Goal: Task Accomplishment & Management: Use online tool/utility

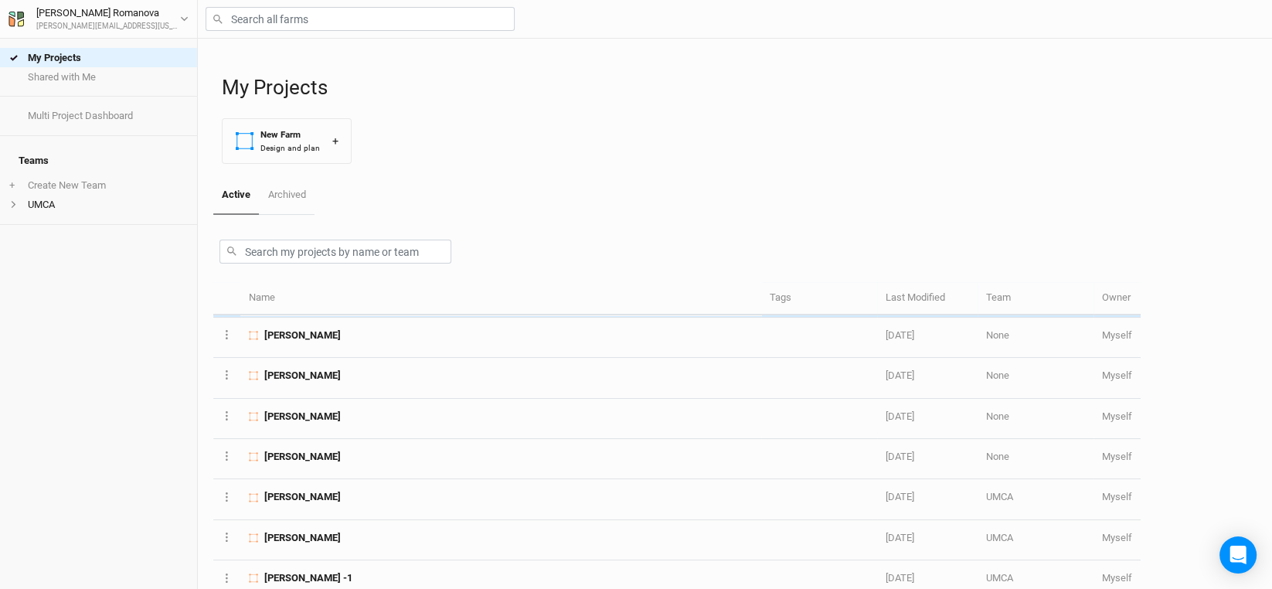
scroll to position [386, 0]
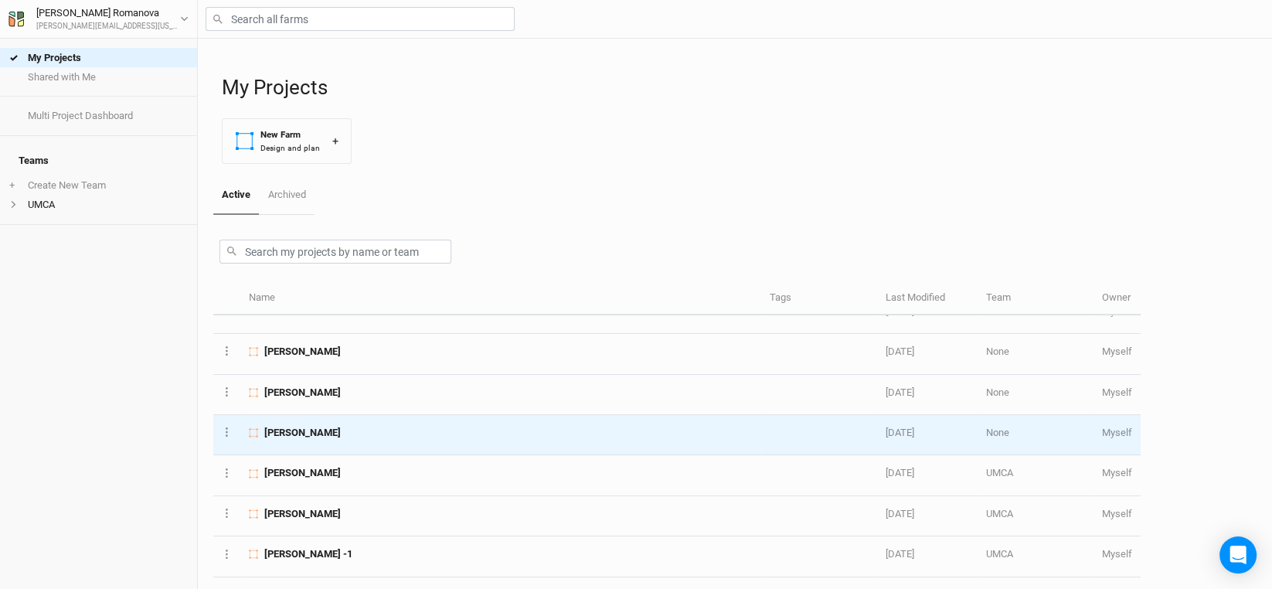
click at [332, 426] on span "[PERSON_NAME]" at bounding box center [302, 433] width 76 height 14
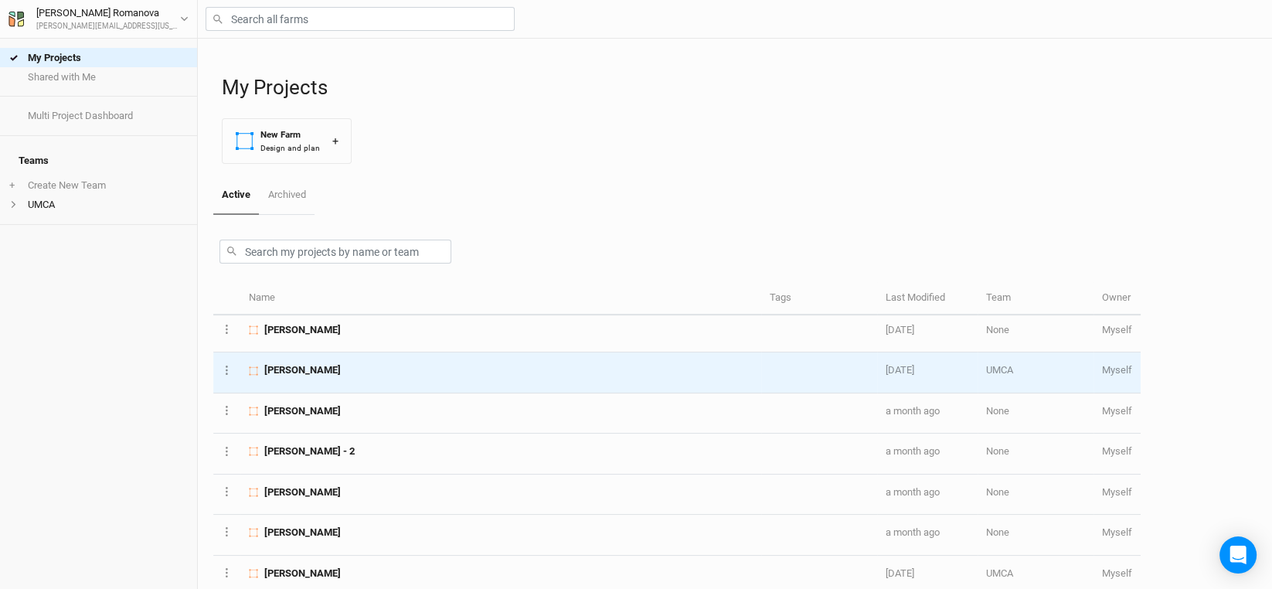
scroll to position [850, 0]
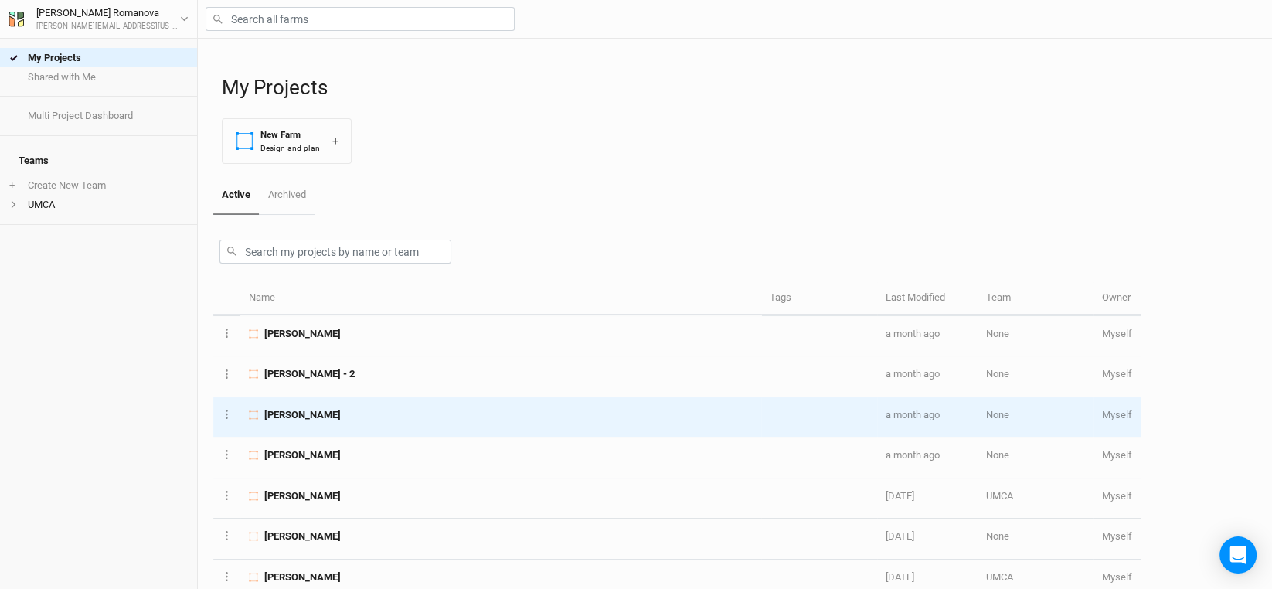
click at [304, 408] on span "[PERSON_NAME]" at bounding box center [302, 415] width 76 height 14
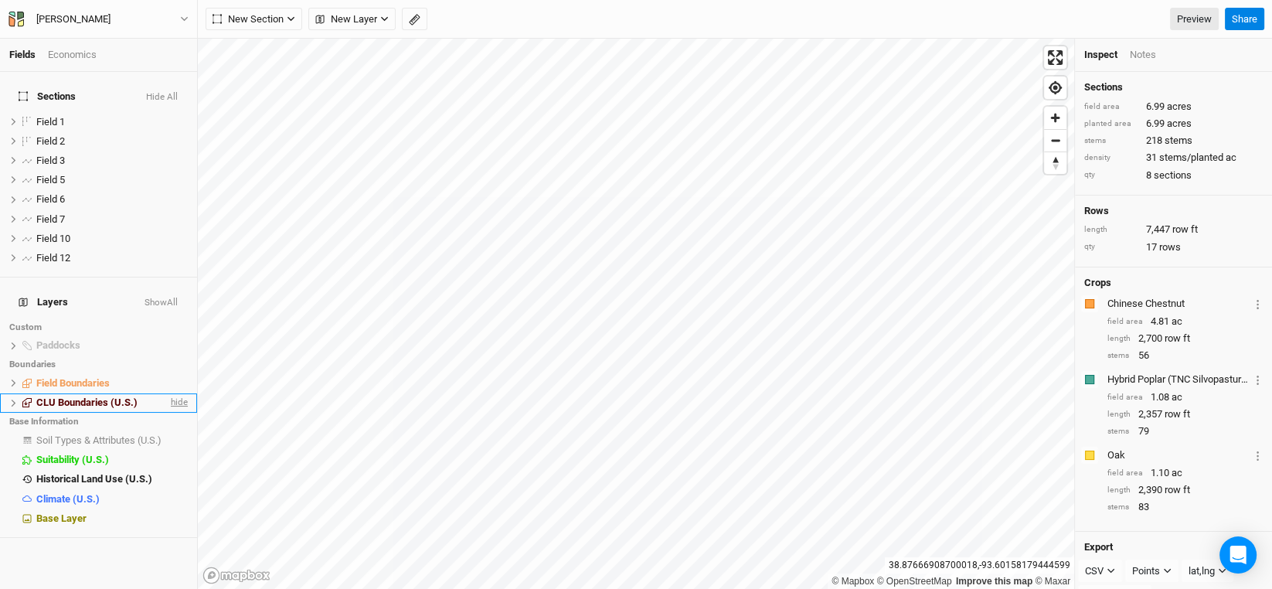
click at [174, 393] on span "hide" at bounding box center [178, 402] width 20 height 19
click at [174, 393] on span "show" at bounding box center [175, 402] width 25 height 19
click at [9, 379] on icon at bounding box center [13, 383] width 8 height 8
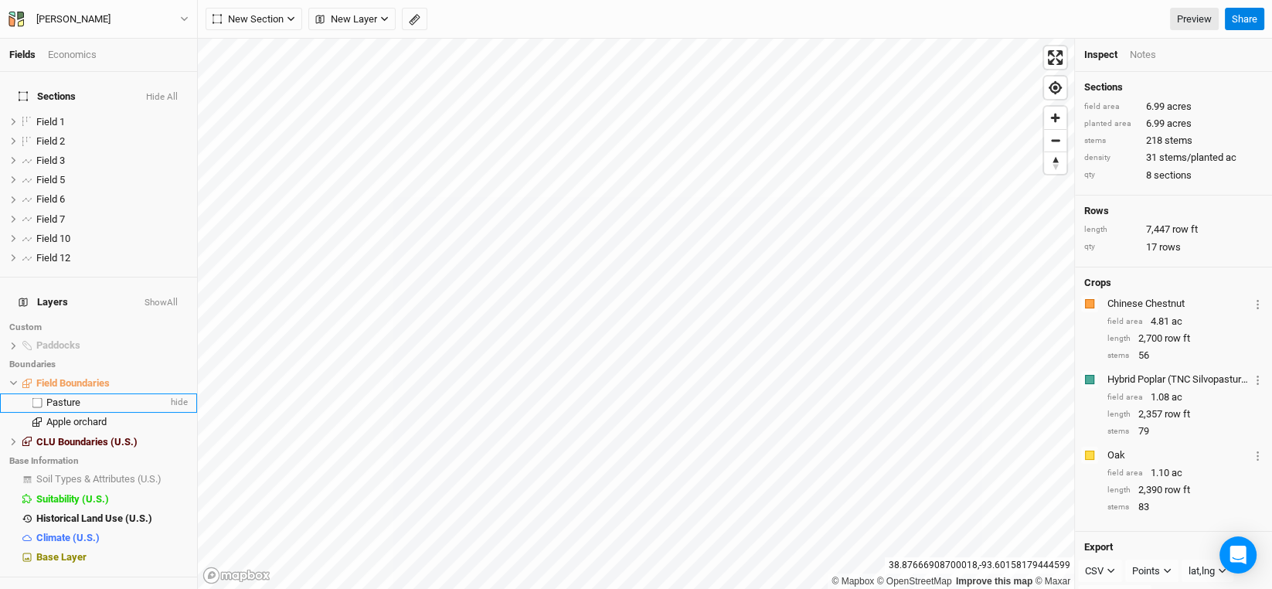
click at [52, 396] on span "Pasture" at bounding box center [63, 402] width 34 height 12
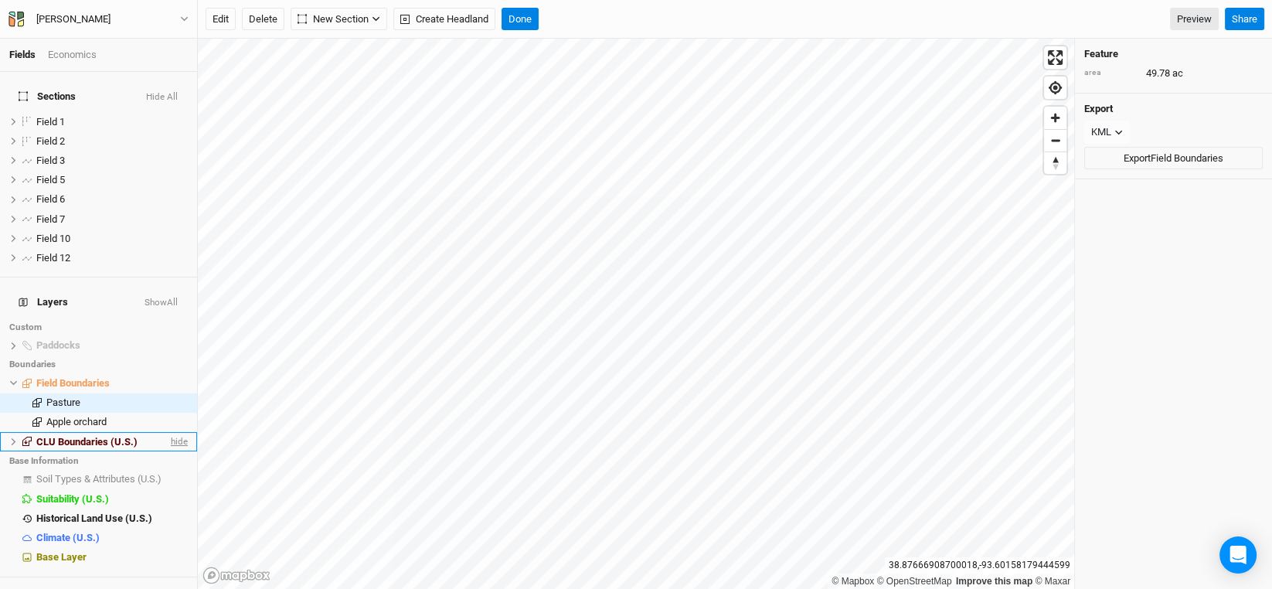
click at [168, 432] on span "hide" at bounding box center [178, 441] width 20 height 19
click at [168, 336] on span "hide" at bounding box center [178, 345] width 20 height 19
click at [72, 416] on span "Apple orchard" at bounding box center [76, 422] width 60 height 12
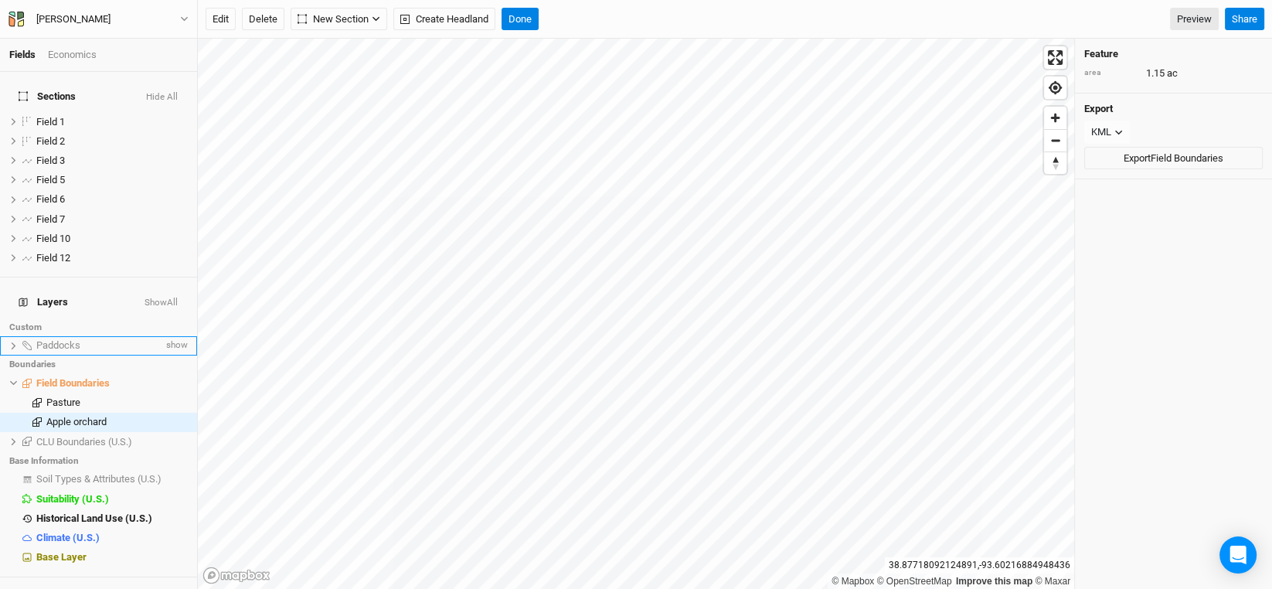
click at [59, 336] on li "Paddocks show" at bounding box center [98, 345] width 197 height 19
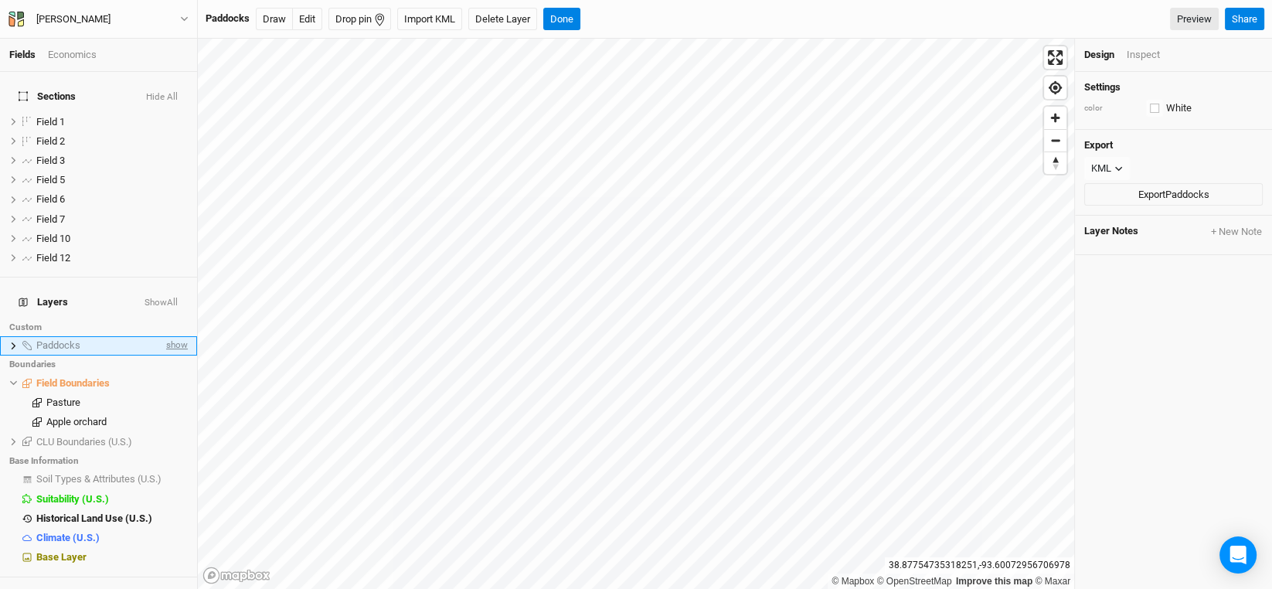
click at [165, 336] on span "show" at bounding box center [175, 345] width 25 height 19
click at [168, 336] on span "hide" at bounding box center [178, 345] width 20 height 19
click at [165, 336] on span "show" at bounding box center [175, 345] width 25 height 19
click at [168, 336] on span "hide" at bounding box center [178, 345] width 20 height 19
click at [165, 336] on span "show" at bounding box center [175, 345] width 25 height 19
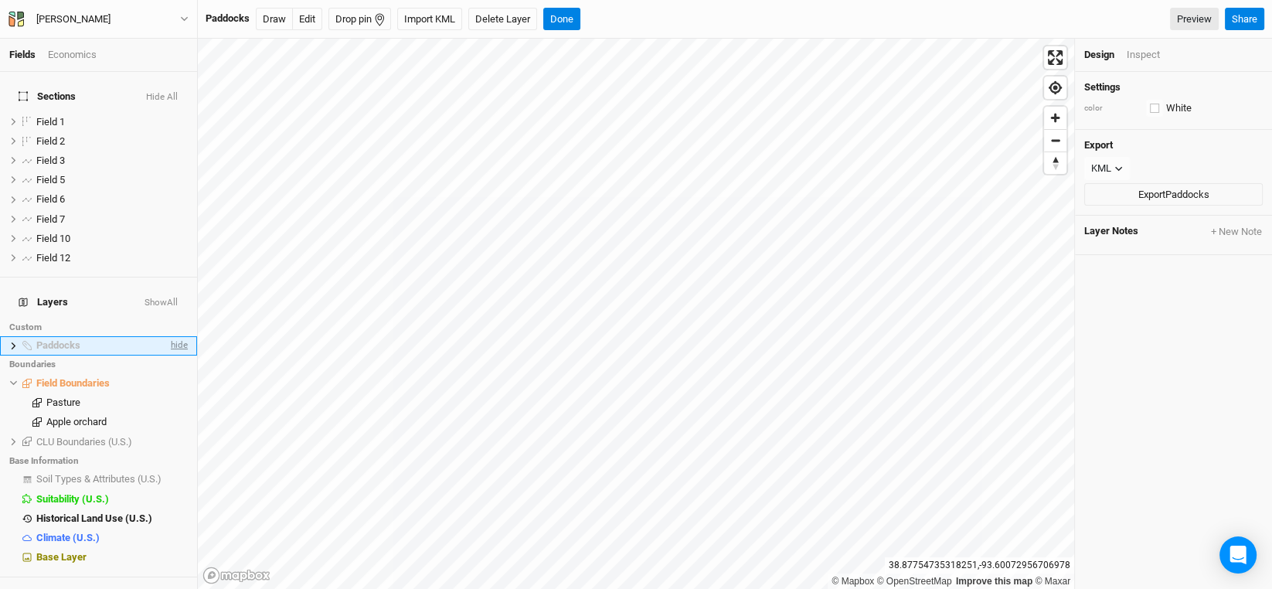
click at [168, 336] on span "hide" at bounding box center [178, 345] width 20 height 19
click at [165, 336] on span "show" at bounding box center [175, 345] width 25 height 19
click at [53, 116] on span "Field 1" at bounding box center [50, 122] width 29 height 12
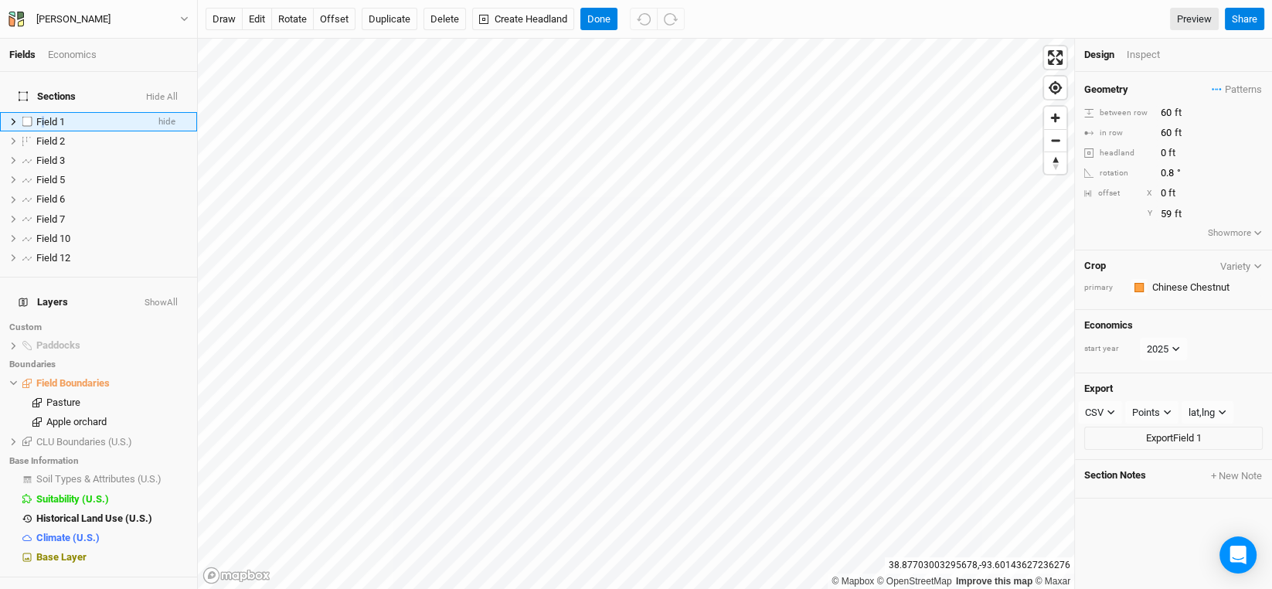
drag, startPoint x: 52, startPoint y: 110, endPoint x: 42, endPoint y: 112, distance: 9.4
click at [42, 116] on span "Field 1" at bounding box center [50, 122] width 29 height 12
type input "Chestnut Field 1"
click at [42, 115] on input "Chestnut Field 1" at bounding box center [87, 122] width 104 height 14
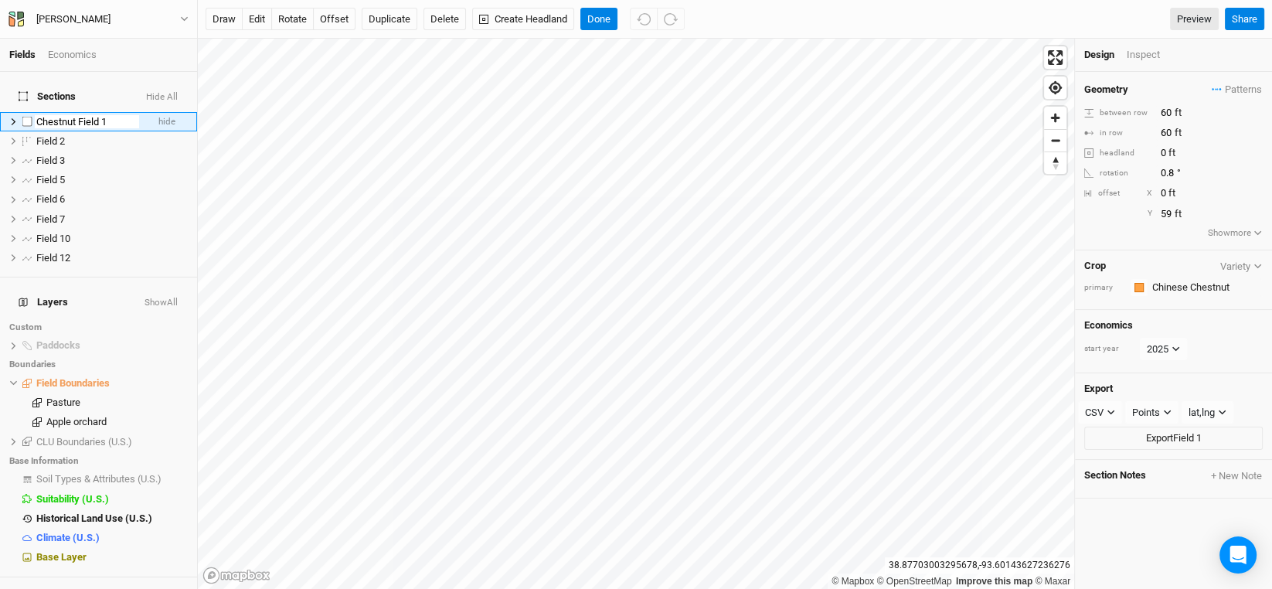
click at [42, 115] on input "Chestnut Field 1" at bounding box center [87, 122] width 104 height 14
click at [49, 135] on span "Field 2" at bounding box center [50, 141] width 29 height 12
click at [49, 134] on input "Field 2" at bounding box center [87, 141] width 104 height 14
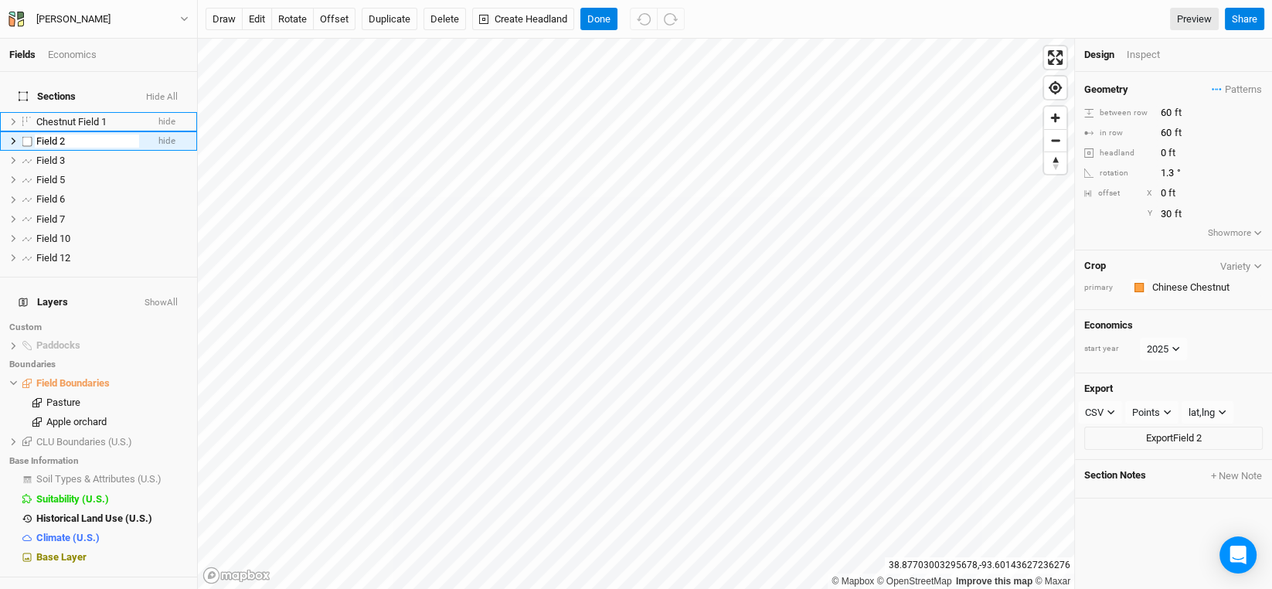
type input "Chestnut Field 2"
click at [51, 155] on span "Field 3" at bounding box center [50, 161] width 29 height 12
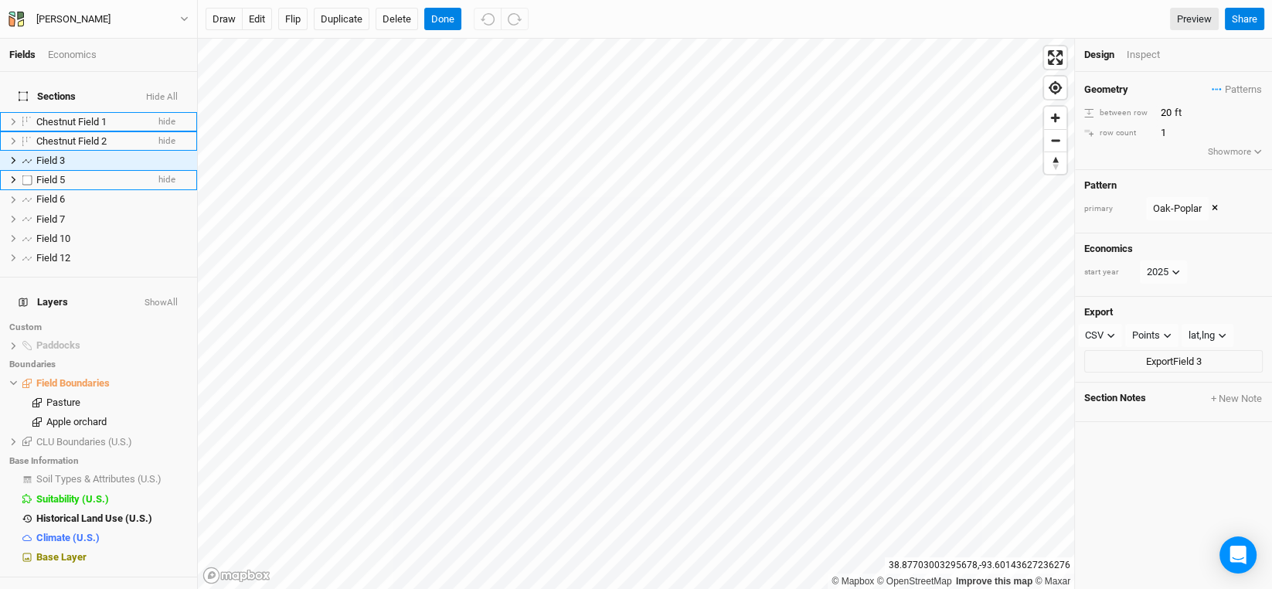
click at [63, 174] on span "Field 5" at bounding box center [50, 180] width 29 height 12
click at [45, 193] on span "Field 6" at bounding box center [50, 199] width 29 height 12
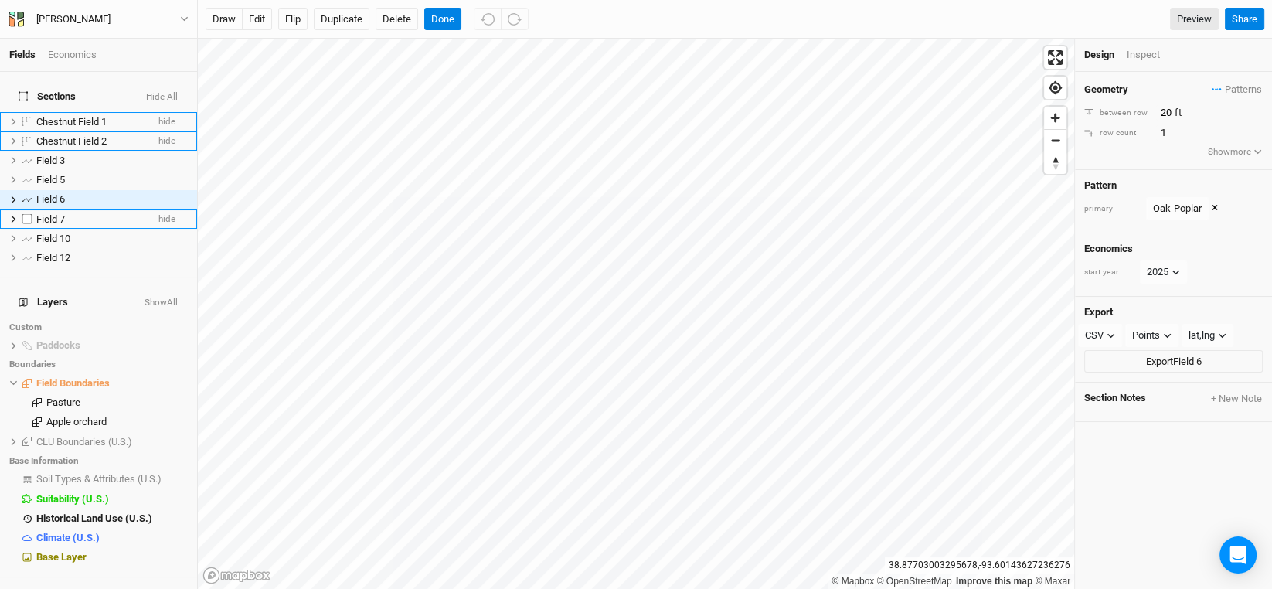
click at [46, 213] on span "Field 7" at bounding box center [50, 219] width 29 height 12
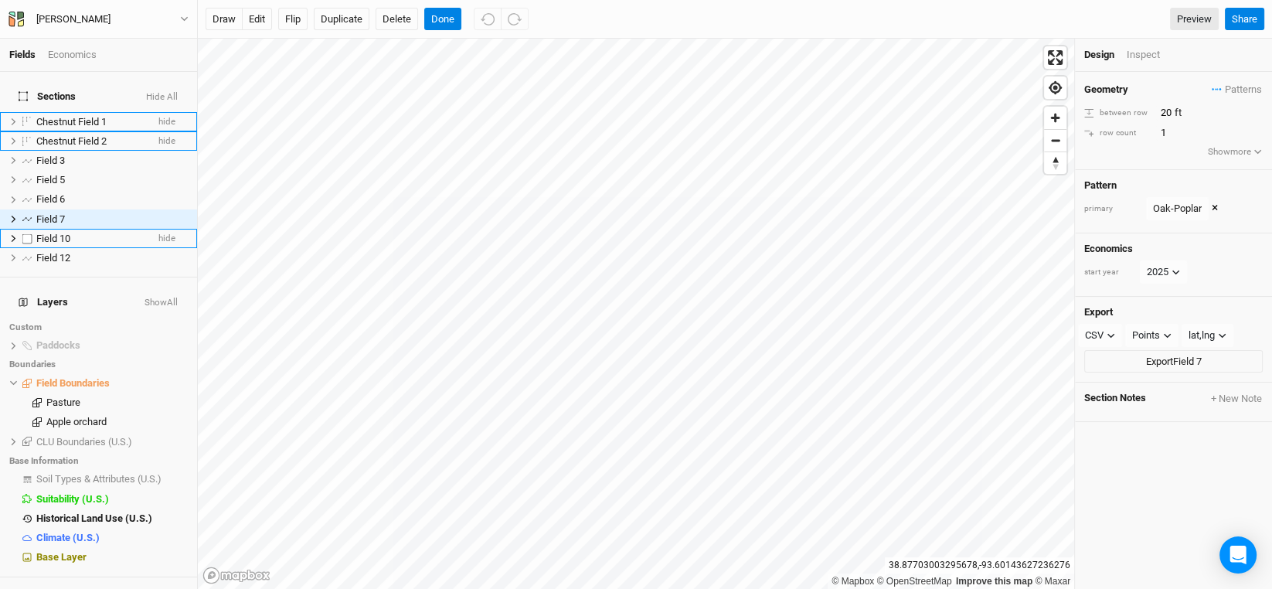
click at [56, 233] on span "Field 10" at bounding box center [53, 239] width 34 height 12
click at [55, 248] on li "Field 12 hide" at bounding box center [98, 257] width 197 height 19
click at [46, 135] on span "Chestnut Field 2" at bounding box center [71, 141] width 70 height 12
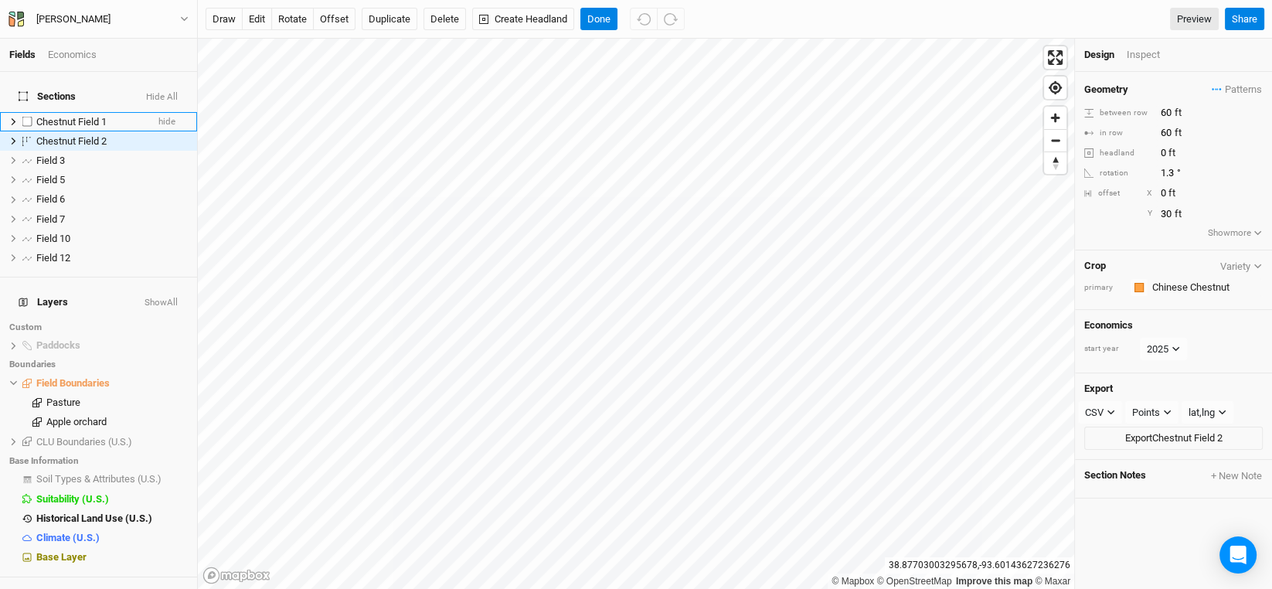
click at [46, 116] on span "Chestnut Field 1" at bounding box center [71, 122] width 70 height 12
click at [603, 8] on button "Done" at bounding box center [598, 19] width 37 height 23
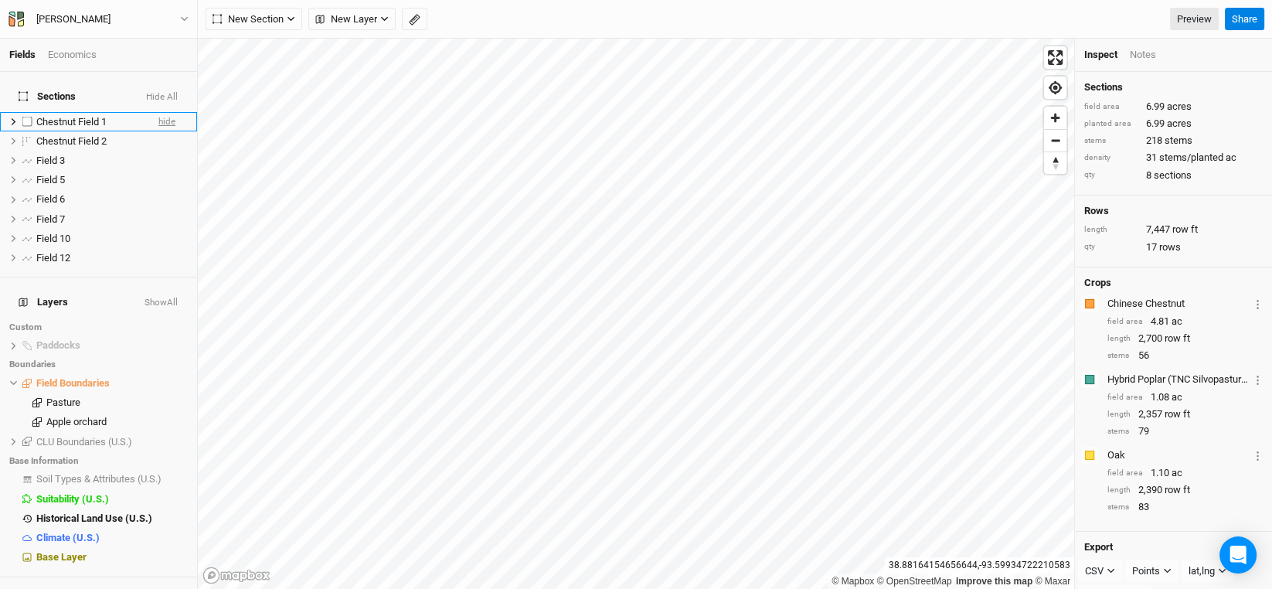
click at [158, 112] on span "hide" at bounding box center [166, 121] width 17 height 19
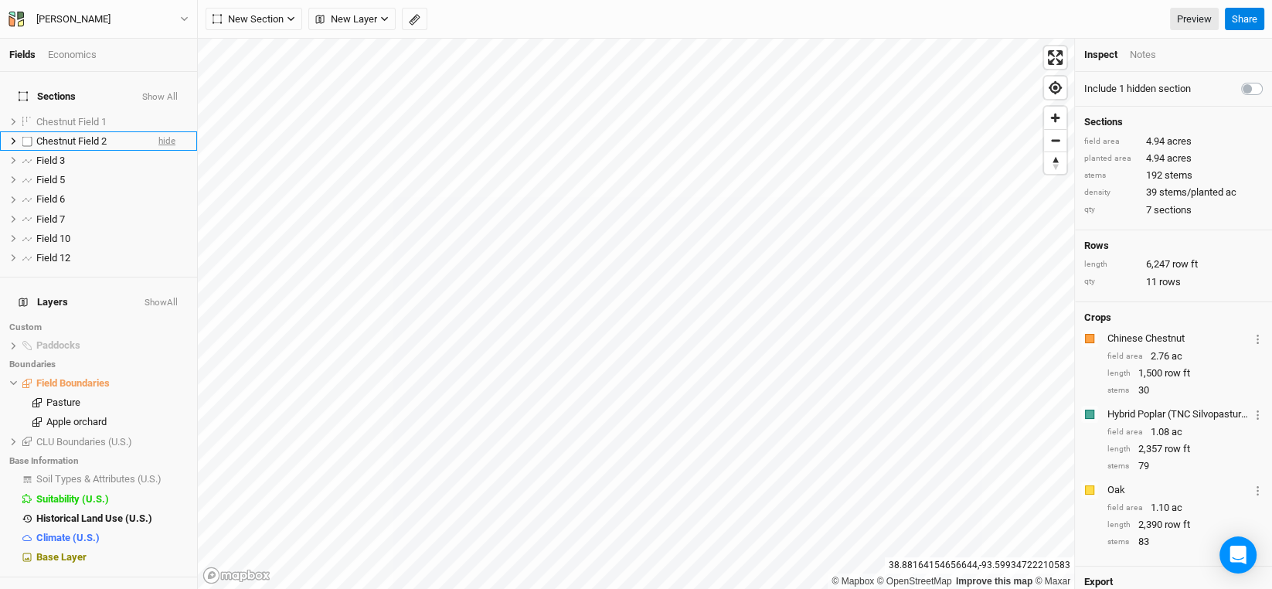
click at [158, 131] on span "hide" at bounding box center [166, 140] width 17 height 19
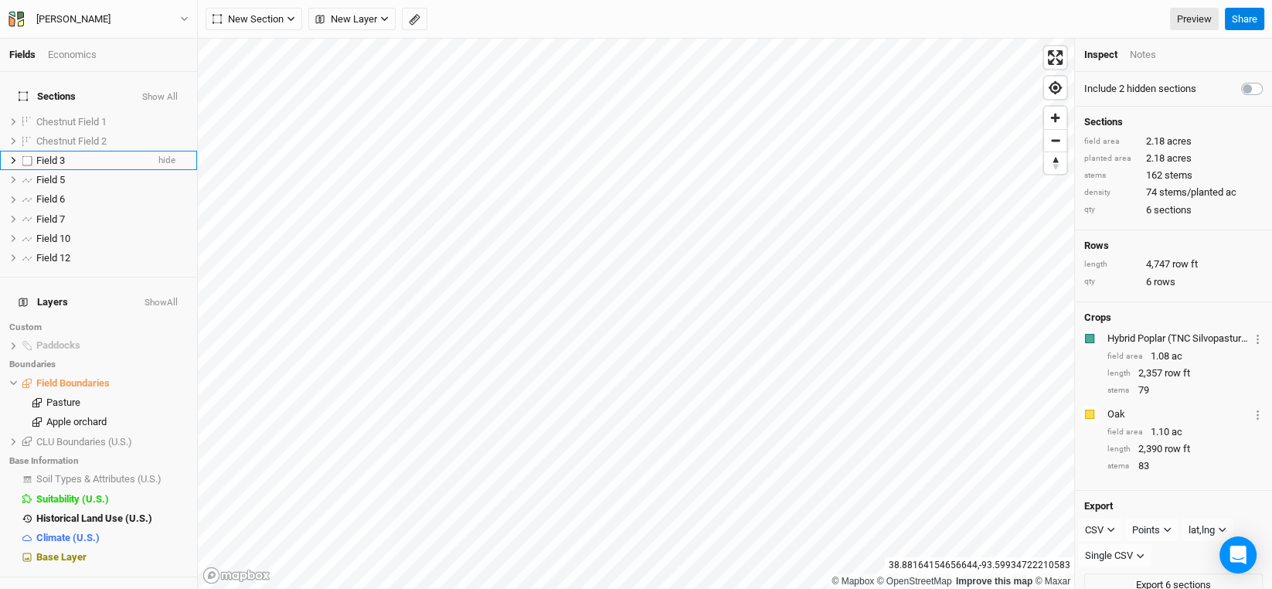
click at [43, 151] on li "Field 3 hide" at bounding box center [98, 160] width 197 height 19
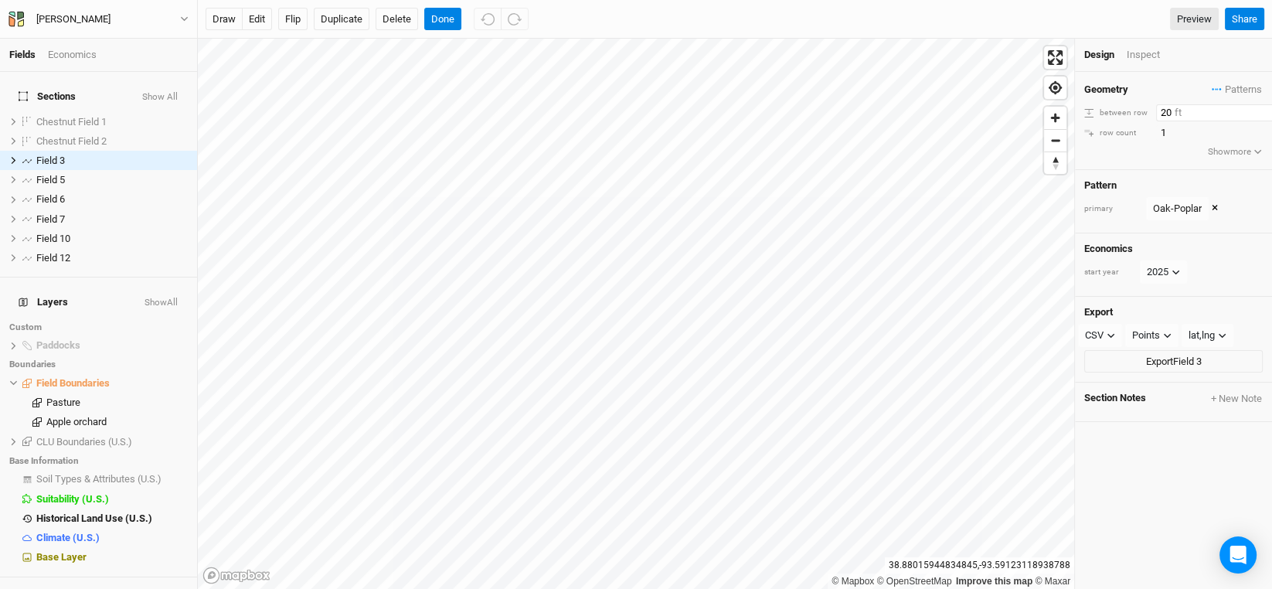
drag, startPoint x: 1169, startPoint y: 114, endPoint x: 1138, endPoint y: 113, distance: 30.9
click at [1138, 113] on div "between row 20 ft" at bounding box center [1173, 112] width 178 height 17
click at [1237, 86] on span "Patterns" at bounding box center [1236, 89] width 50 height 15
click at [1243, 117] on button "view" at bounding box center [1246, 119] width 42 height 24
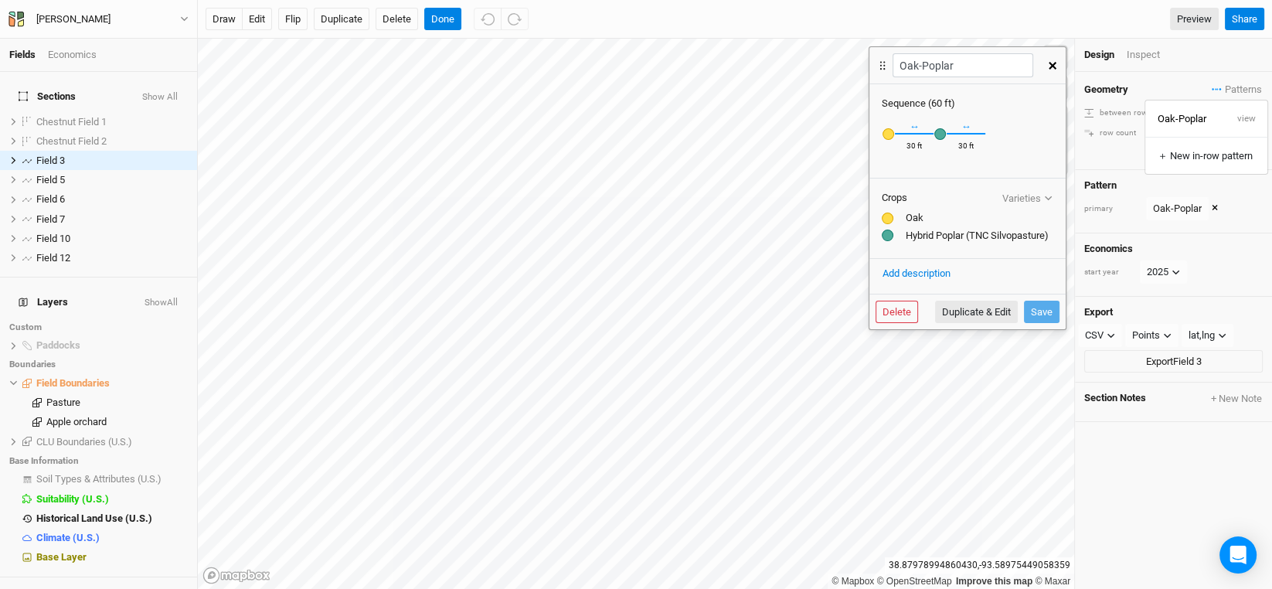
click at [1056, 59] on button "button" at bounding box center [1052, 66] width 27 height 28
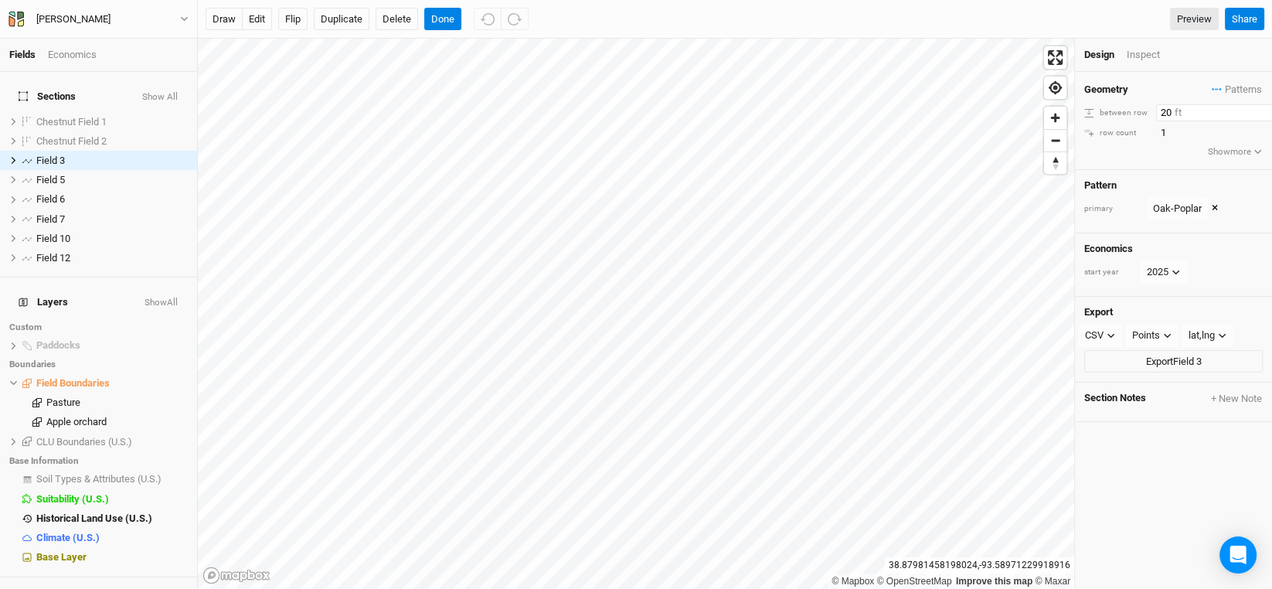
drag, startPoint x: 1169, startPoint y: 110, endPoint x: 1110, endPoint y: 107, distance: 58.8
click at [1110, 107] on div "between row 20 ft" at bounding box center [1173, 112] width 178 height 17
type input "60"
click at [1130, 147] on div "Geometry Patterns Oak-Poplar view ＋ New in-row pattern between row 60 ft row co…" at bounding box center [1173, 120] width 197 height 97
click at [45, 174] on span "Field 5" at bounding box center [50, 180] width 29 height 12
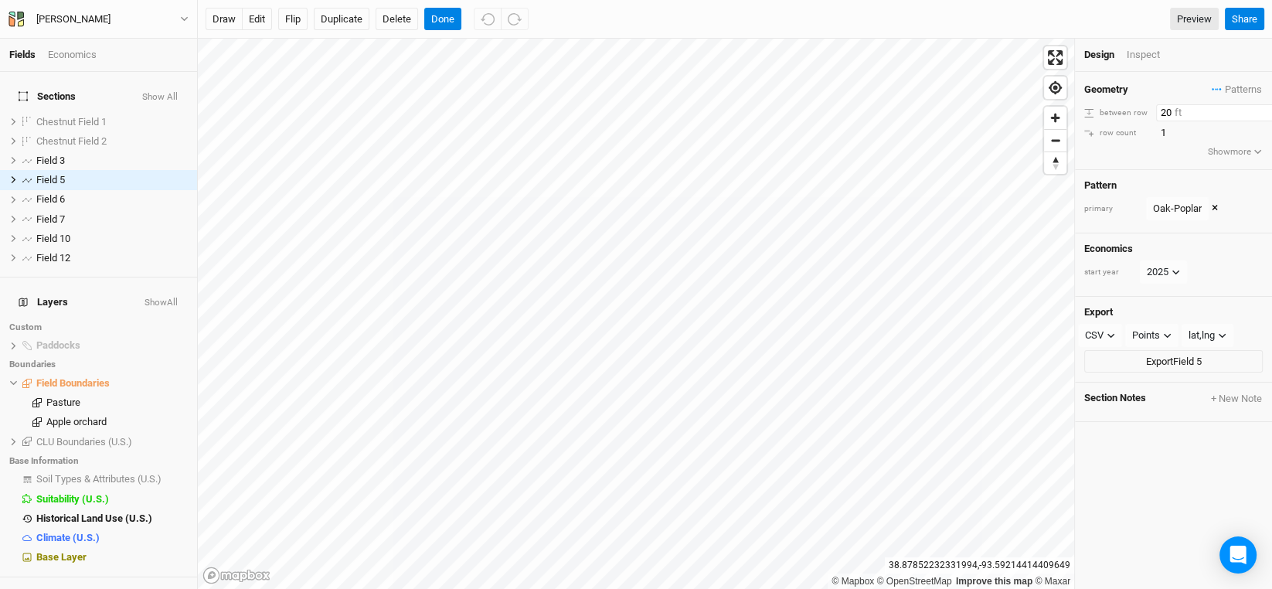
click at [1164, 117] on input "20" at bounding box center [1223, 112] width 134 height 17
type input "60"
click at [46, 193] on span "Field 6" at bounding box center [50, 199] width 29 height 12
drag, startPoint x: 1169, startPoint y: 113, endPoint x: 1152, endPoint y: 110, distance: 17.2
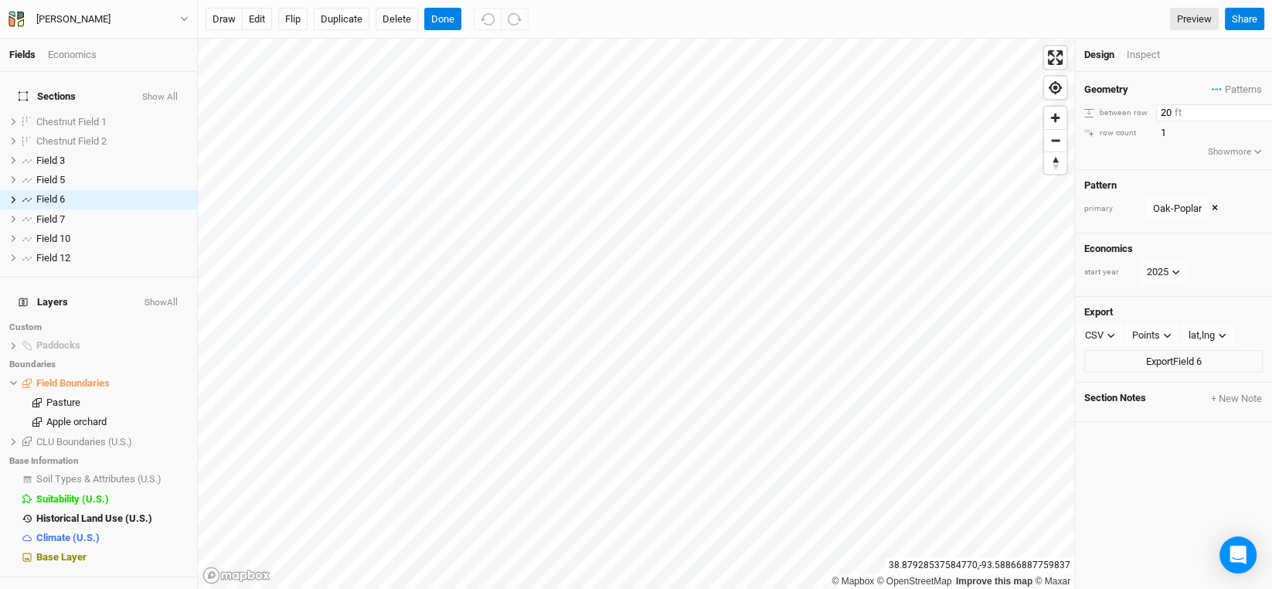
click at [1152, 110] on div "between row 20 ft" at bounding box center [1173, 112] width 178 height 17
type input "60"
click at [52, 213] on span "Field 7" at bounding box center [50, 219] width 29 height 12
drag, startPoint x: 1169, startPoint y: 111, endPoint x: 1128, endPoint y: 107, distance: 41.2
click at [1128, 107] on div "between row 20 ft" at bounding box center [1173, 112] width 178 height 17
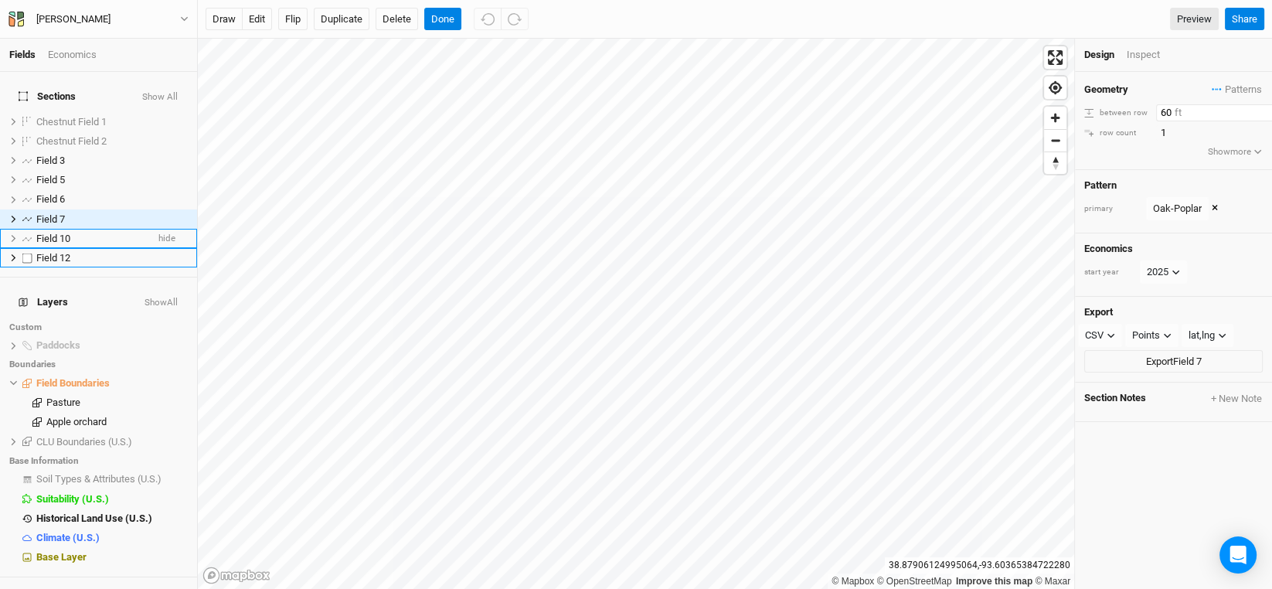
type input "60"
click at [59, 233] on span "Field 10" at bounding box center [53, 239] width 34 height 12
click at [1072, 105] on div "© Mapbox © OpenStreetMap Improve this map © Maxar [GEOGRAPHIC_DATA] Design Insp…" at bounding box center [735, 314] width 1074 height 550
type input "60"
click at [60, 254] on li "Field 12 hide" at bounding box center [98, 257] width 197 height 19
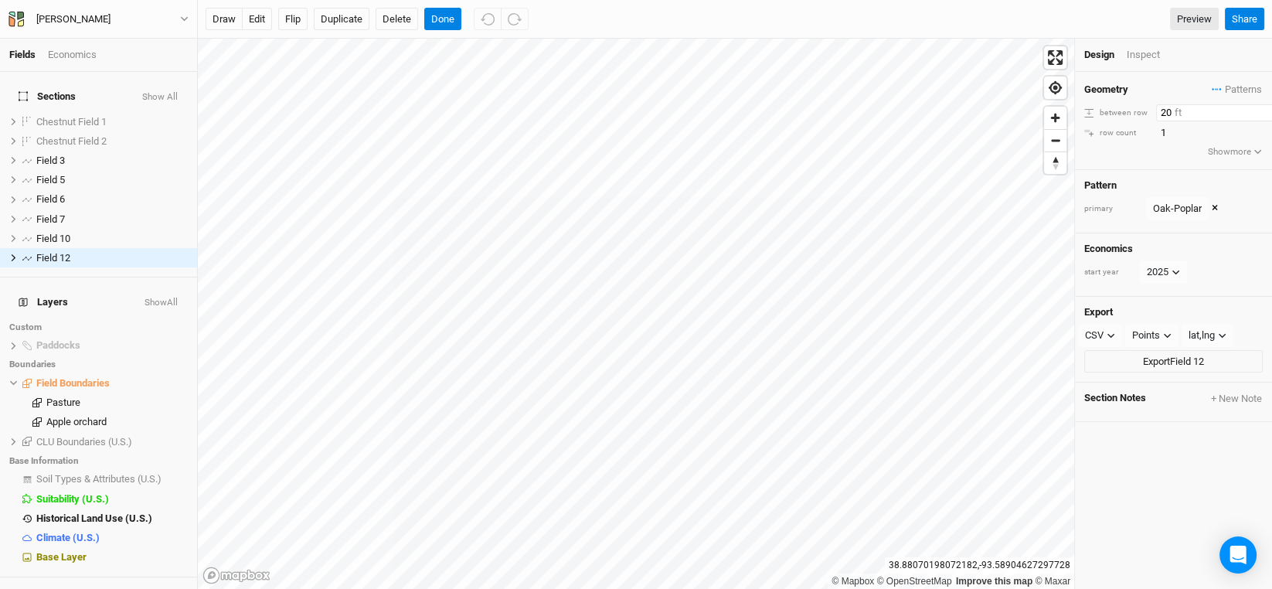
drag, startPoint x: 1172, startPoint y: 113, endPoint x: 1104, endPoint y: 112, distance: 68.0
click at [1104, 112] on div "between row 20 ft" at bounding box center [1173, 112] width 178 height 17
type input "60"
click at [49, 233] on span "Field 10" at bounding box center [53, 239] width 34 height 12
click at [1226, 90] on span "Patterns" at bounding box center [1236, 89] width 50 height 15
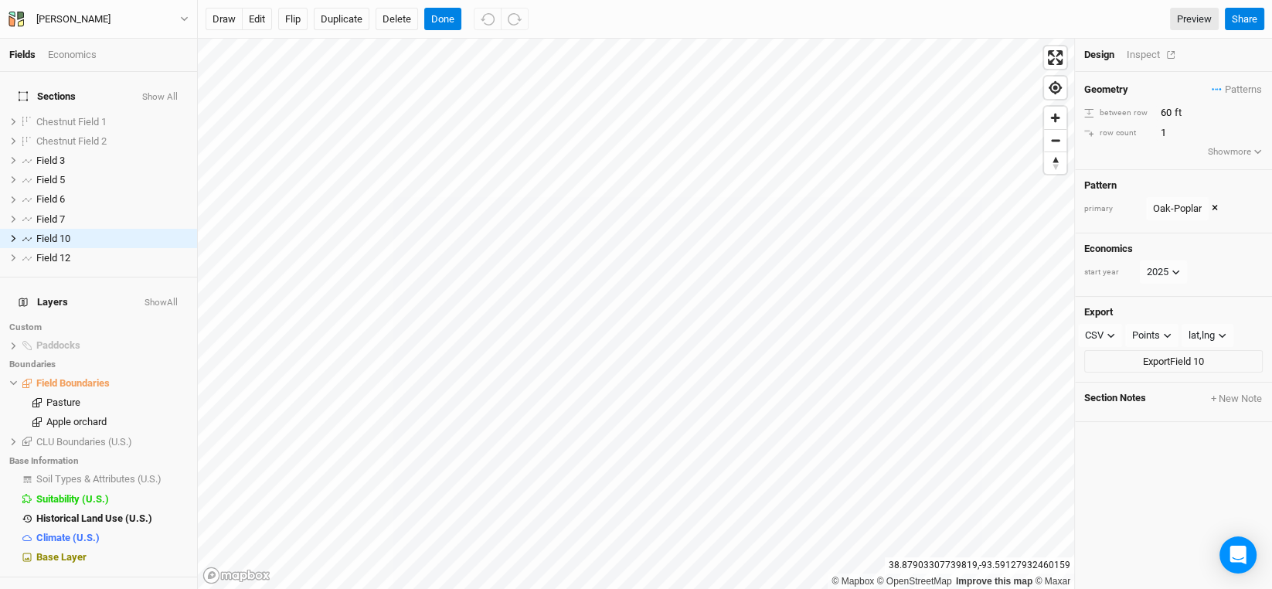
click at [1149, 59] on div "Inspect" at bounding box center [1153, 55] width 55 height 14
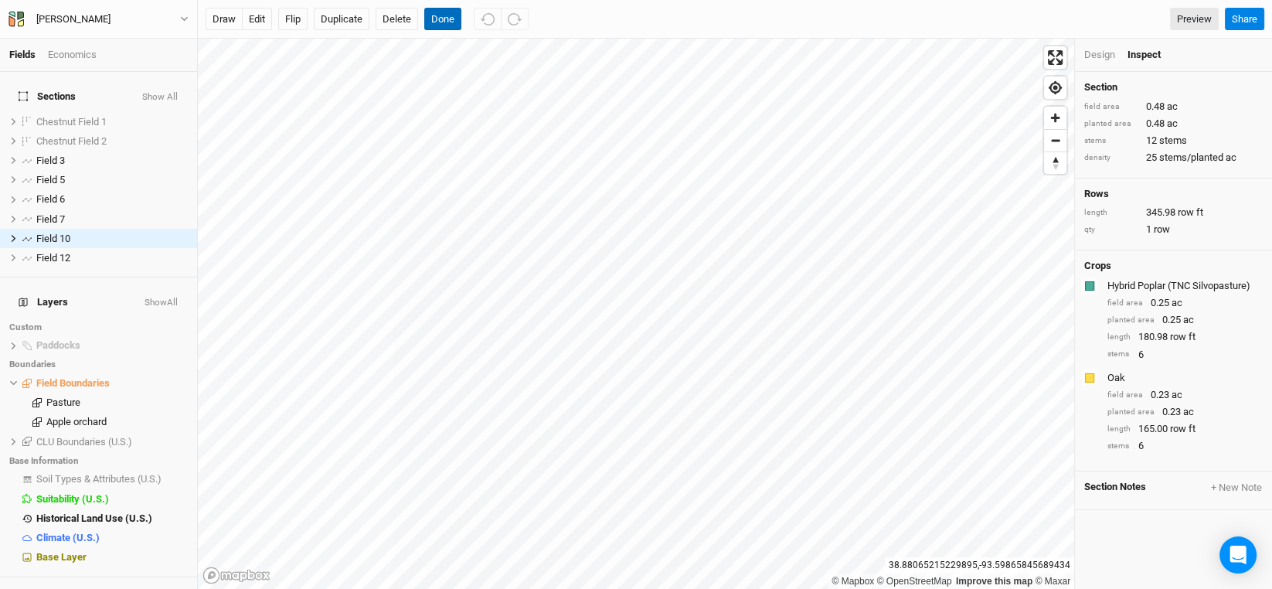
click at [450, 29] on button "Done" at bounding box center [442, 19] width 37 height 23
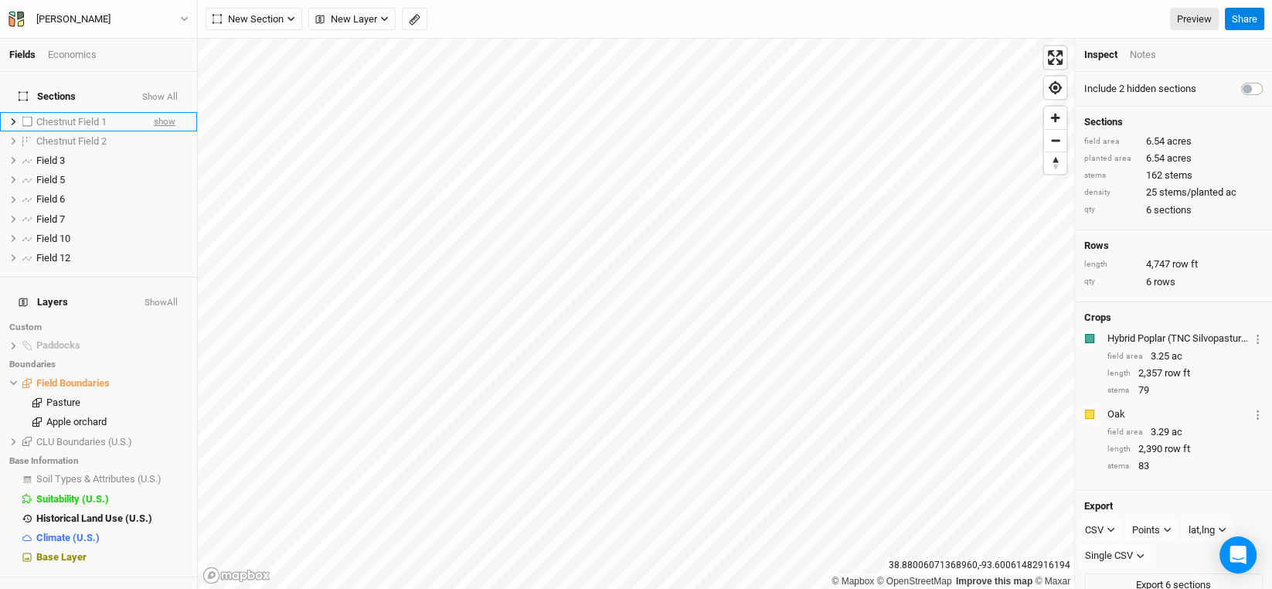
click at [154, 114] on span "show" at bounding box center [165, 121] width 22 height 19
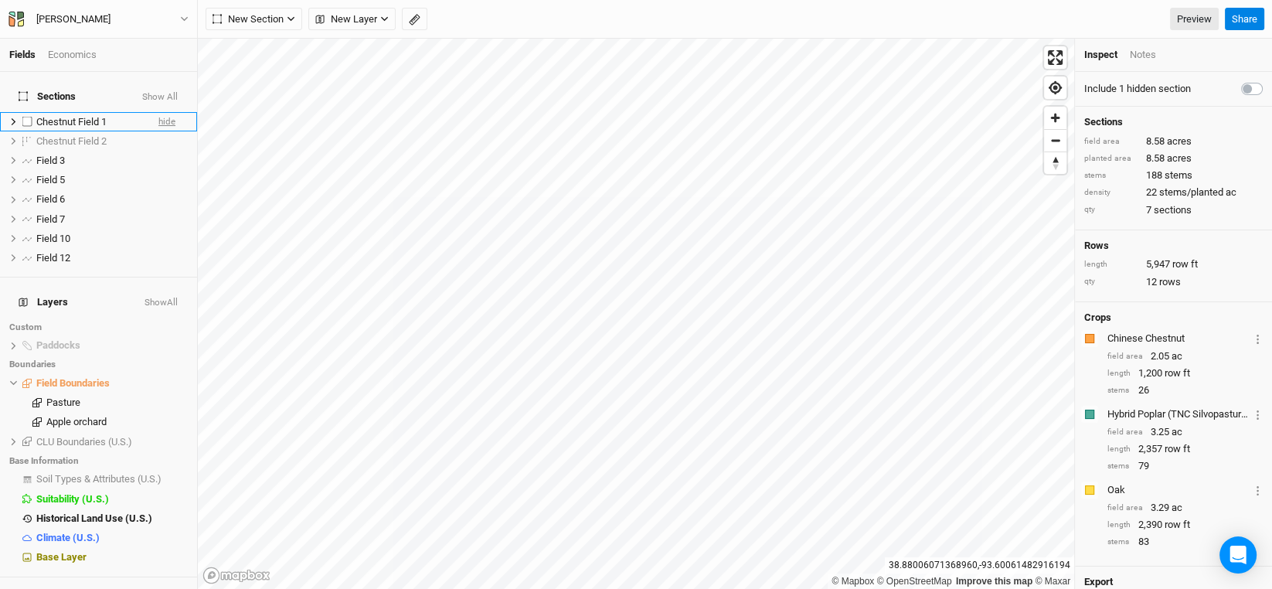
click at [158, 114] on span "hide" at bounding box center [166, 121] width 17 height 19
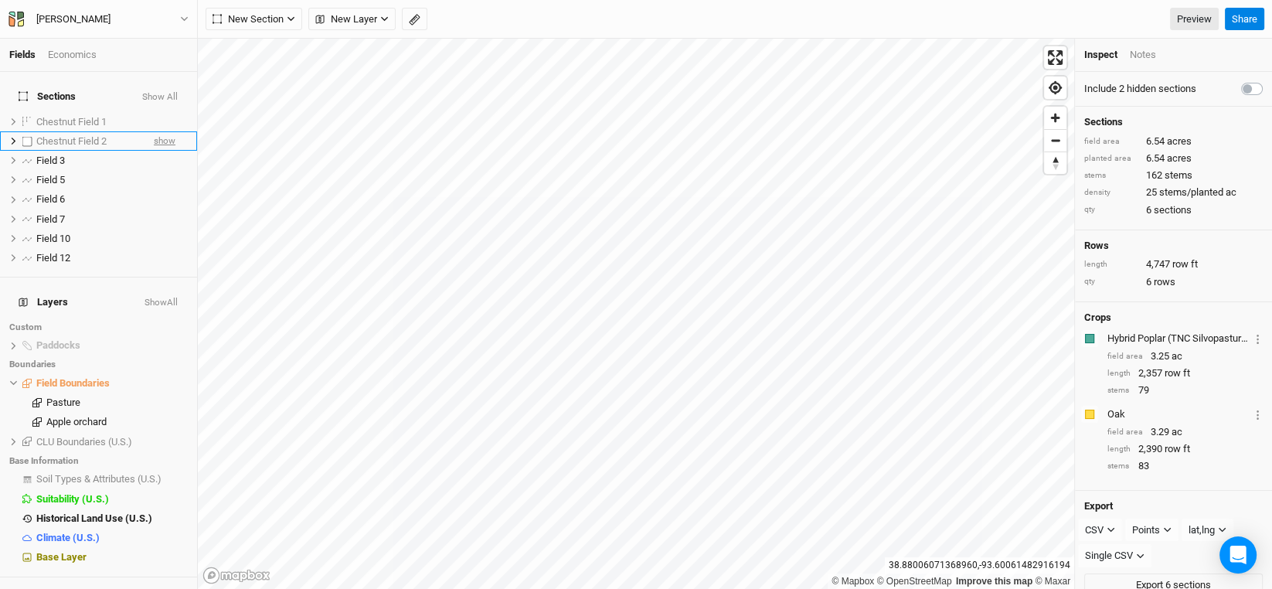
click at [154, 135] on span "show" at bounding box center [165, 140] width 22 height 19
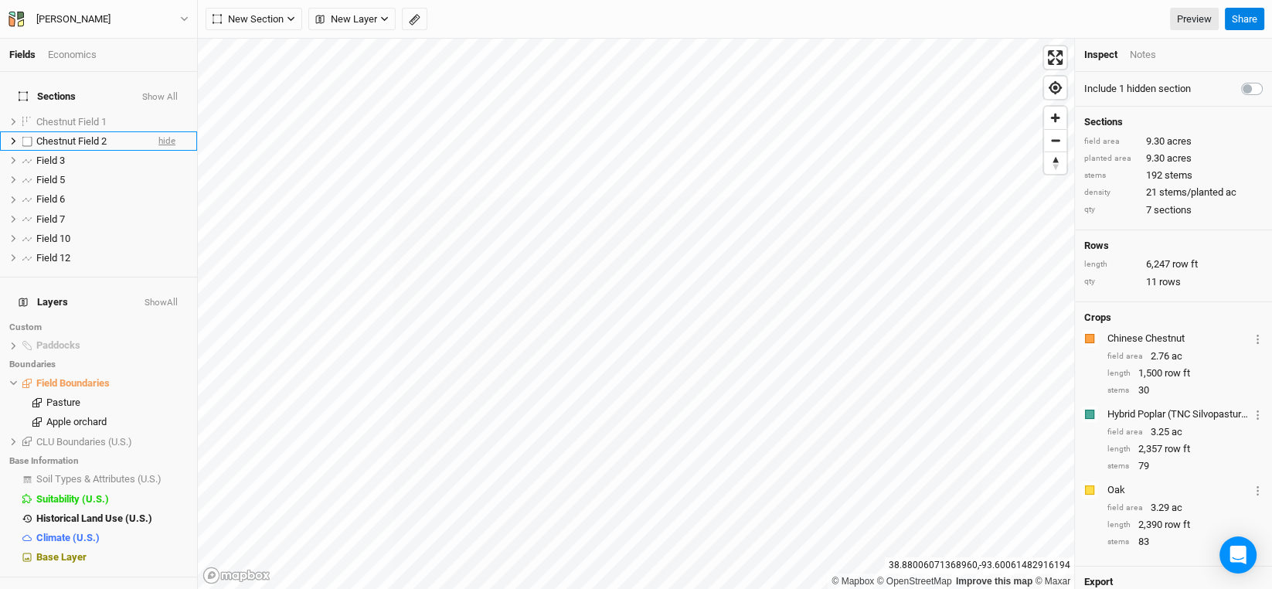
click at [158, 135] on span "hide" at bounding box center [166, 140] width 17 height 19
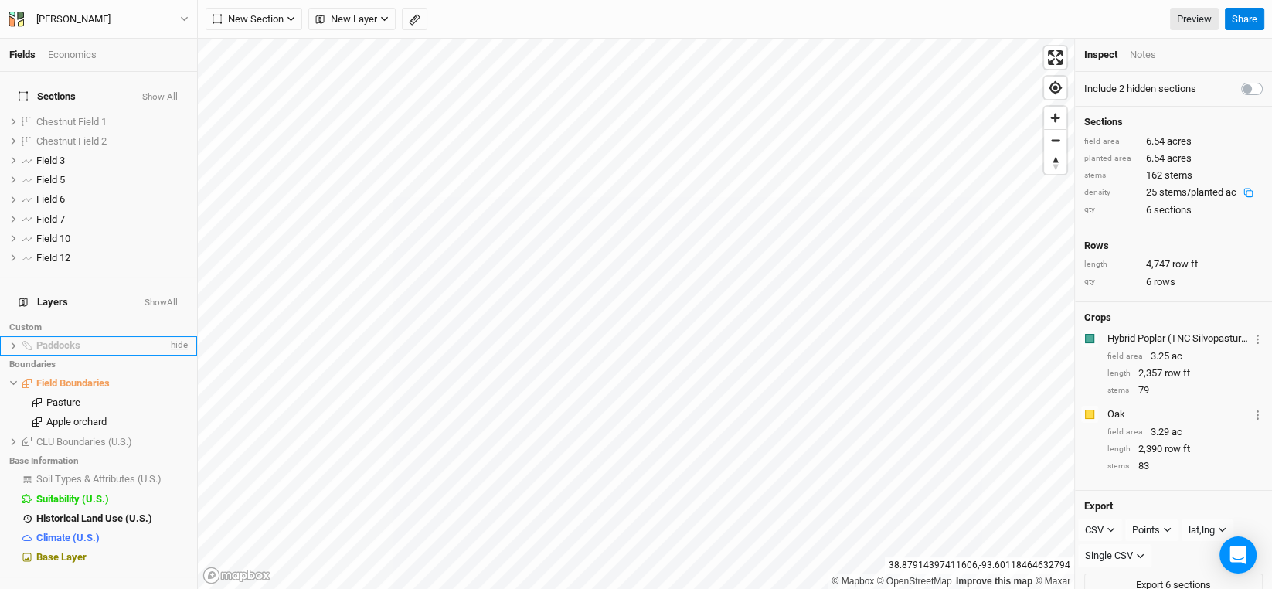
click at [168, 336] on span "hide" at bounding box center [178, 345] width 20 height 19
click at [163, 336] on span "show" at bounding box center [175, 345] width 25 height 19
click at [168, 336] on span "hide" at bounding box center [178, 345] width 20 height 19
click at [163, 336] on span "show" at bounding box center [175, 345] width 25 height 19
click at [154, 113] on span "show" at bounding box center [165, 121] width 22 height 19
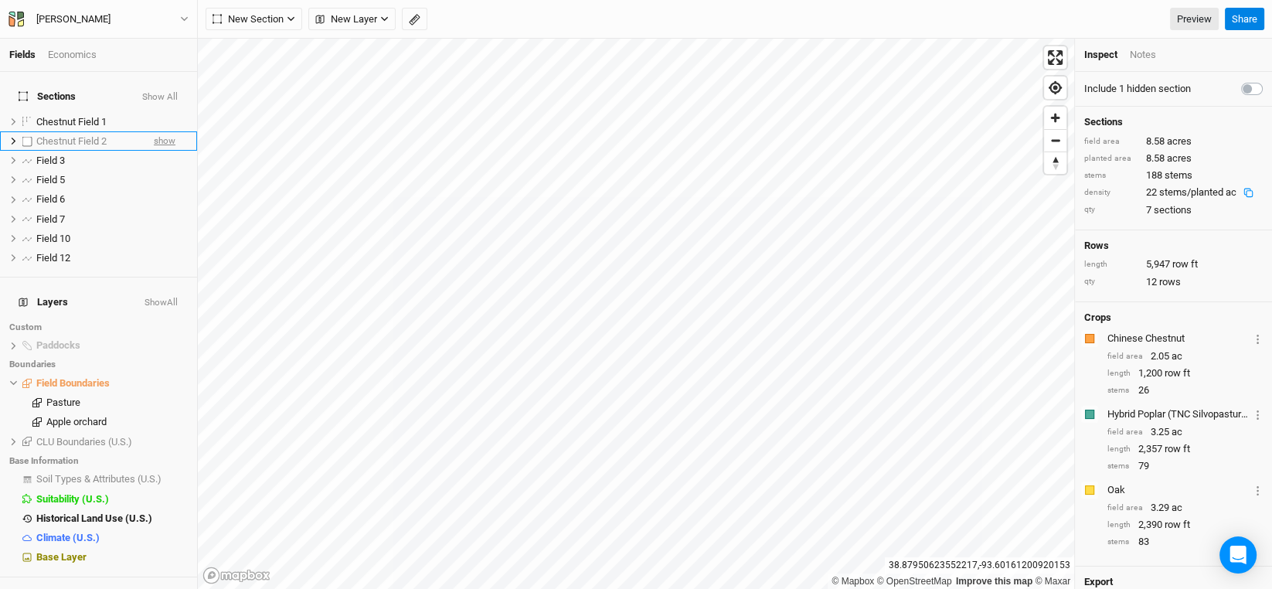
click at [154, 131] on span "show" at bounding box center [165, 140] width 22 height 19
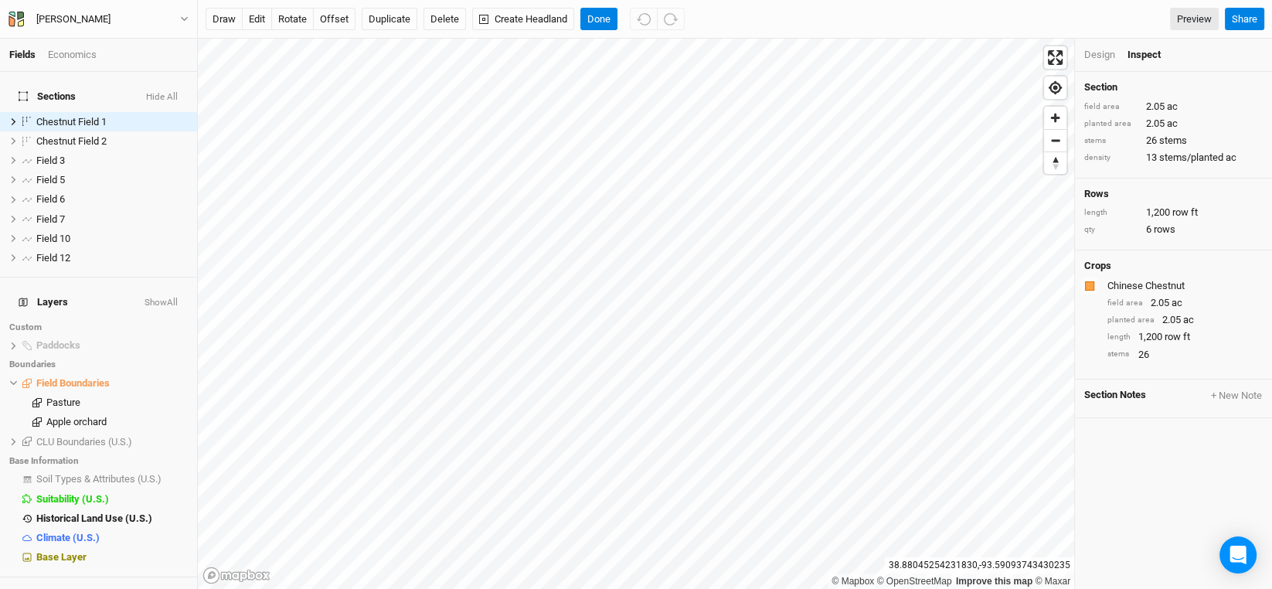
click at [1093, 58] on div "Design" at bounding box center [1099, 55] width 31 height 14
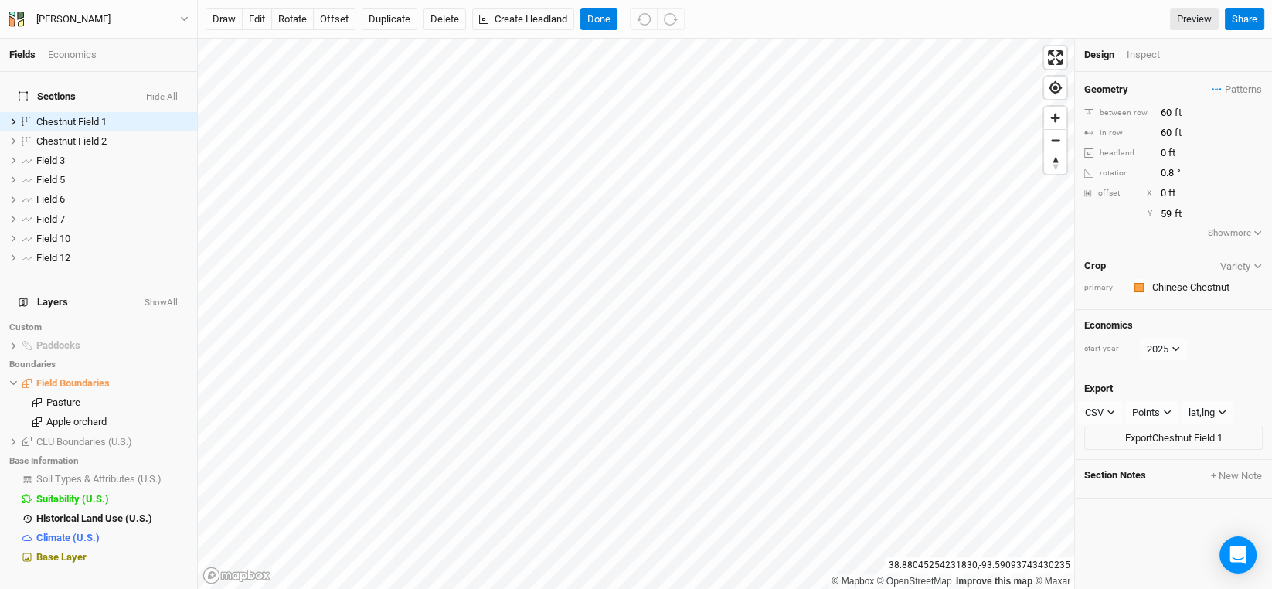
click at [1128, 114] on div "between row" at bounding box center [1118, 113] width 68 height 12
click at [612, 15] on button "Done" at bounding box center [598, 19] width 37 height 23
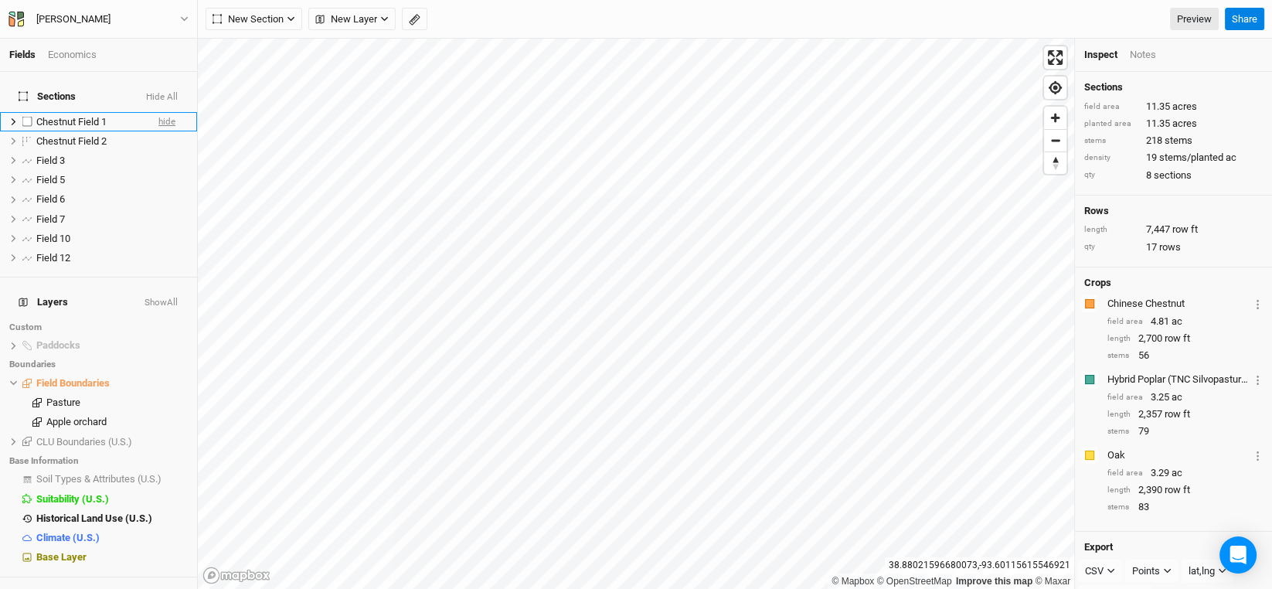
drag, startPoint x: 156, startPoint y: 110, endPoint x: 157, endPoint y: 118, distance: 8.5
click at [158, 112] on span "hide" at bounding box center [166, 121] width 17 height 19
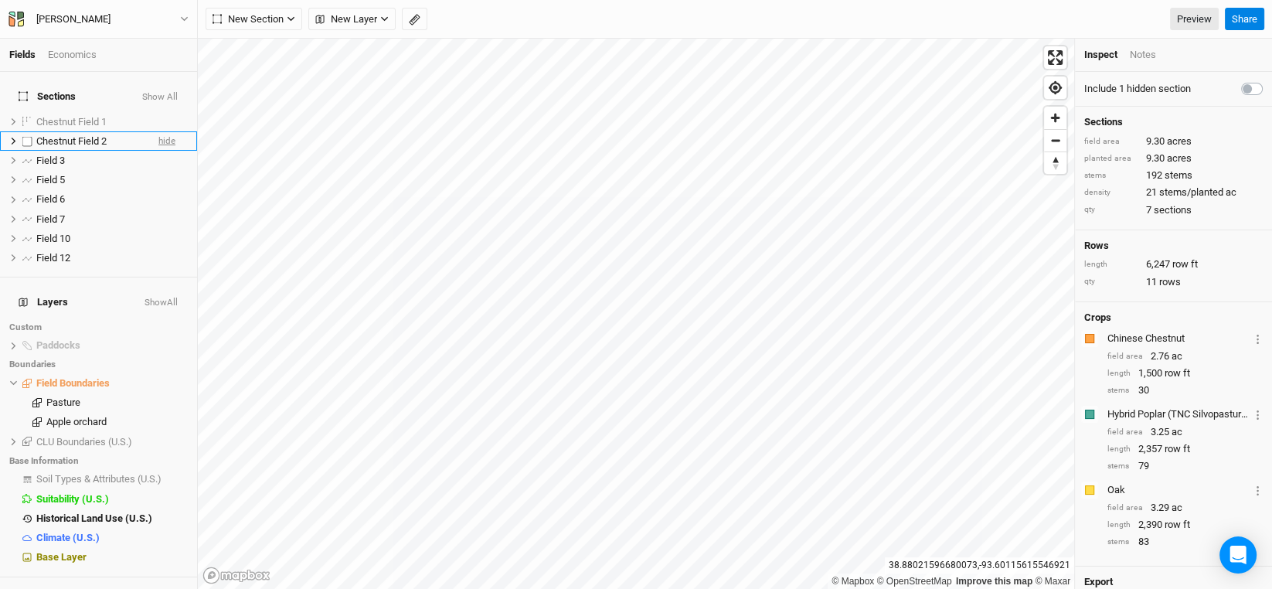
click at [158, 131] on span "hide" at bounding box center [166, 140] width 17 height 19
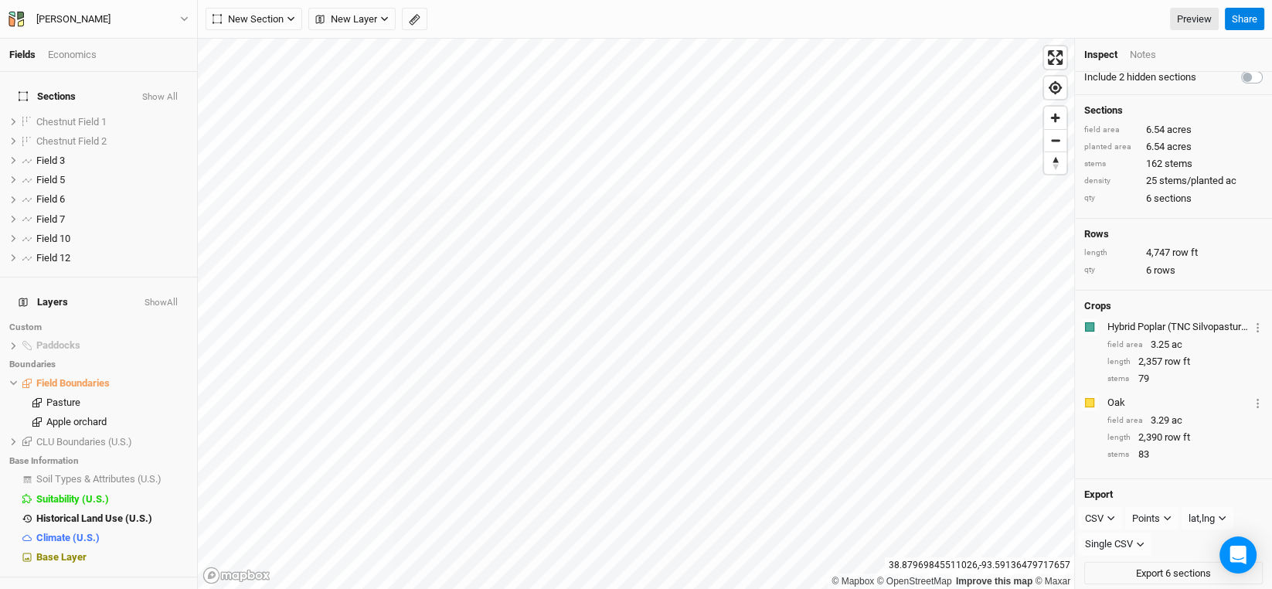
scroll to position [15, 0]
click at [1196, 21] on link "Preview" at bounding box center [1194, 19] width 49 height 23
click at [64, 12] on div "[PERSON_NAME]" at bounding box center [73, 19] width 74 height 15
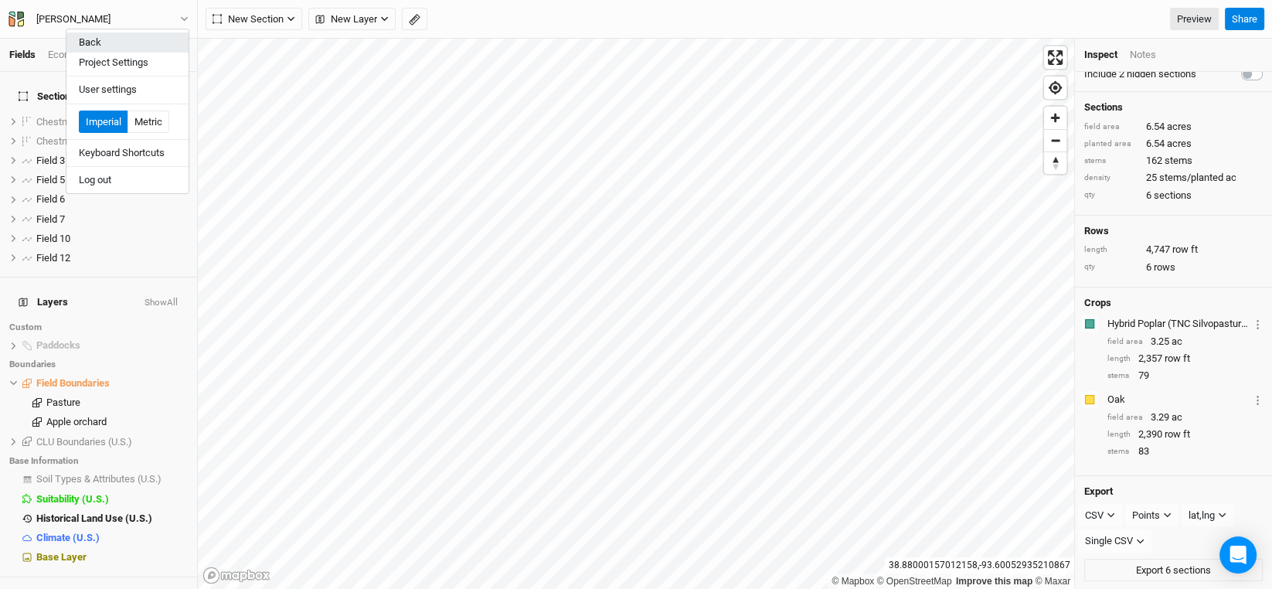
click at [87, 46] on button "Back" at bounding box center [127, 42] width 122 height 20
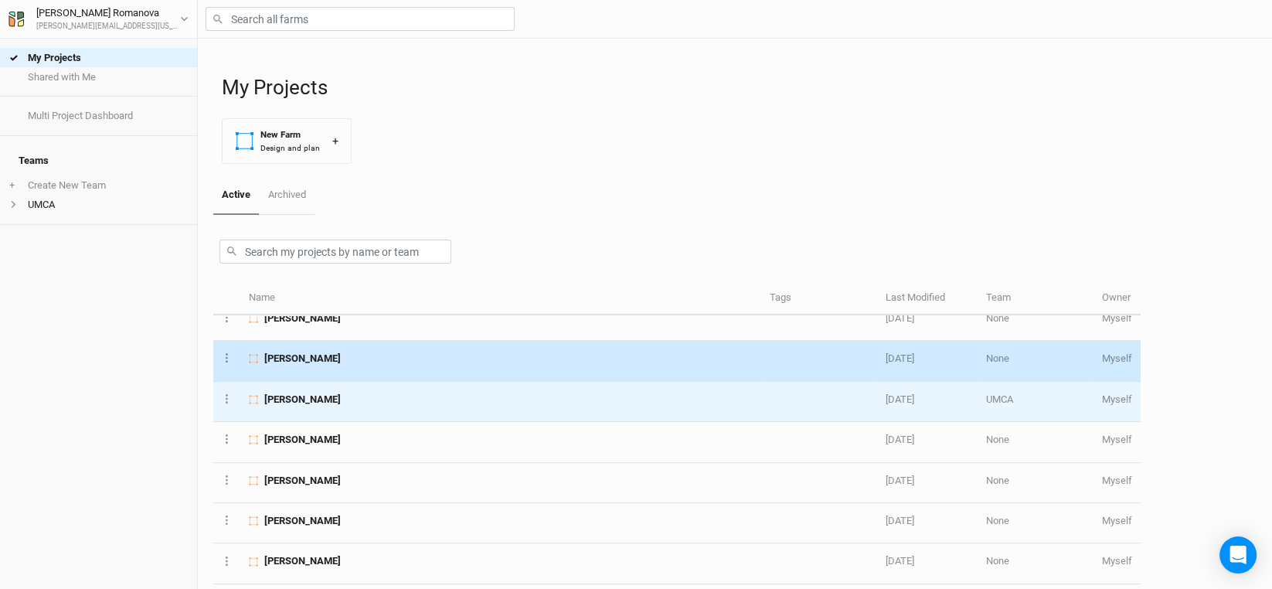
scroll to position [386, 0]
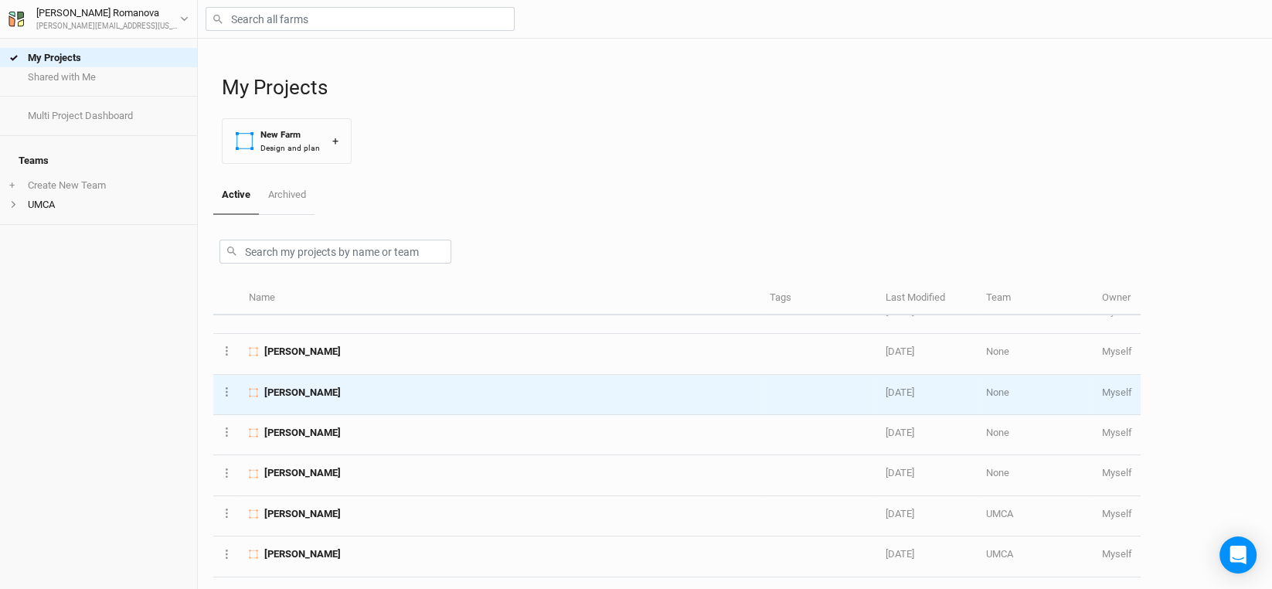
click at [318, 378] on td "[PERSON_NAME]" at bounding box center [500, 395] width 521 height 40
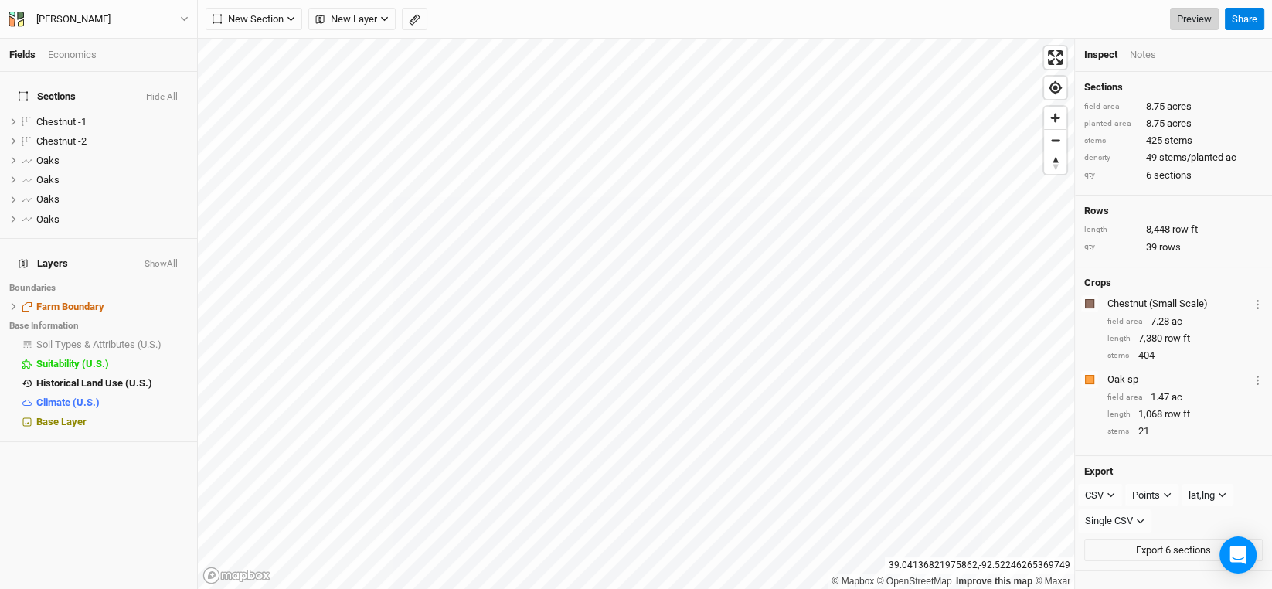
click at [1201, 21] on link "Preview" at bounding box center [1194, 19] width 49 height 23
click at [48, 155] on span "Oaks" at bounding box center [47, 161] width 23 height 12
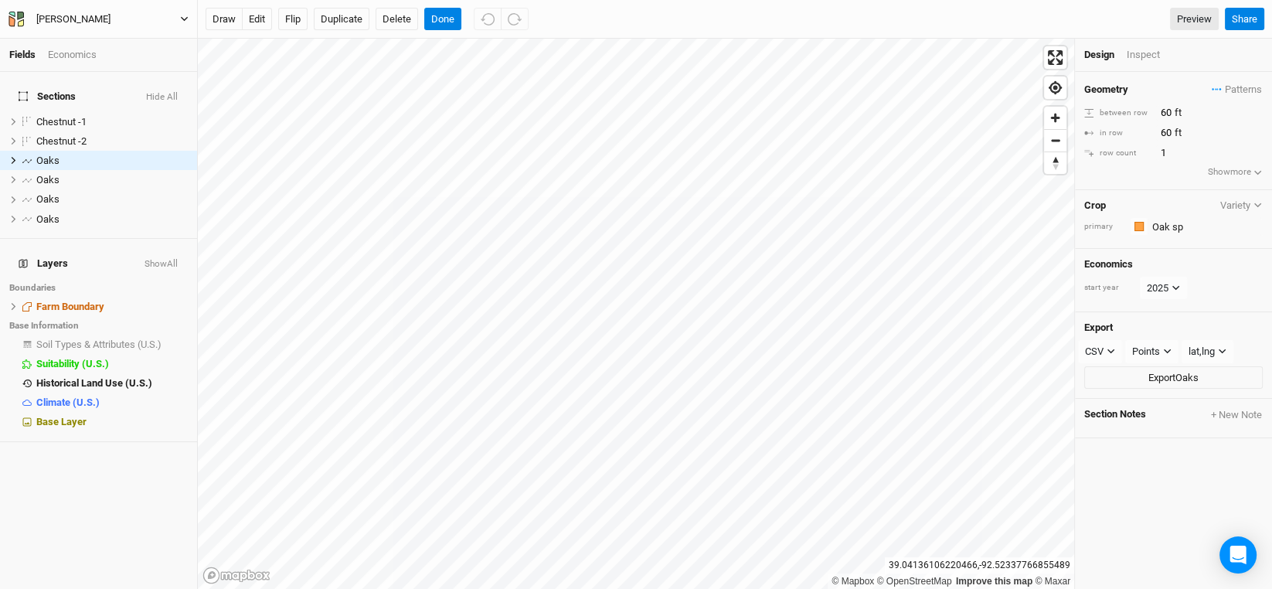
click at [67, 15] on div "[PERSON_NAME]" at bounding box center [73, 19] width 74 height 15
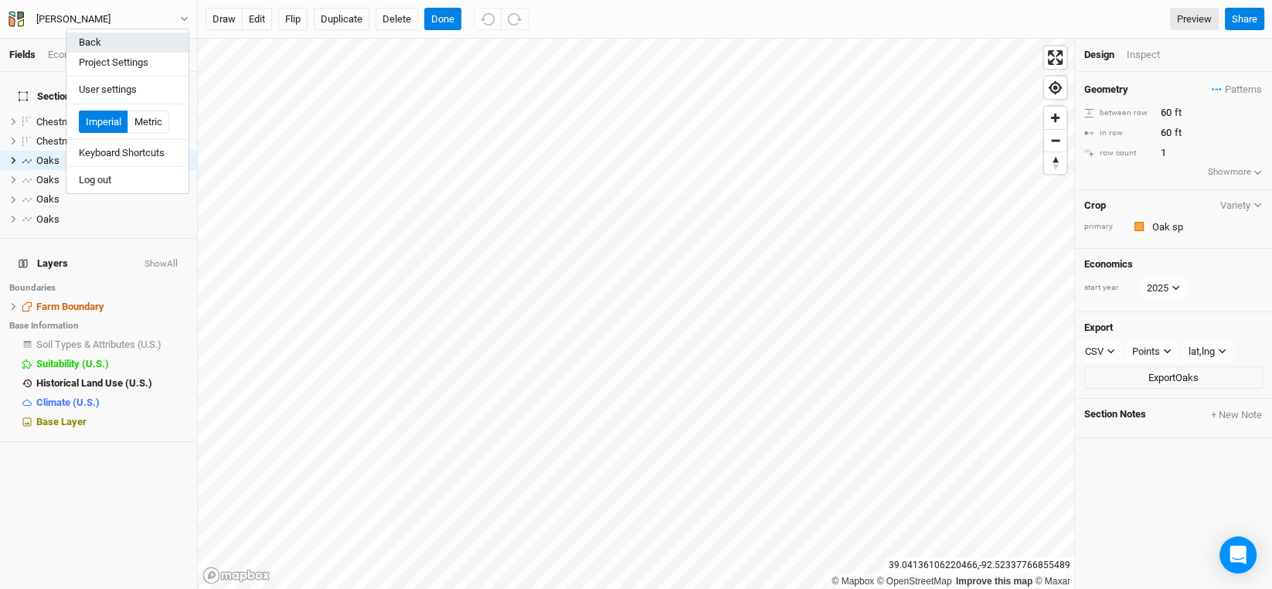
click at [87, 40] on button "Back" at bounding box center [127, 42] width 122 height 20
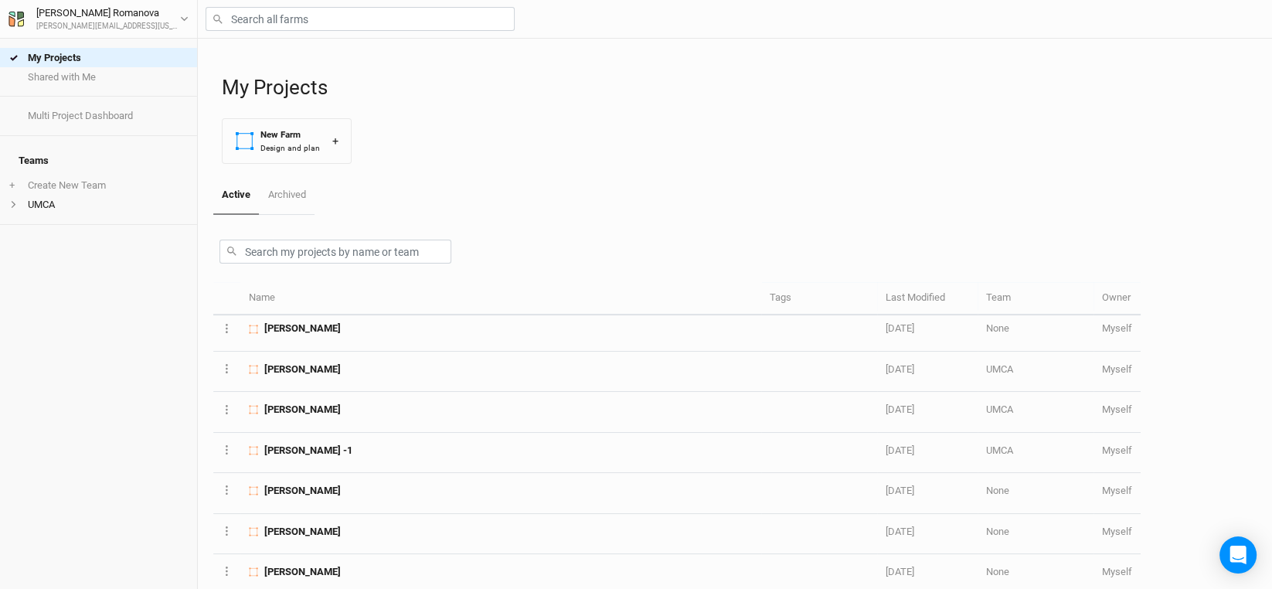
scroll to position [540, 0]
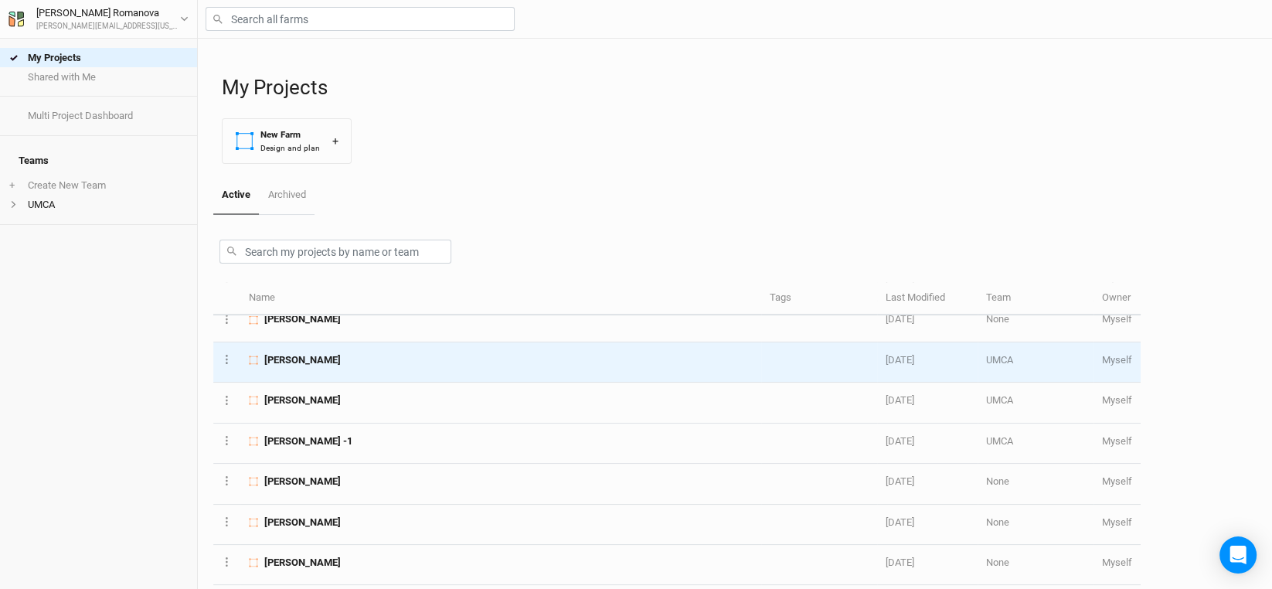
click at [291, 353] on span "[PERSON_NAME]" at bounding box center [302, 360] width 76 height 14
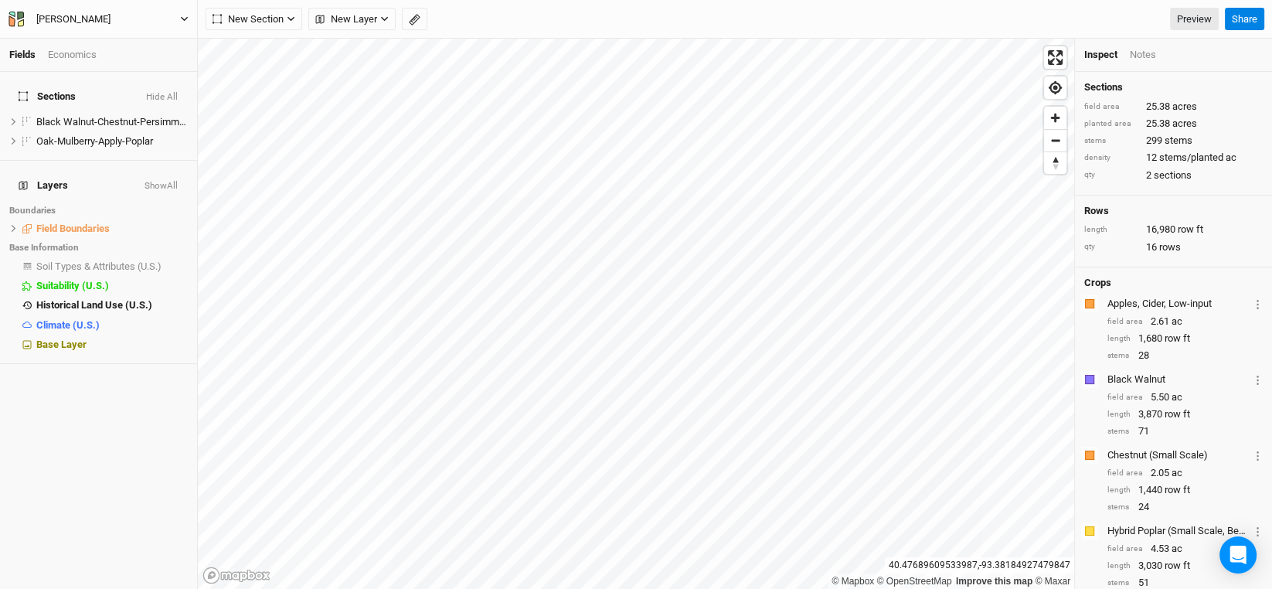
click at [129, 13] on button "[PERSON_NAME]" at bounding box center [99, 19] width 182 height 17
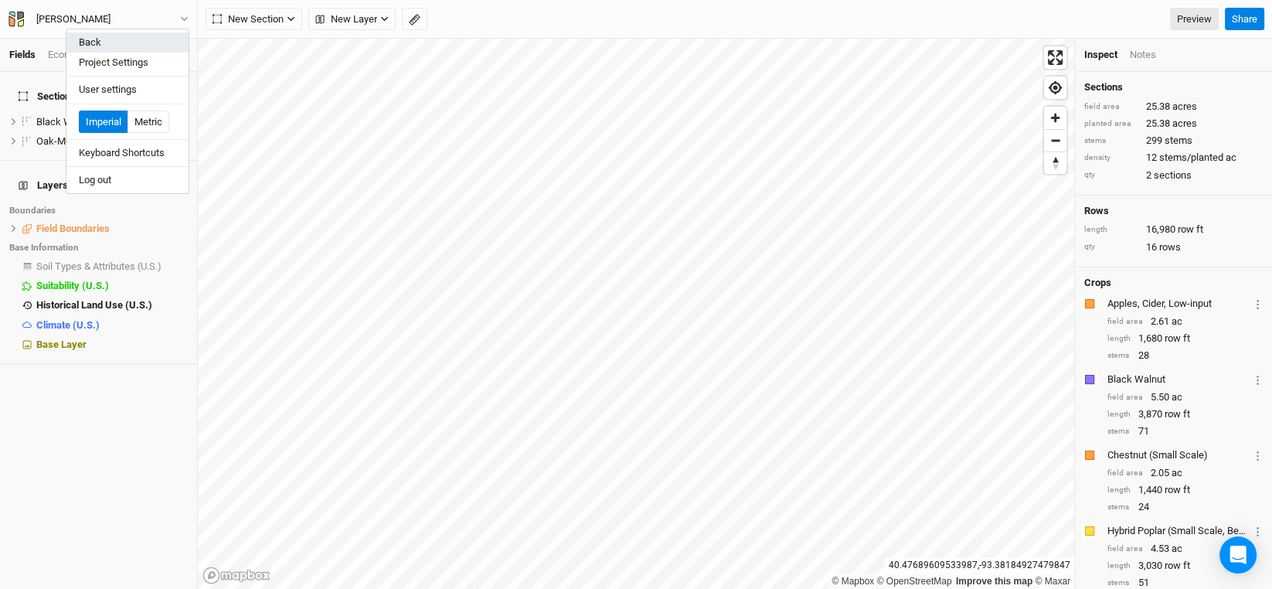
click at [93, 39] on button "Back" at bounding box center [127, 42] width 122 height 20
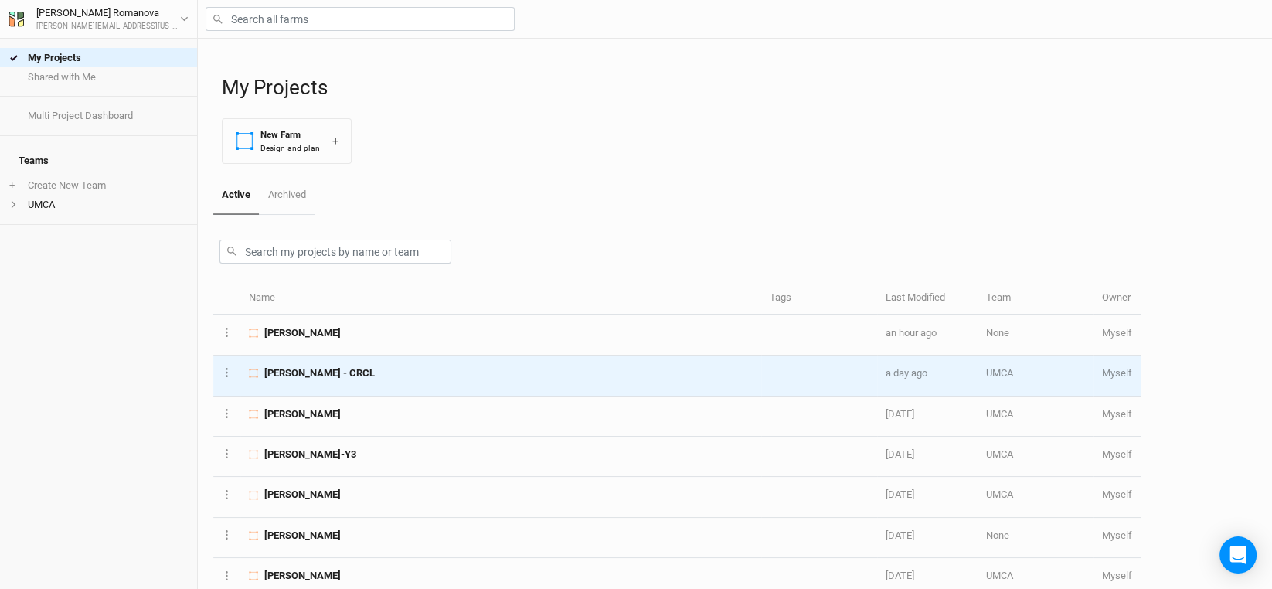
drag, startPoint x: 306, startPoint y: 375, endPoint x: 299, endPoint y: 365, distance: 11.6
click at [299, 366] on span "[PERSON_NAME] - CRCL" at bounding box center [319, 373] width 110 height 14
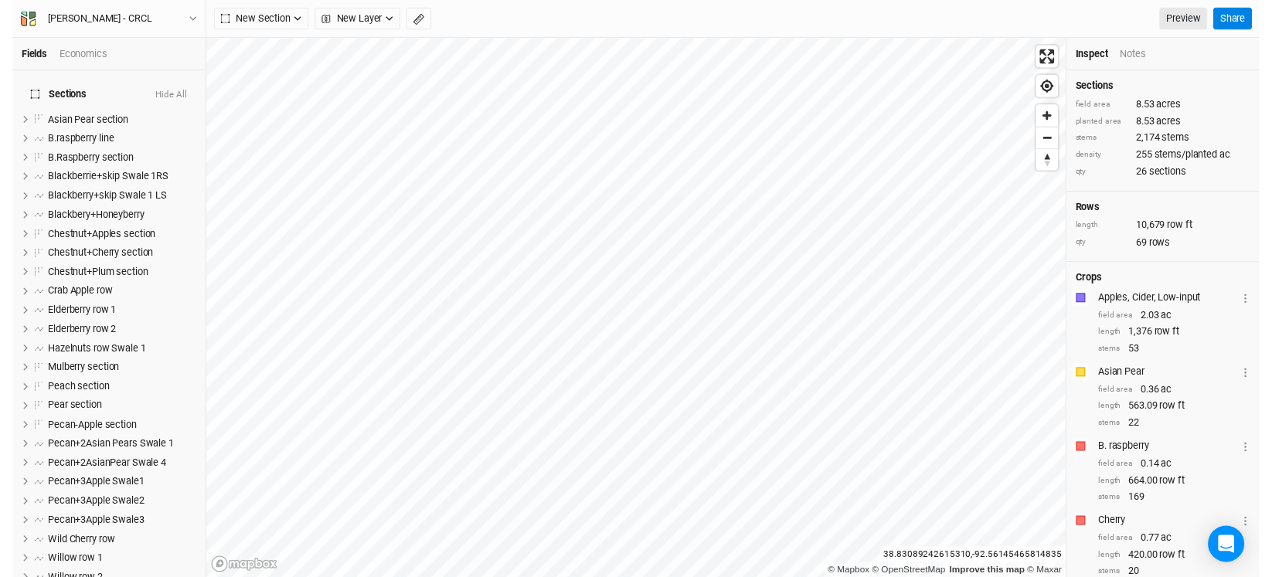
scroll to position [491, 0]
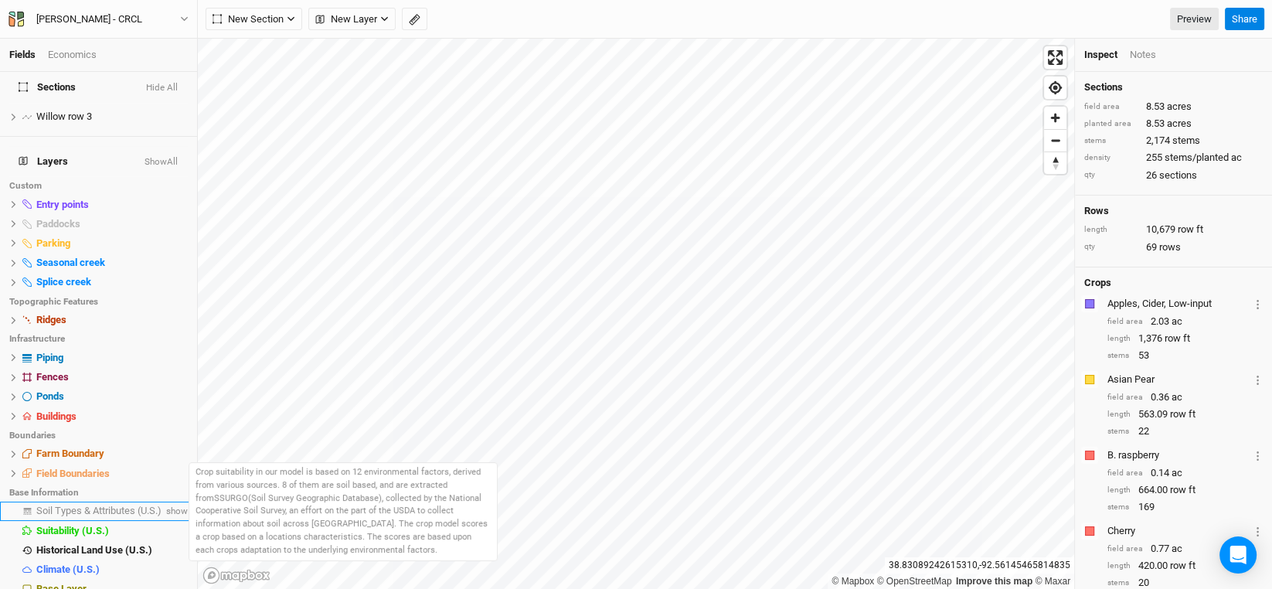
click at [95, 505] on span "Soil Types & Attributes (U.S.)" at bounding box center [98, 511] width 125 height 12
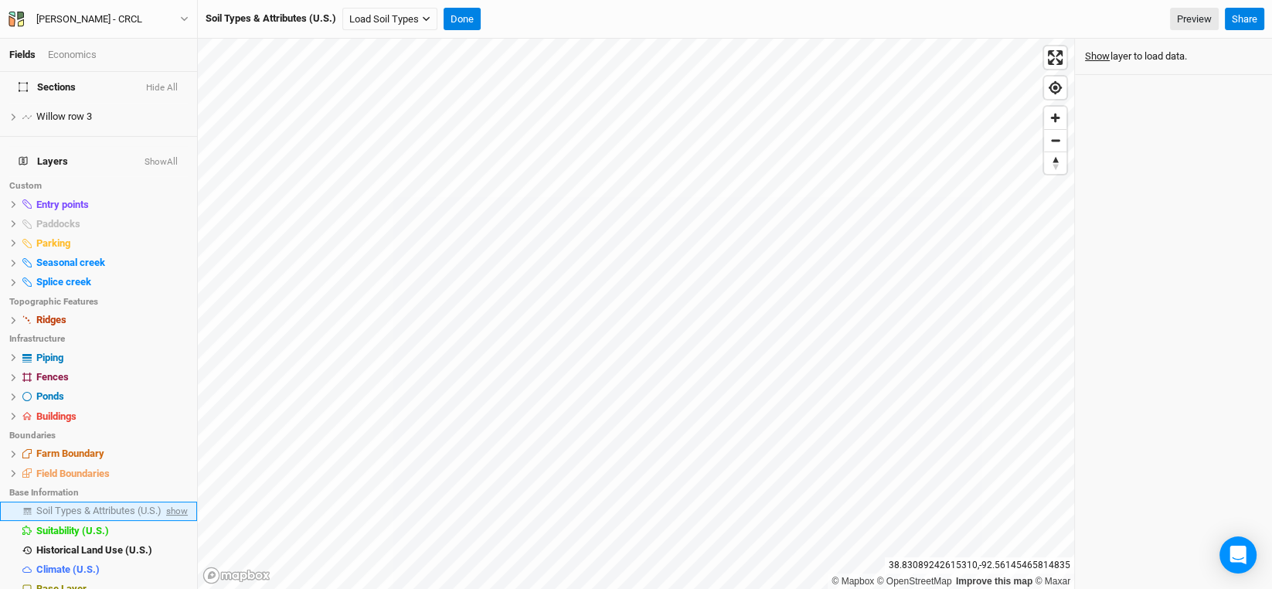
click at [165, 501] on span "show" at bounding box center [175, 510] width 25 height 19
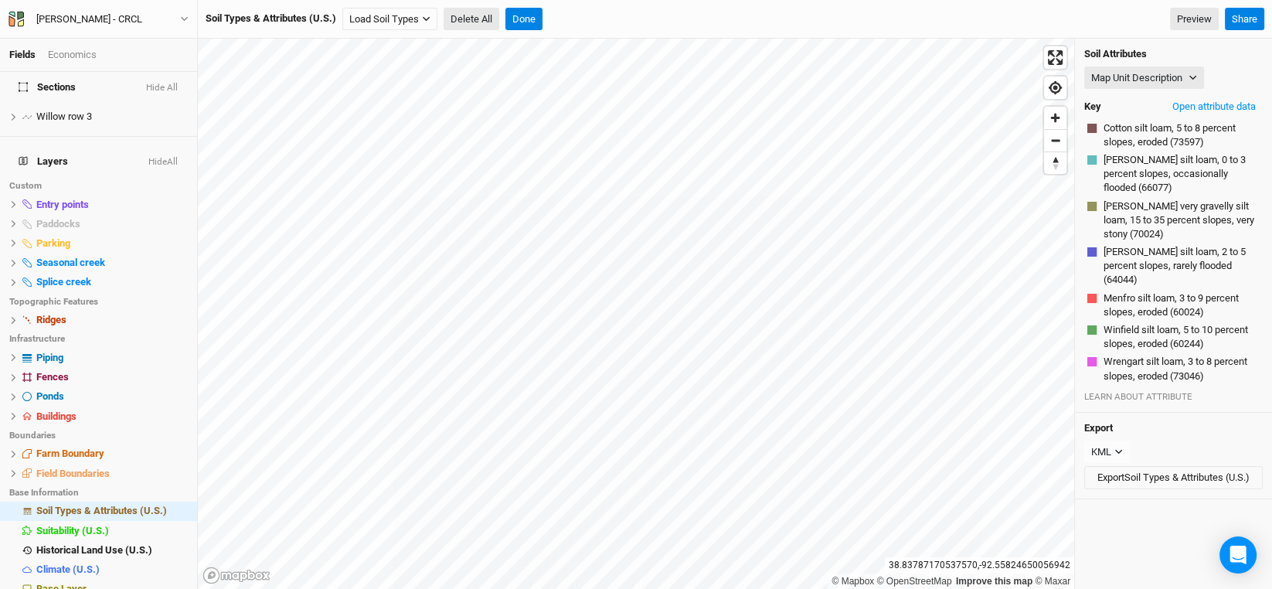
click at [488, 15] on button "Delete All" at bounding box center [471, 19] width 56 height 23
click at [627, 21] on button "Confirm" at bounding box center [621, 19] width 48 height 23
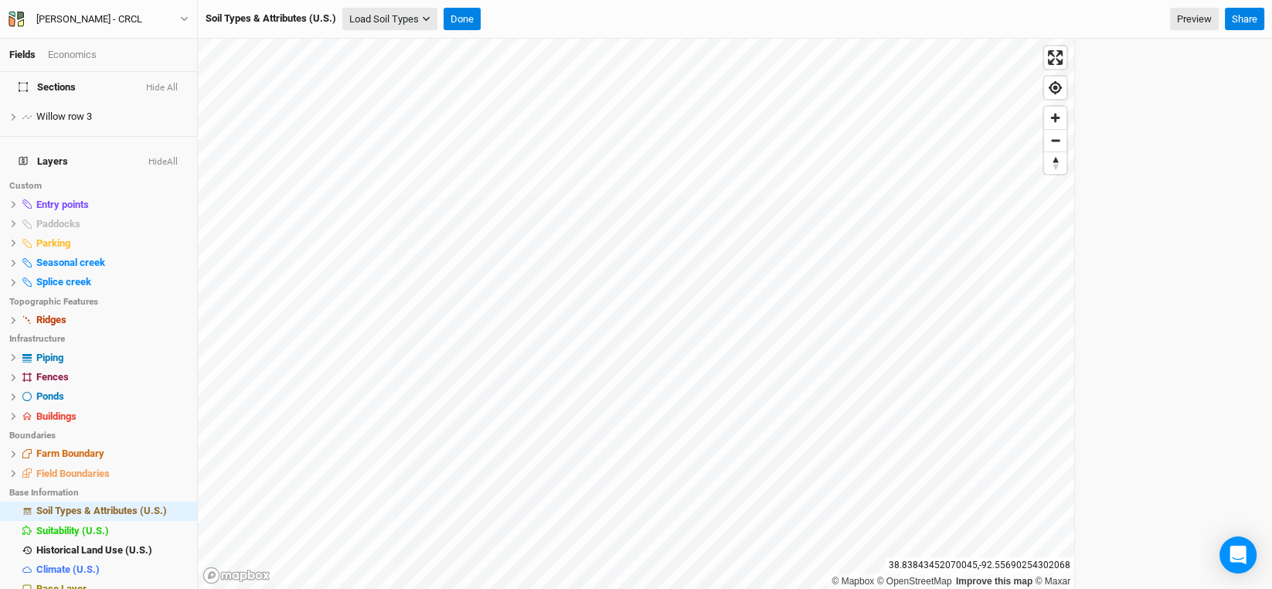
click at [391, 12] on button "Load Soil Types" at bounding box center [389, 19] width 95 height 23
click at [395, 64] on button "Load for Current View" at bounding box center [408, 66] width 129 height 20
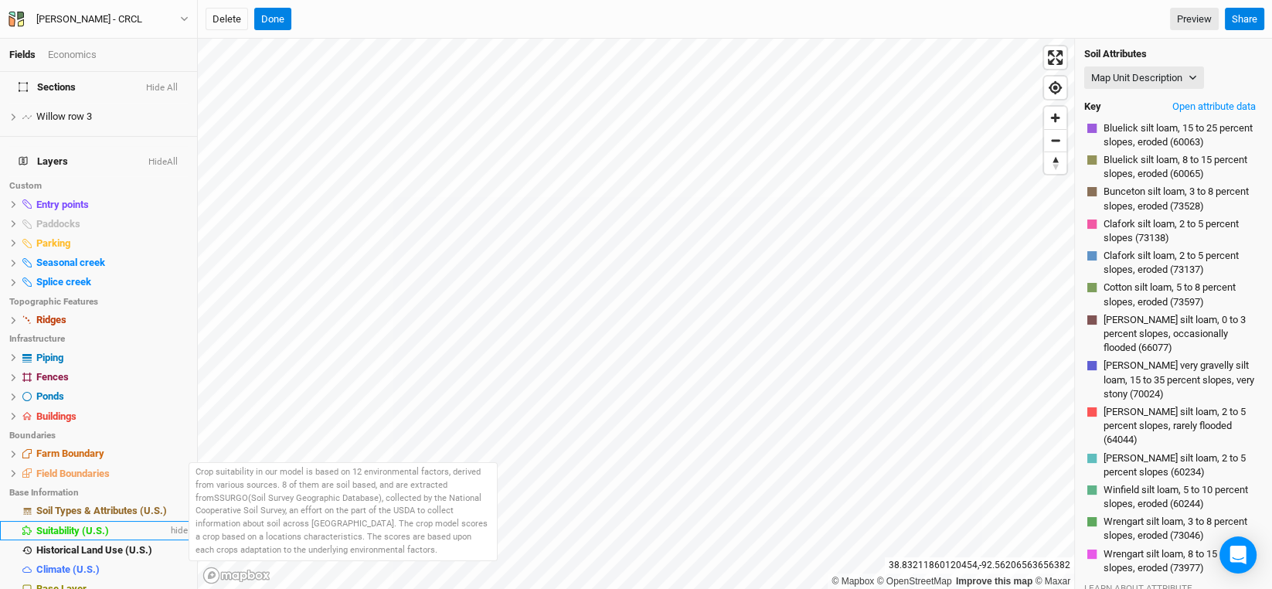
click at [66, 525] on span "Suitability (U.S.)" at bounding box center [72, 531] width 73 height 12
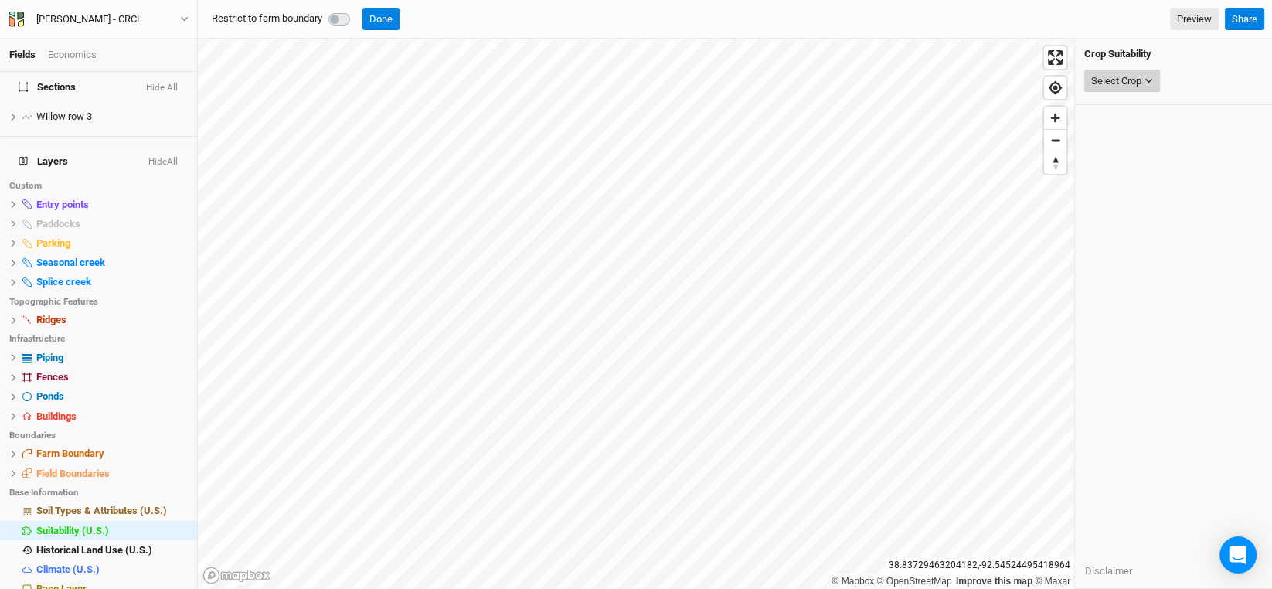
click at [1140, 81] on div "Select Crop" at bounding box center [1116, 80] width 50 height 15
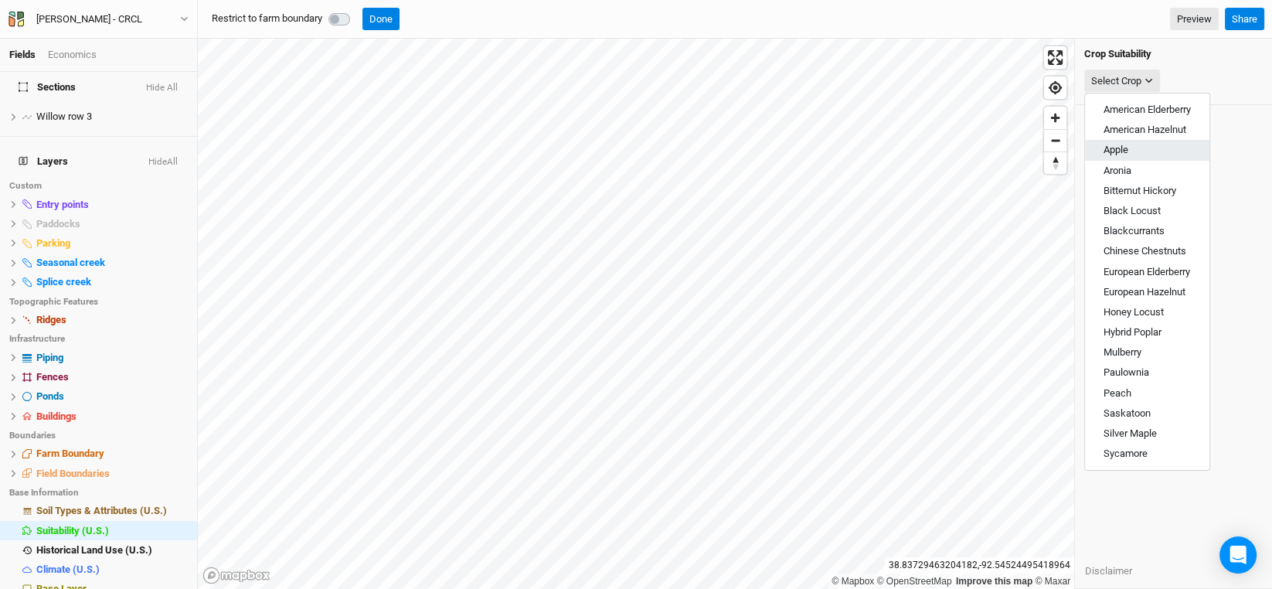
click at [1120, 144] on span "Apple" at bounding box center [1115, 150] width 25 height 12
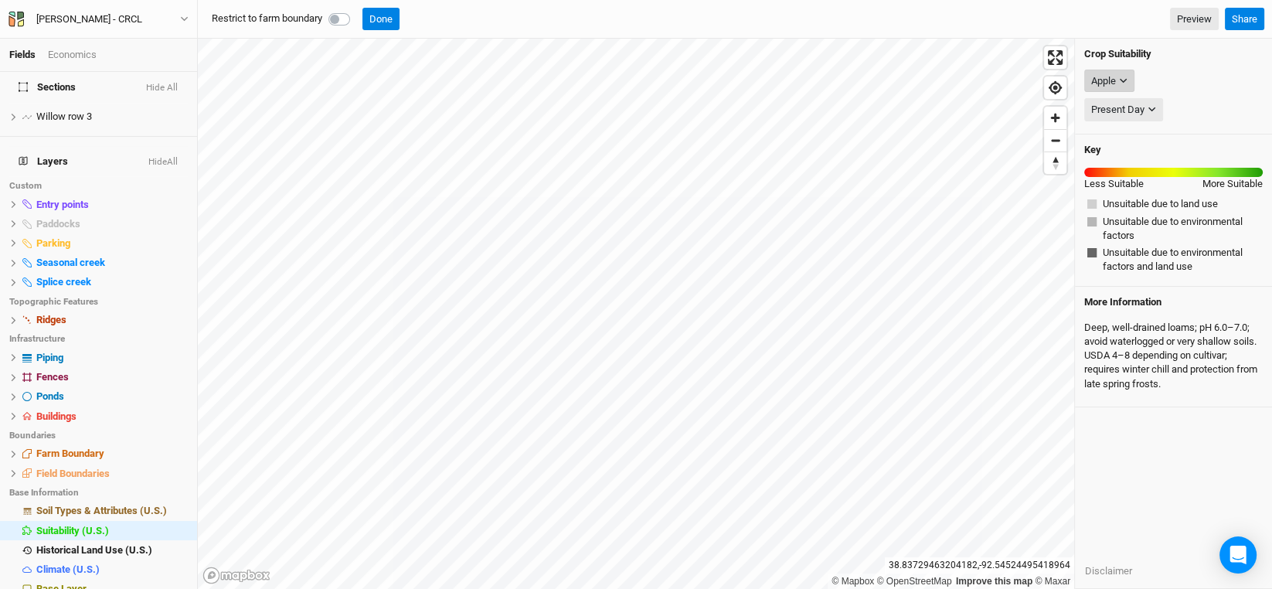
click at [1120, 76] on icon "button" at bounding box center [1123, 80] width 8 height 8
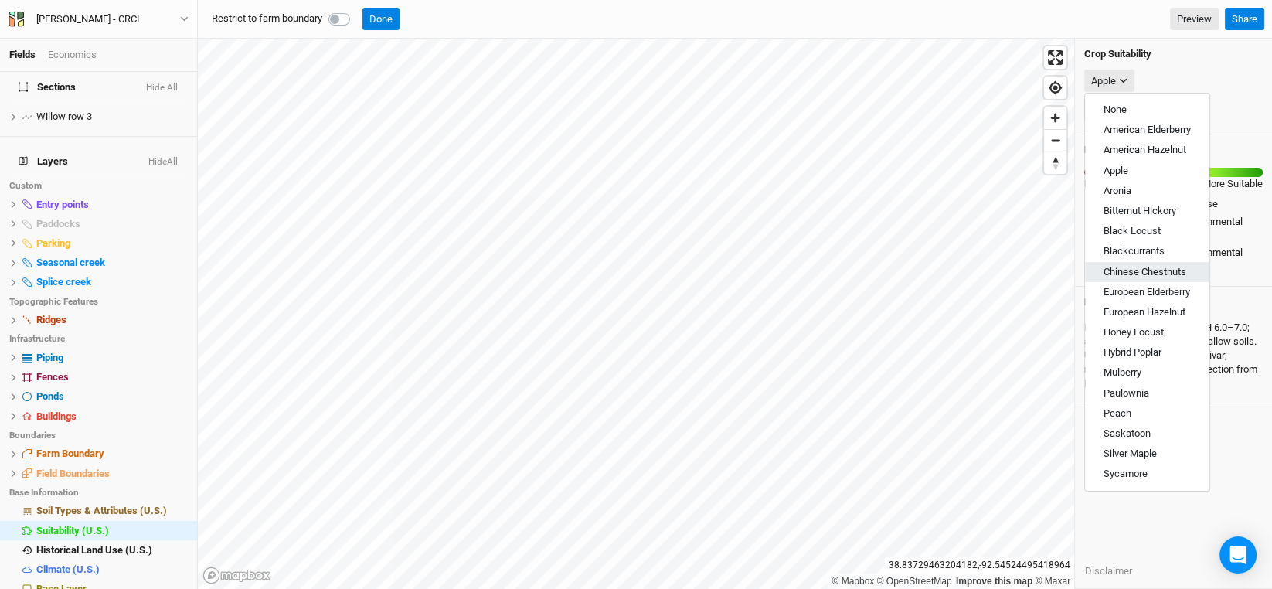
click at [1129, 271] on span "Chinese Chestnuts" at bounding box center [1144, 272] width 83 height 12
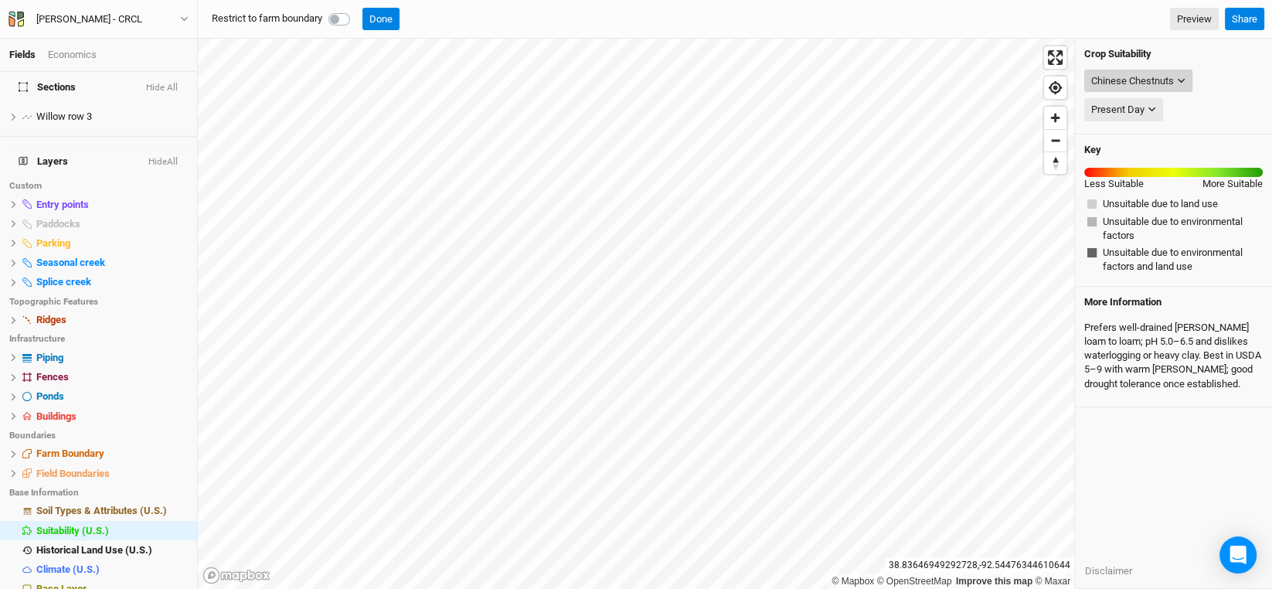
click at [1170, 76] on div "Chinese Chestnuts" at bounding box center [1132, 80] width 83 height 15
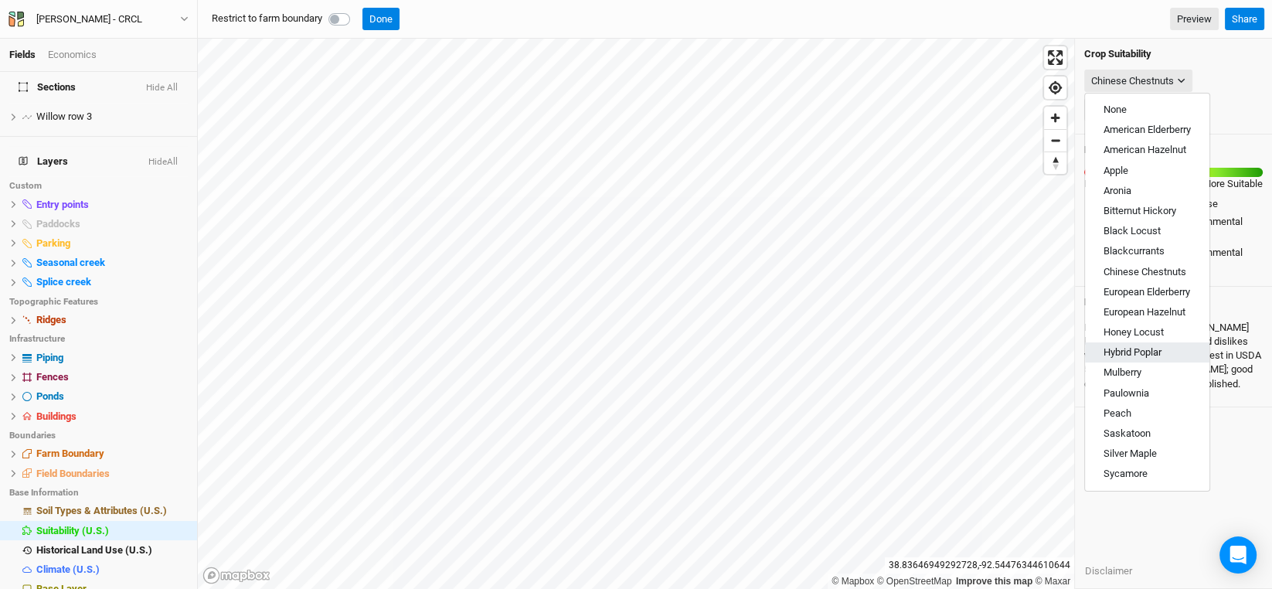
click at [1141, 348] on span "Hybrid Poplar" at bounding box center [1132, 352] width 58 height 12
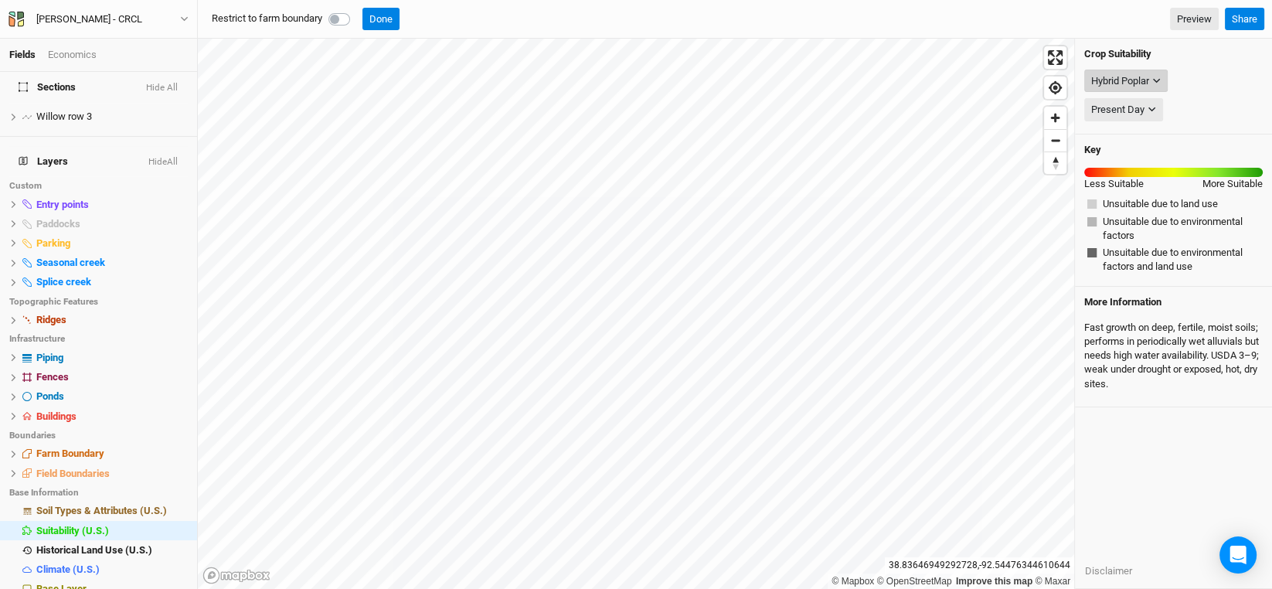
click at [1159, 80] on icon "button" at bounding box center [1156, 80] width 8 height 8
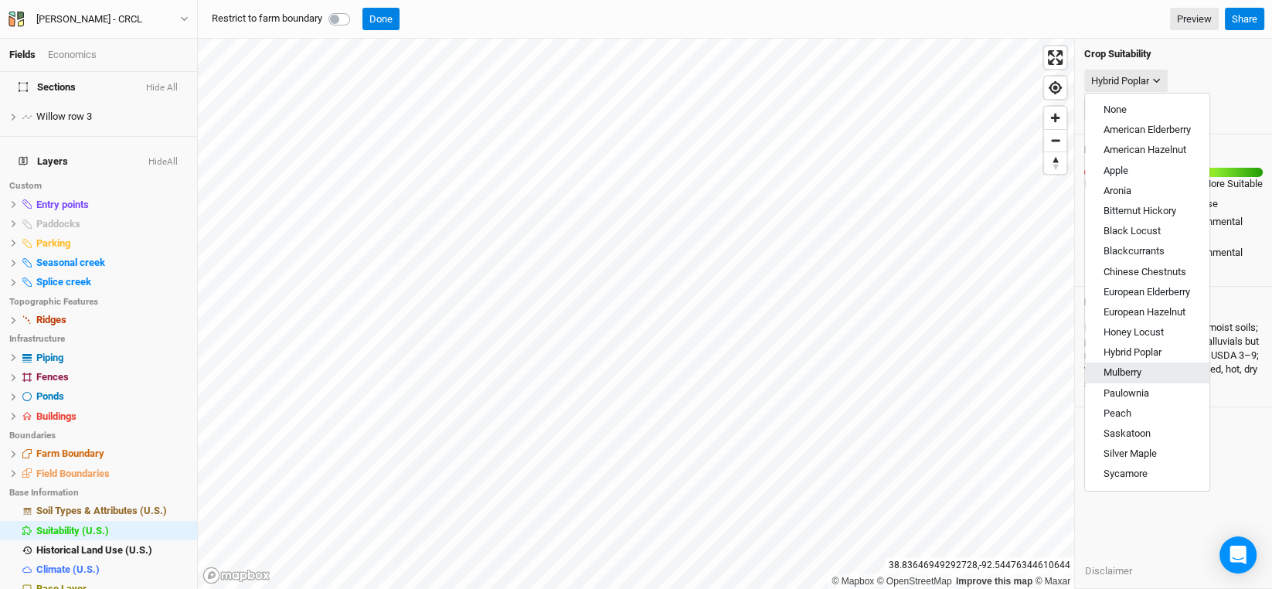
click at [1138, 364] on button "Mulberry" at bounding box center [1147, 372] width 124 height 20
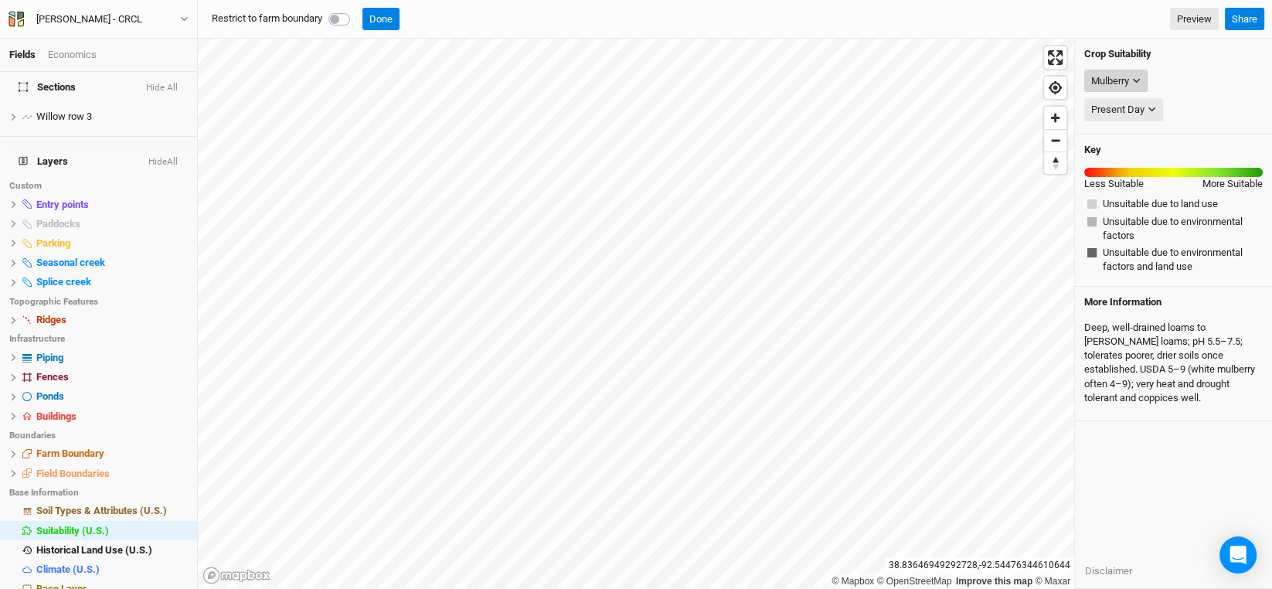
click at [1127, 74] on div "Mulberry" at bounding box center [1110, 80] width 38 height 15
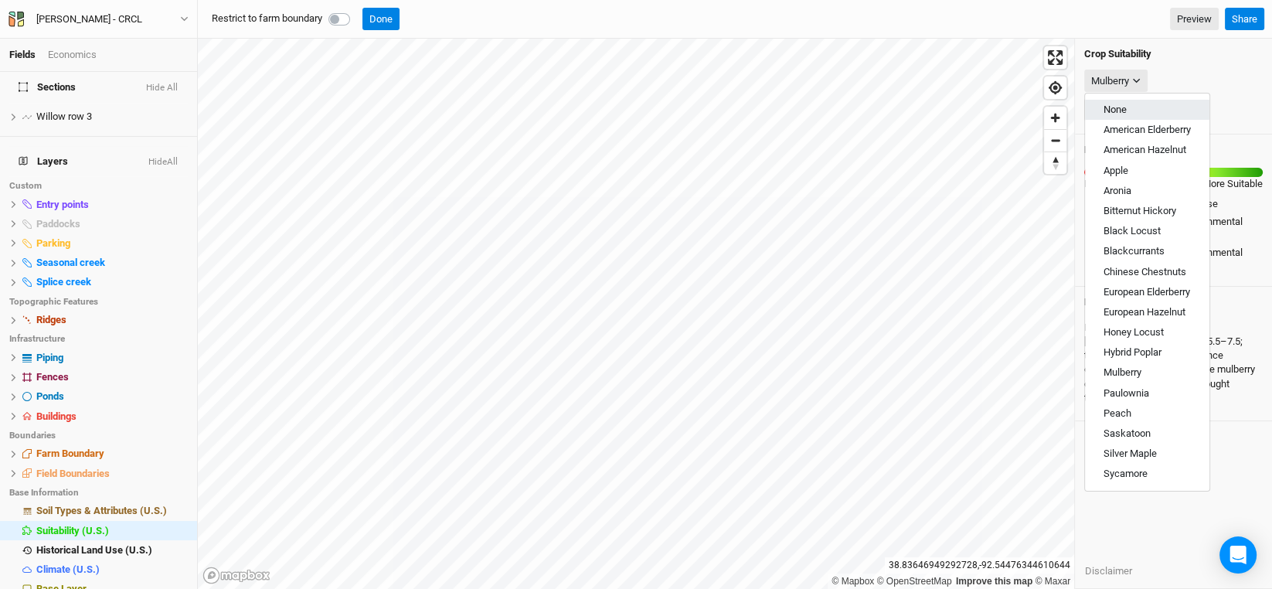
click at [1116, 110] on span "None" at bounding box center [1114, 110] width 23 height 12
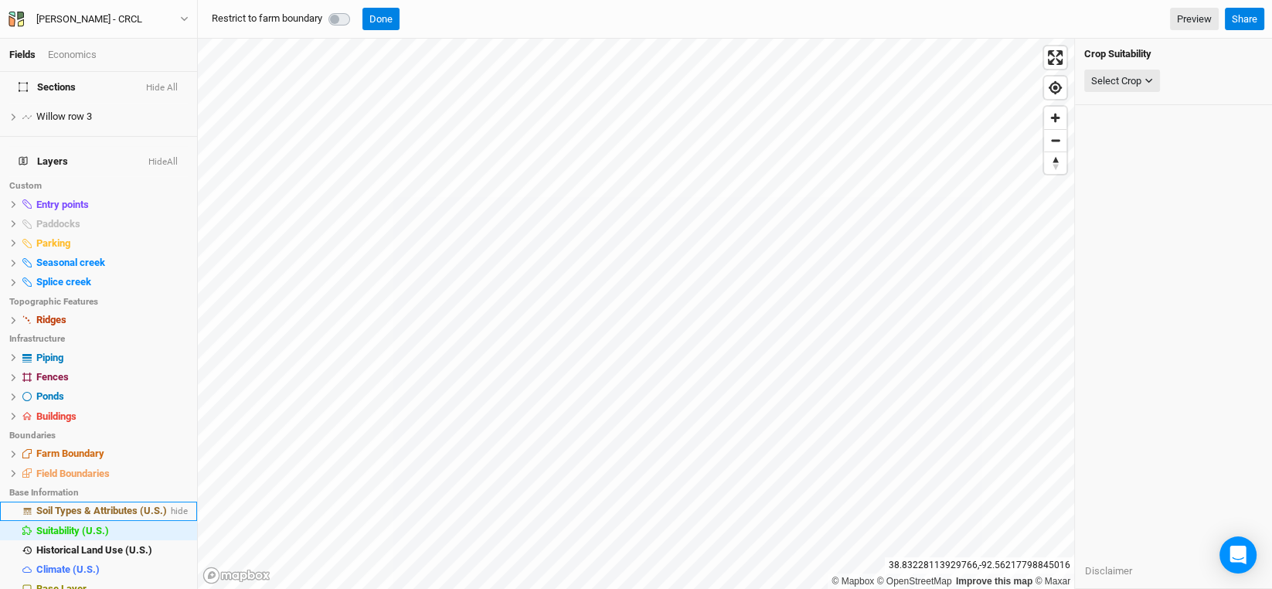
click at [73, 501] on li "Soil Types & Attributes (U.S.) hide" at bounding box center [98, 510] width 197 height 19
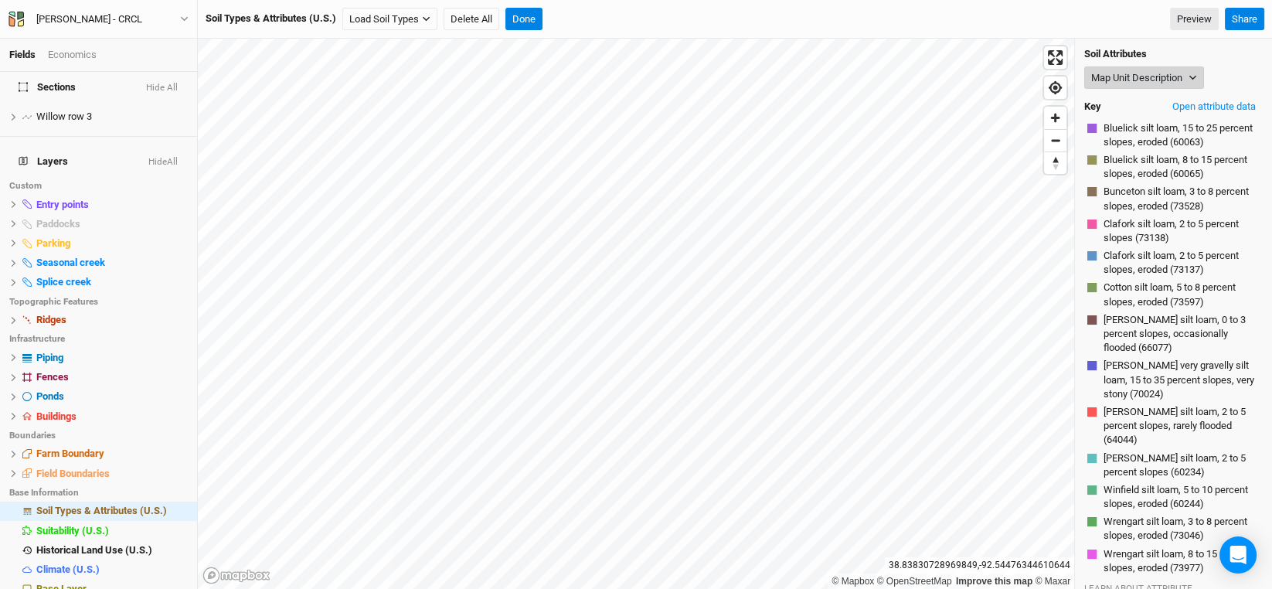
click at [1187, 76] on button "Map Unit Description" at bounding box center [1144, 77] width 120 height 23
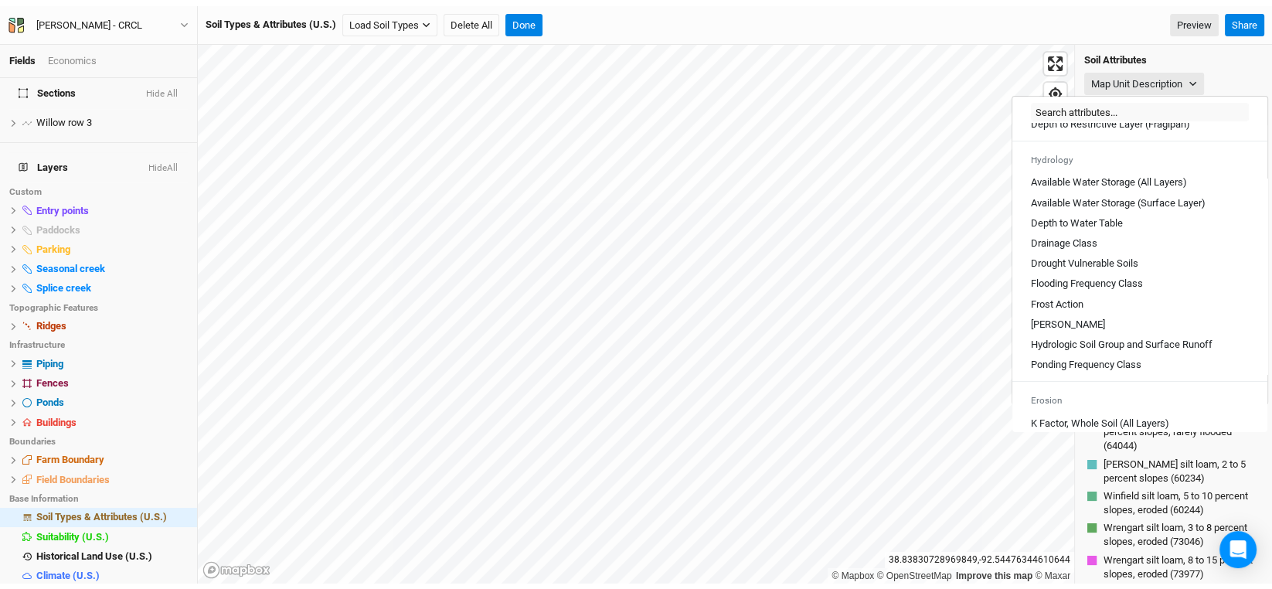
scroll to position [540, 0]
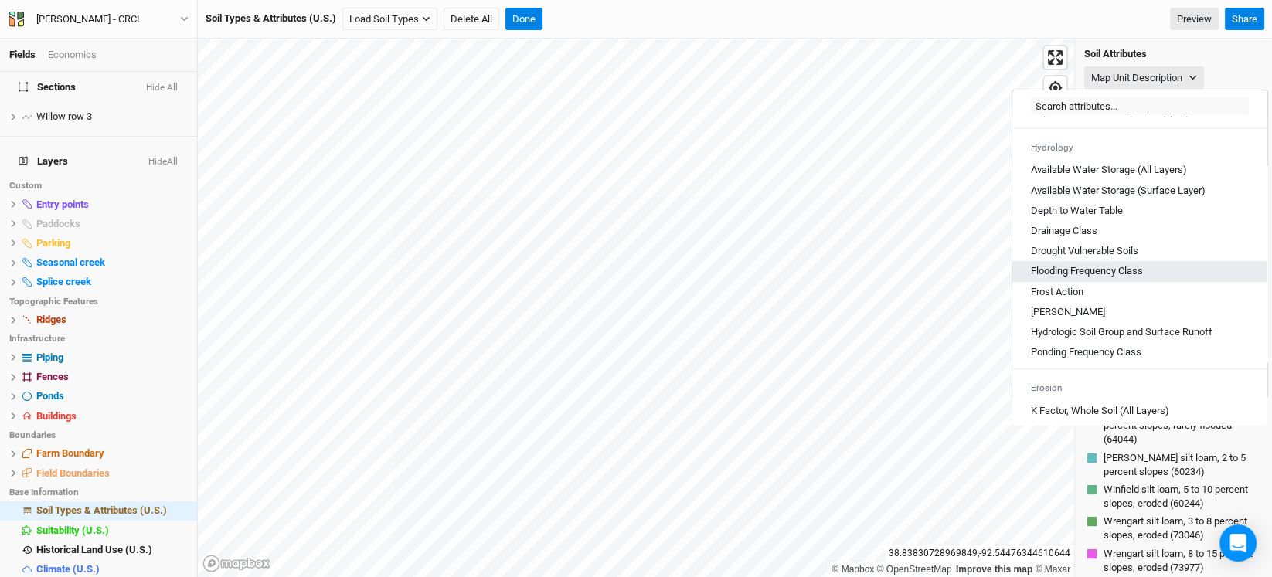
click at [1096, 278] on Class "Flooding Frequency Class" at bounding box center [1087, 271] width 112 height 14
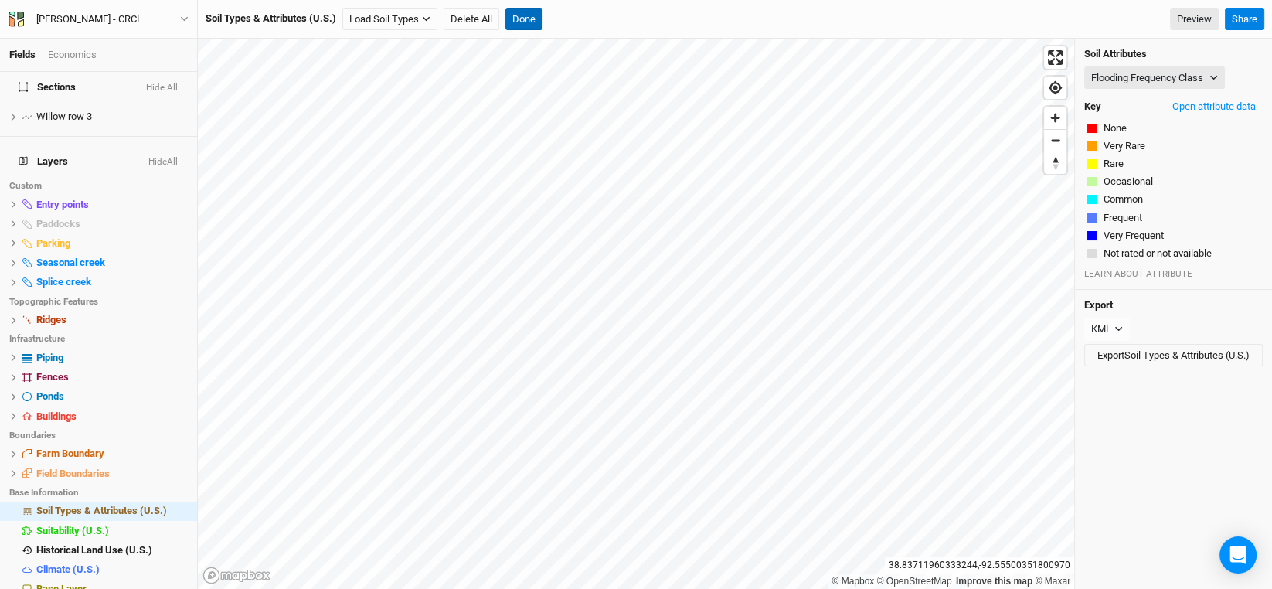
click at [533, 21] on button "Done" at bounding box center [523, 19] width 37 height 23
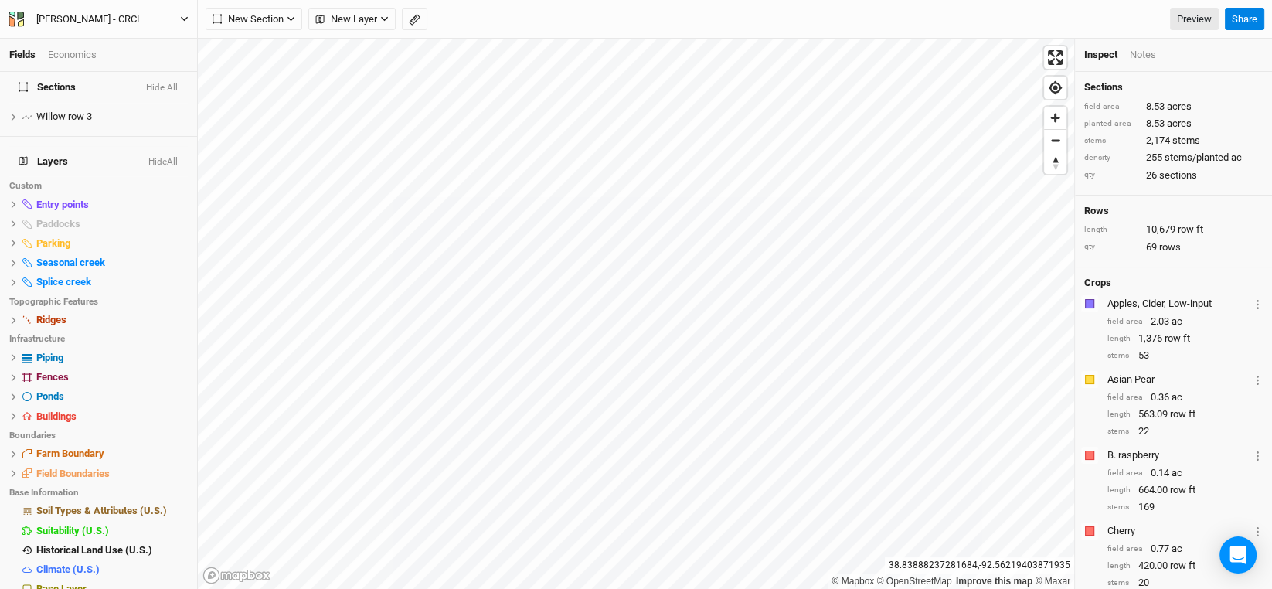
click at [93, 19] on div "[PERSON_NAME] - CRCL" at bounding box center [89, 19] width 106 height 15
click at [87, 44] on button "Back" at bounding box center [127, 42] width 122 height 20
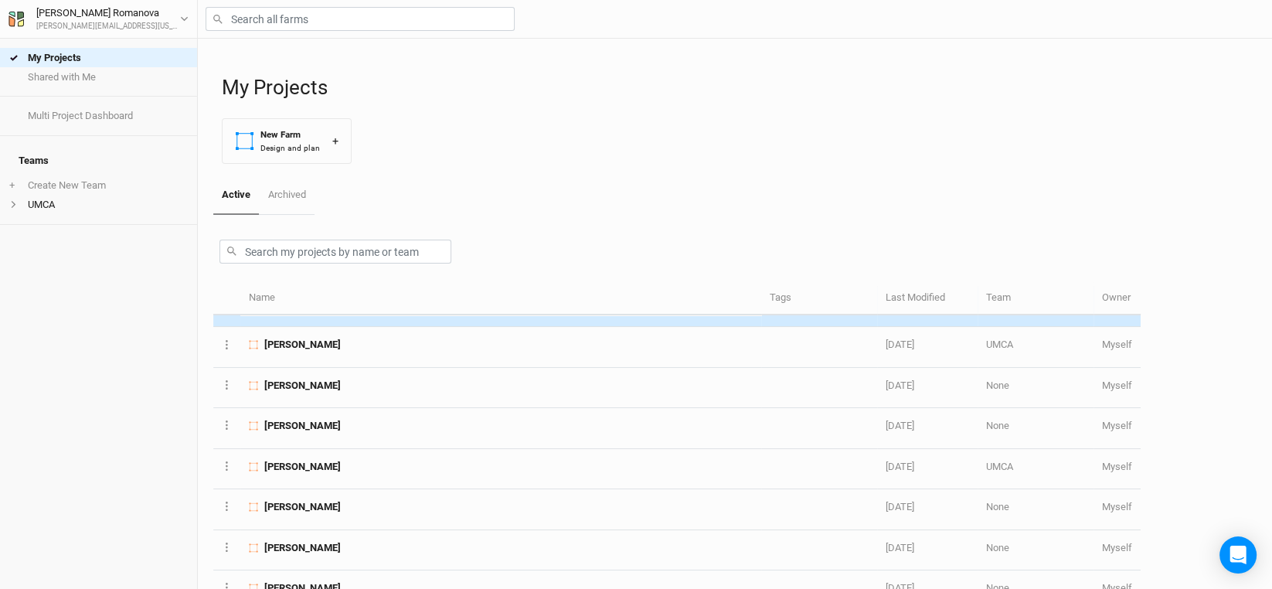
scroll to position [308, 0]
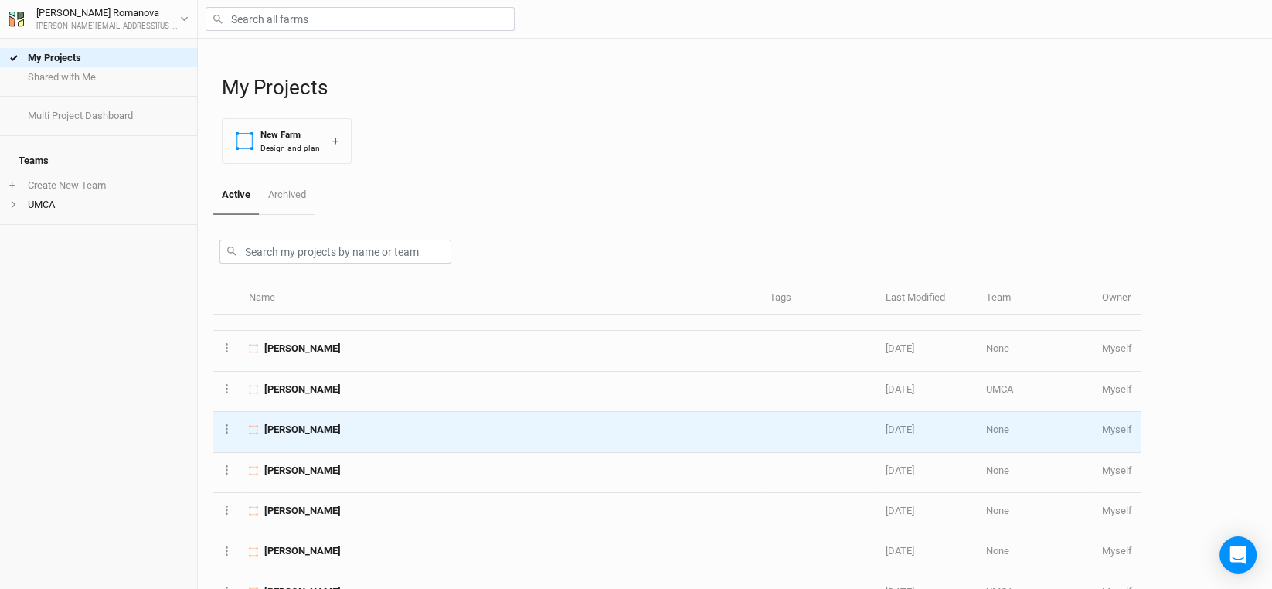
click at [286, 424] on span "[PERSON_NAME]" at bounding box center [302, 430] width 76 height 14
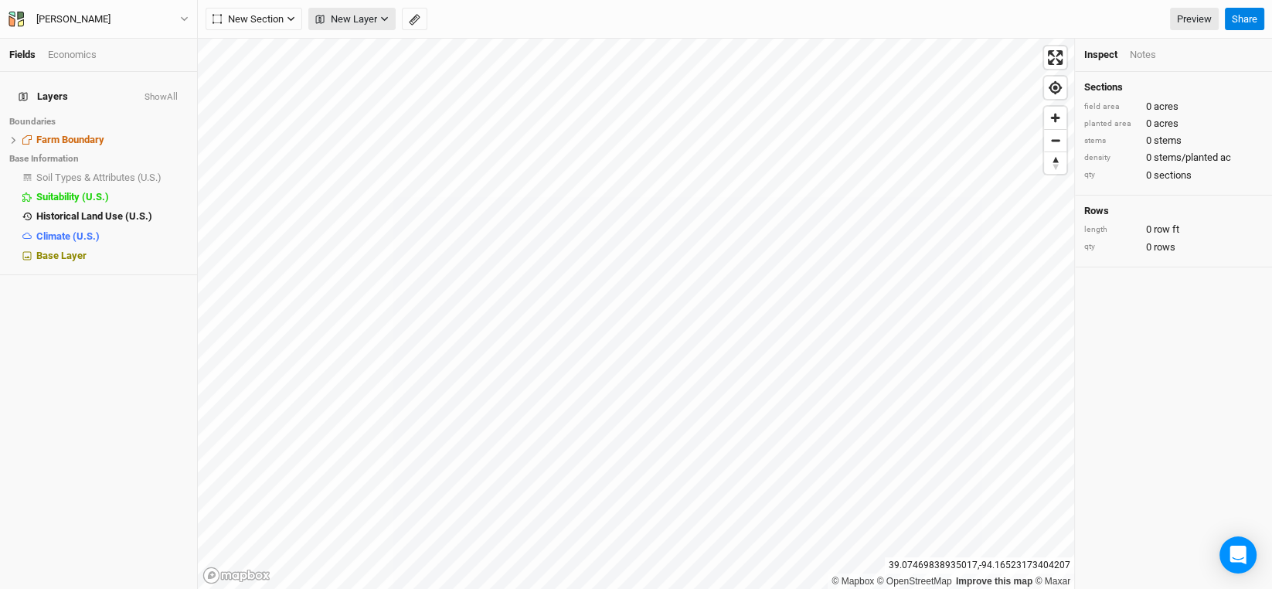
click at [373, 19] on span "New Layer" at bounding box center [346, 19] width 62 height 15
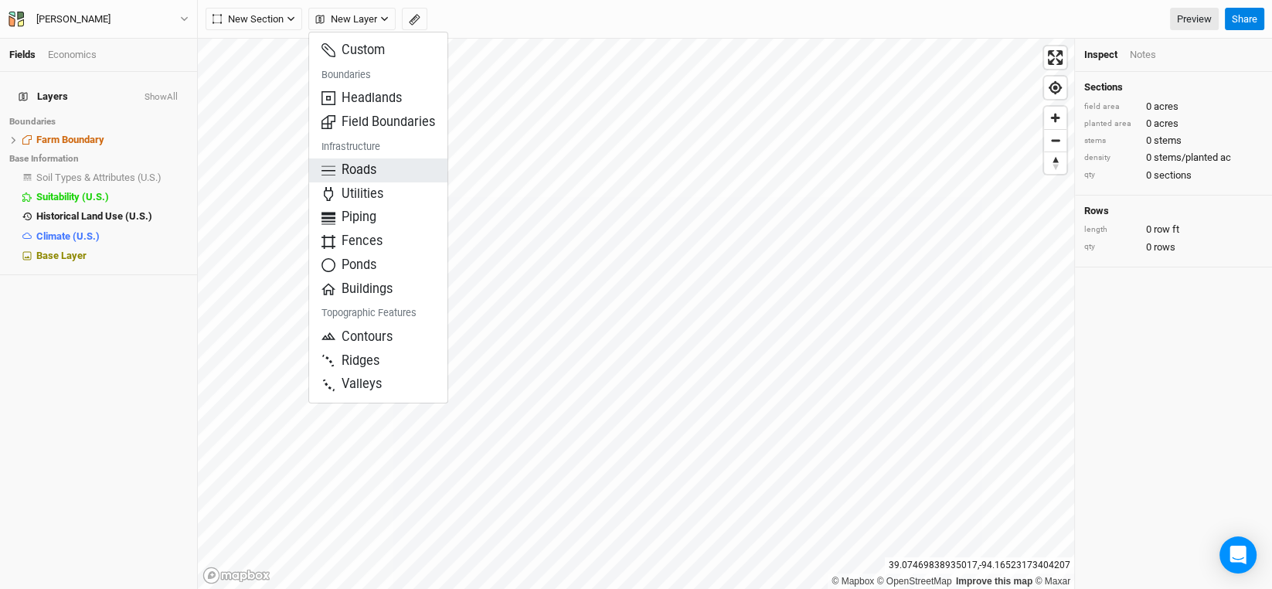
click at [355, 171] on span "Roads" at bounding box center [348, 170] width 55 height 18
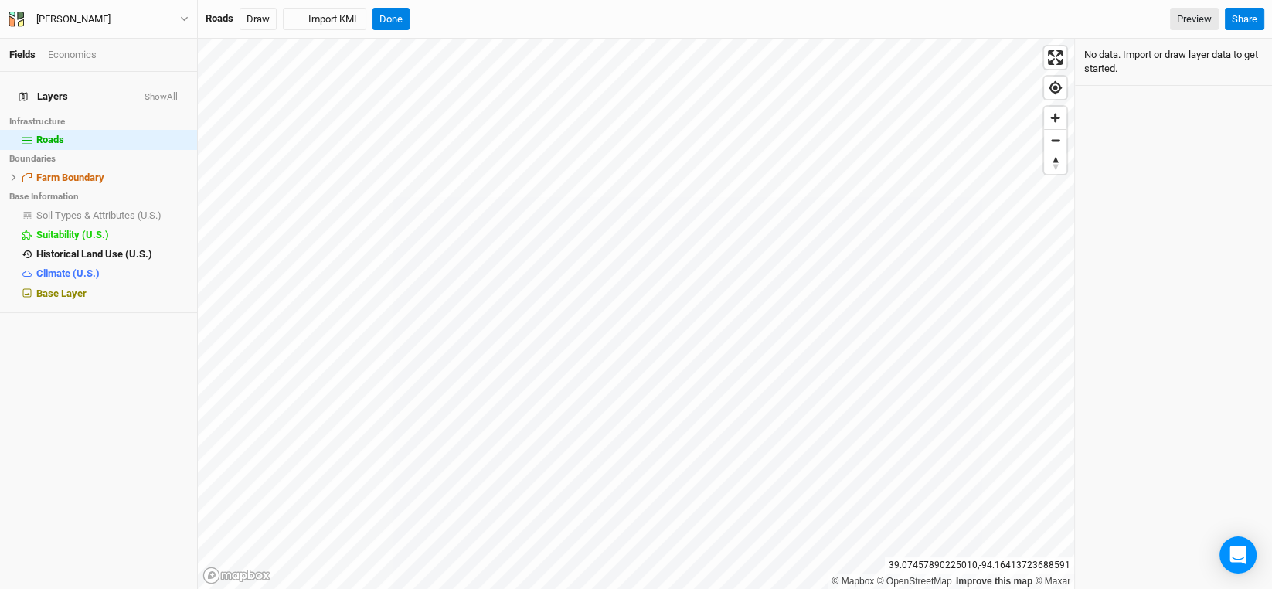
drag, startPoint x: 257, startPoint y: 21, endPoint x: 262, endPoint y: 32, distance: 11.8
click at [257, 21] on button "Draw" at bounding box center [258, 19] width 37 height 23
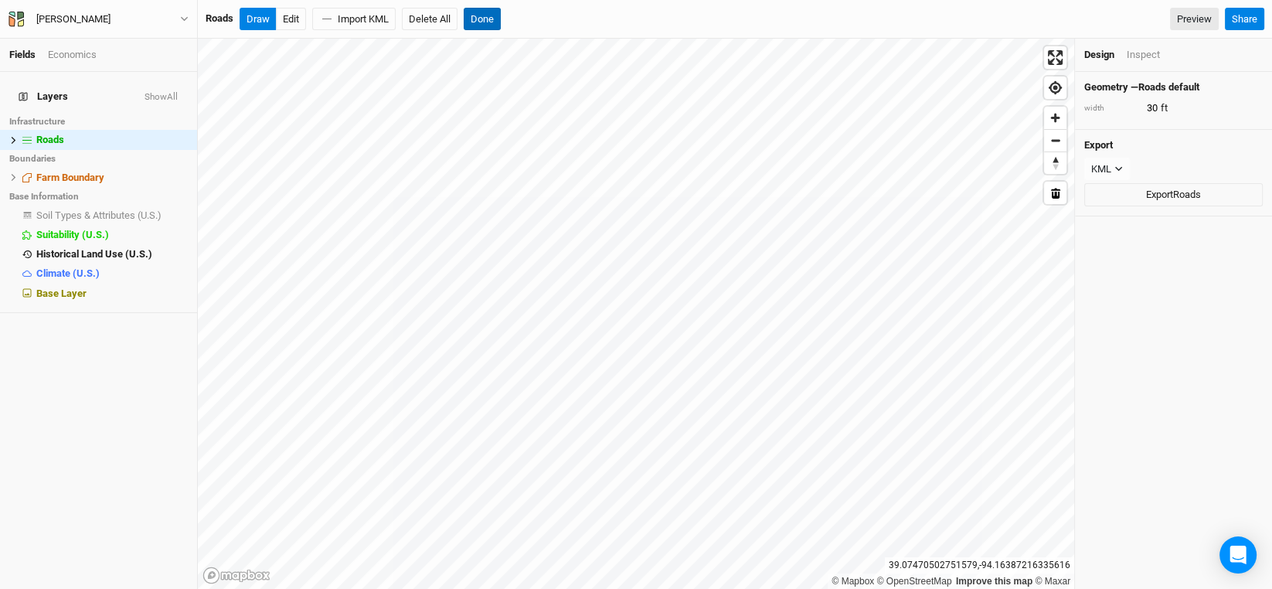
click at [484, 15] on button "Done" at bounding box center [482, 19] width 37 height 23
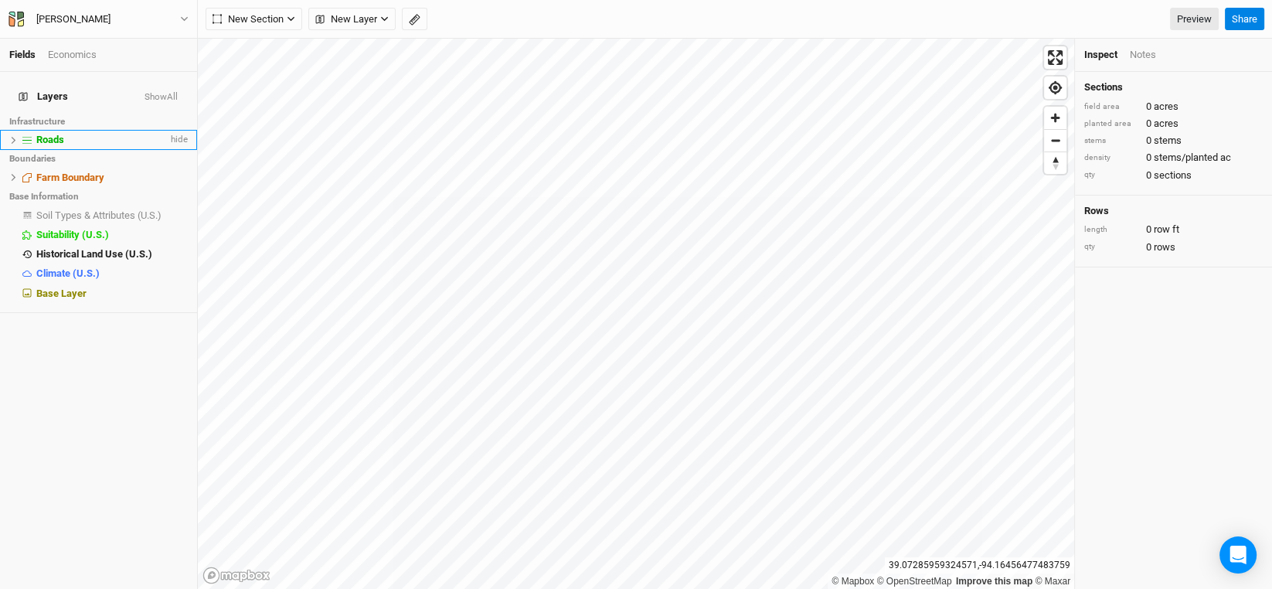
click at [45, 134] on span "Roads" at bounding box center [50, 140] width 28 height 12
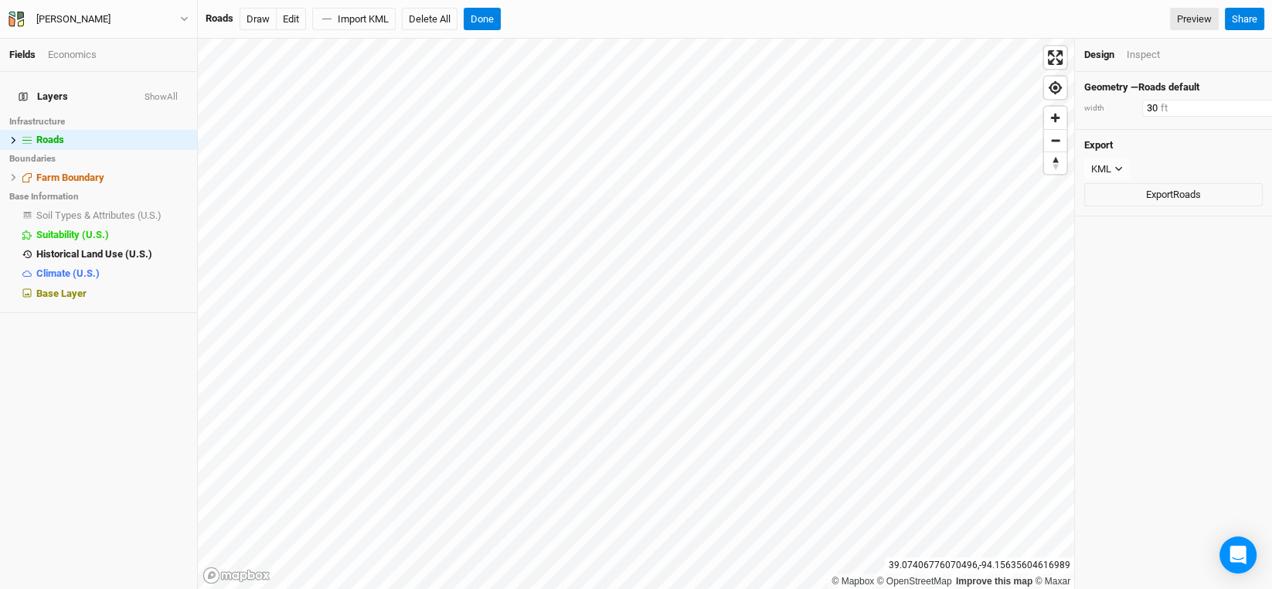
drag, startPoint x: 1157, startPoint y: 105, endPoint x: 1110, endPoint y: 107, distance: 46.4
click at [1110, 107] on div "width 30 ft" at bounding box center [1173, 108] width 178 height 17
type input "25"
click at [1132, 123] on div "Geometry — Roads default width 25 ft" at bounding box center [1173, 101] width 197 height 58
click at [1106, 399] on div "Geometry — Roads default width 25 ft Export KML JSON KML Export Roads" at bounding box center [1173, 330] width 197 height 517
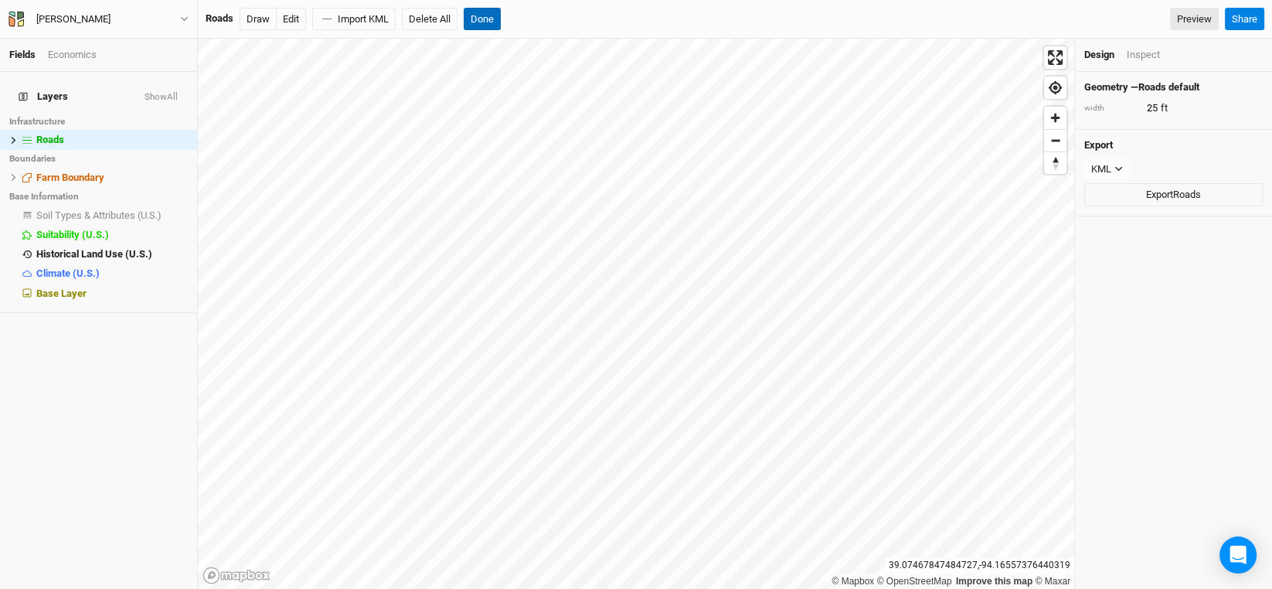
click at [485, 20] on button "Done" at bounding box center [482, 19] width 37 height 23
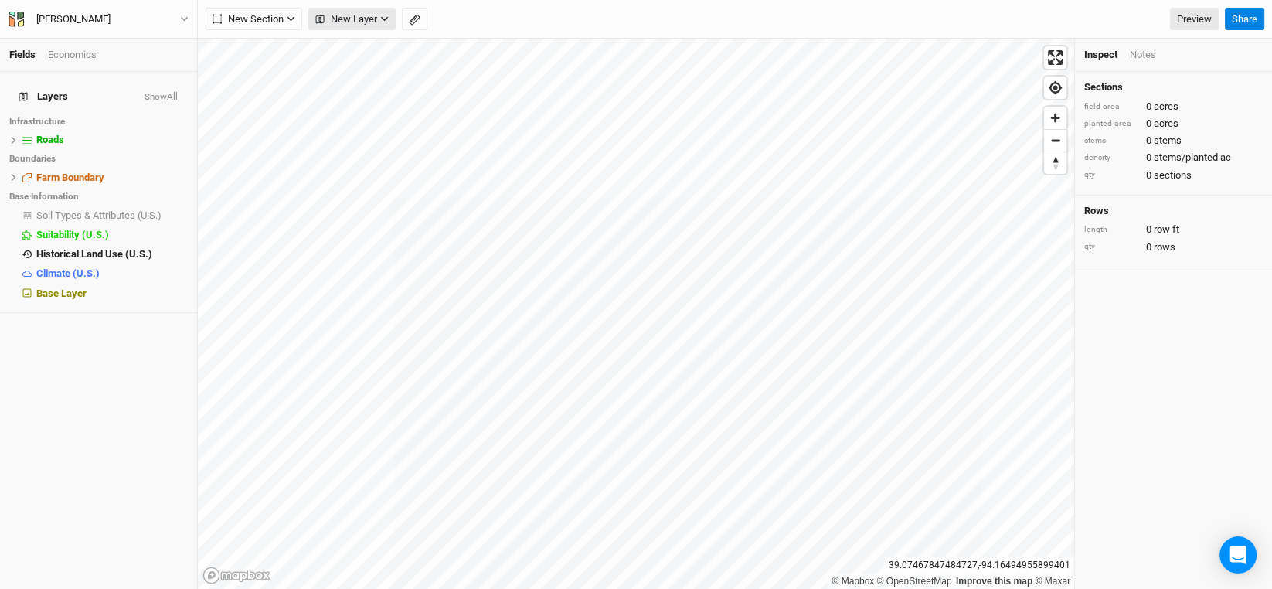
click at [379, 22] on button "New Layer" at bounding box center [351, 19] width 87 height 23
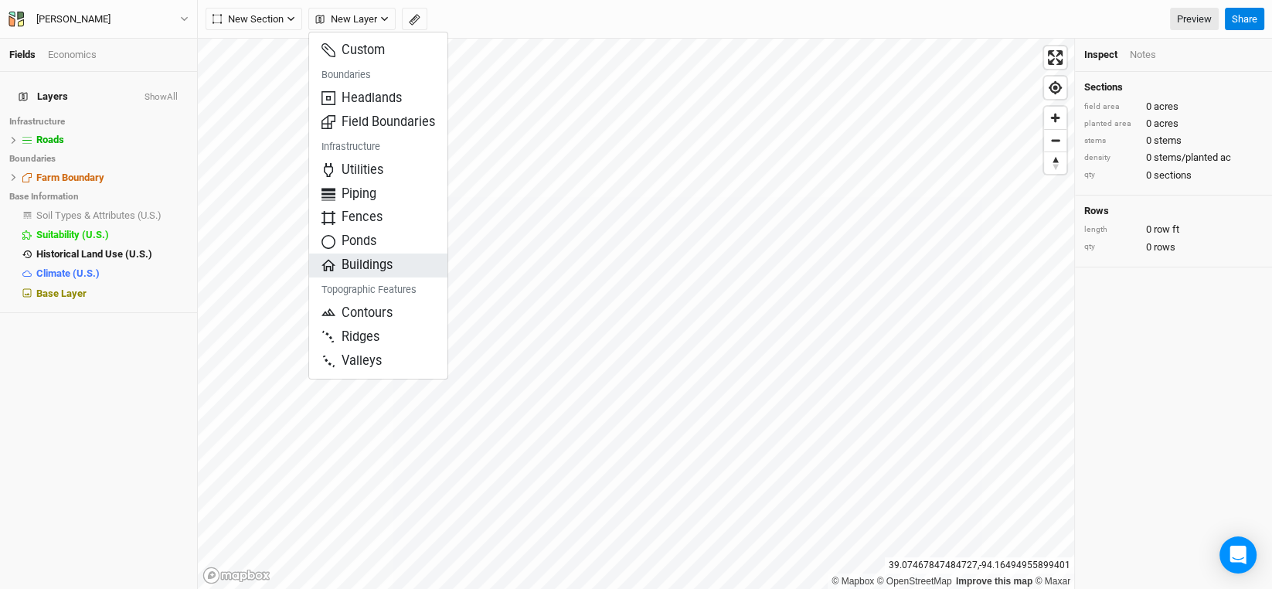
click at [375, 260] on span "Buildings" at bounding box center [356, 266] width 71 height 18
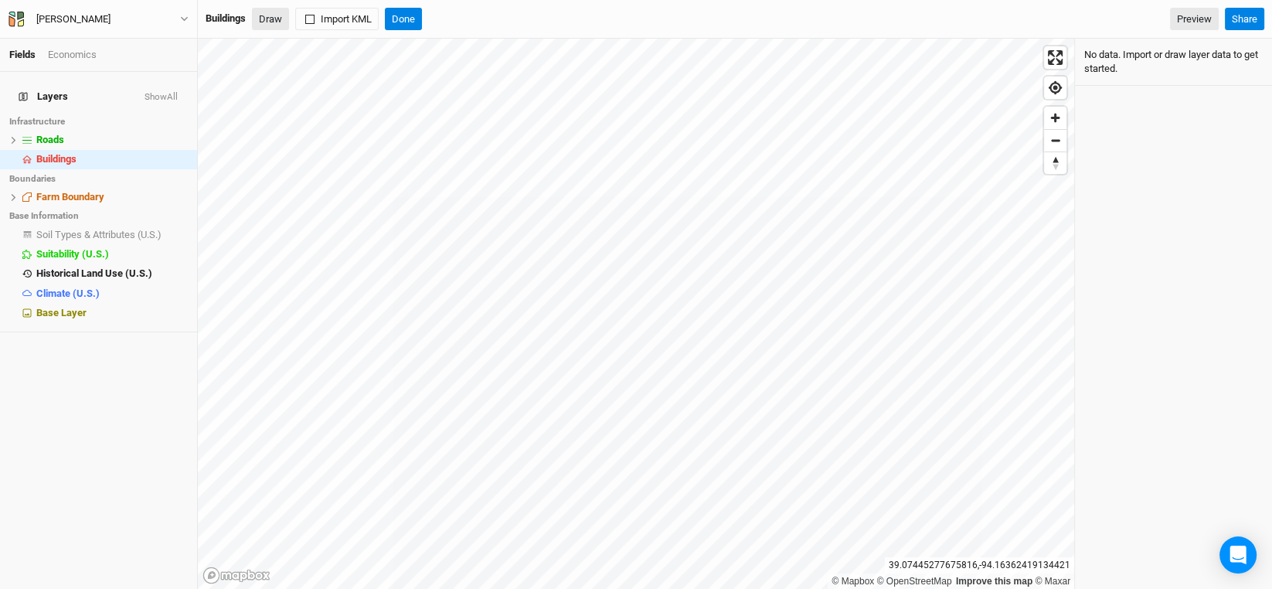
click at [266, 18] on button "Draw" at bounding box center [270, 19] width 37 height 23
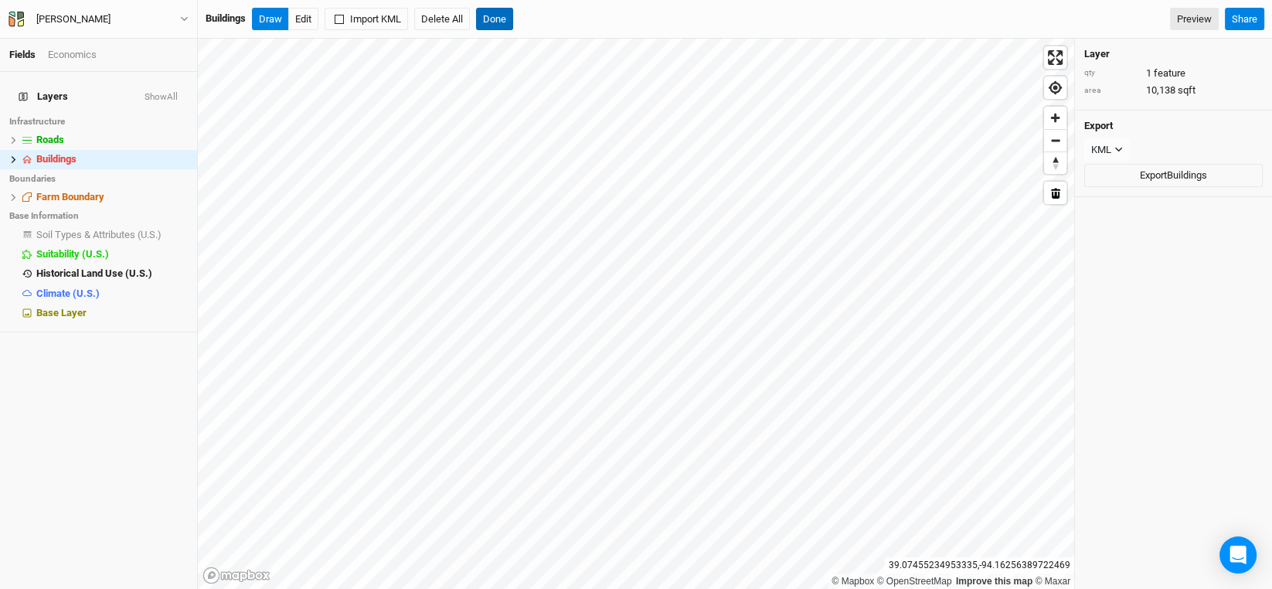
click at [493, 21] on button "Done" at bounding box center [494, 19] width 37 height 23
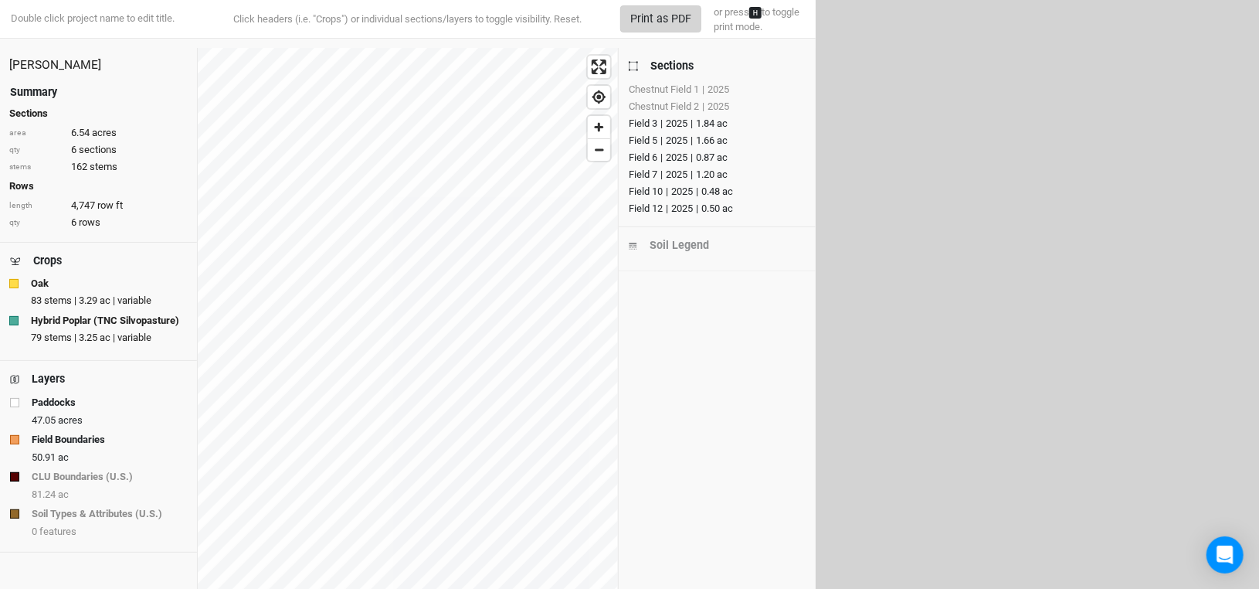
click at [651, 17] on button "Print as PDF" at bounding box center [660, 18] width 81 height 27
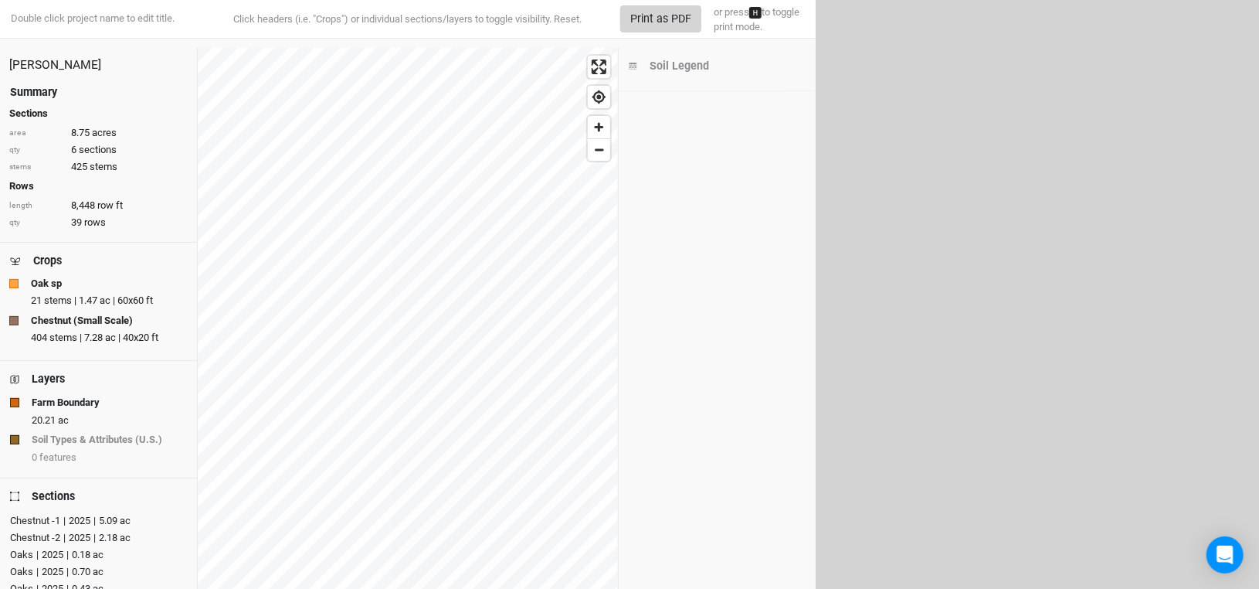
click at [676, 17] on button "Print as PDF" at bounding box center [660, 18] width 81 height 27
